Goal: Information Seeking & Learning: Learn about a topic

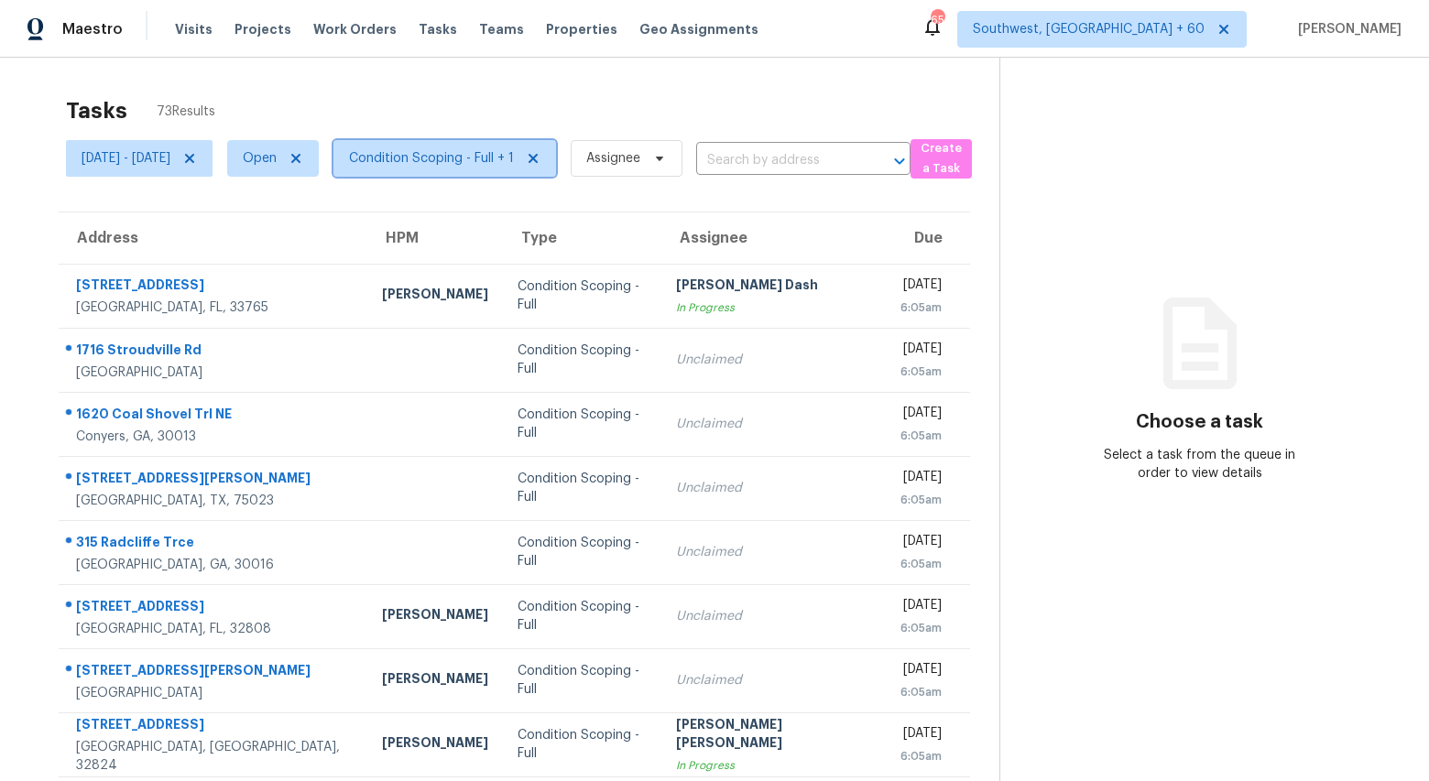
click at [454, 156] on span "Condition Scoping - Full + 1" at bounding box center [431, 158] width 165 height 18
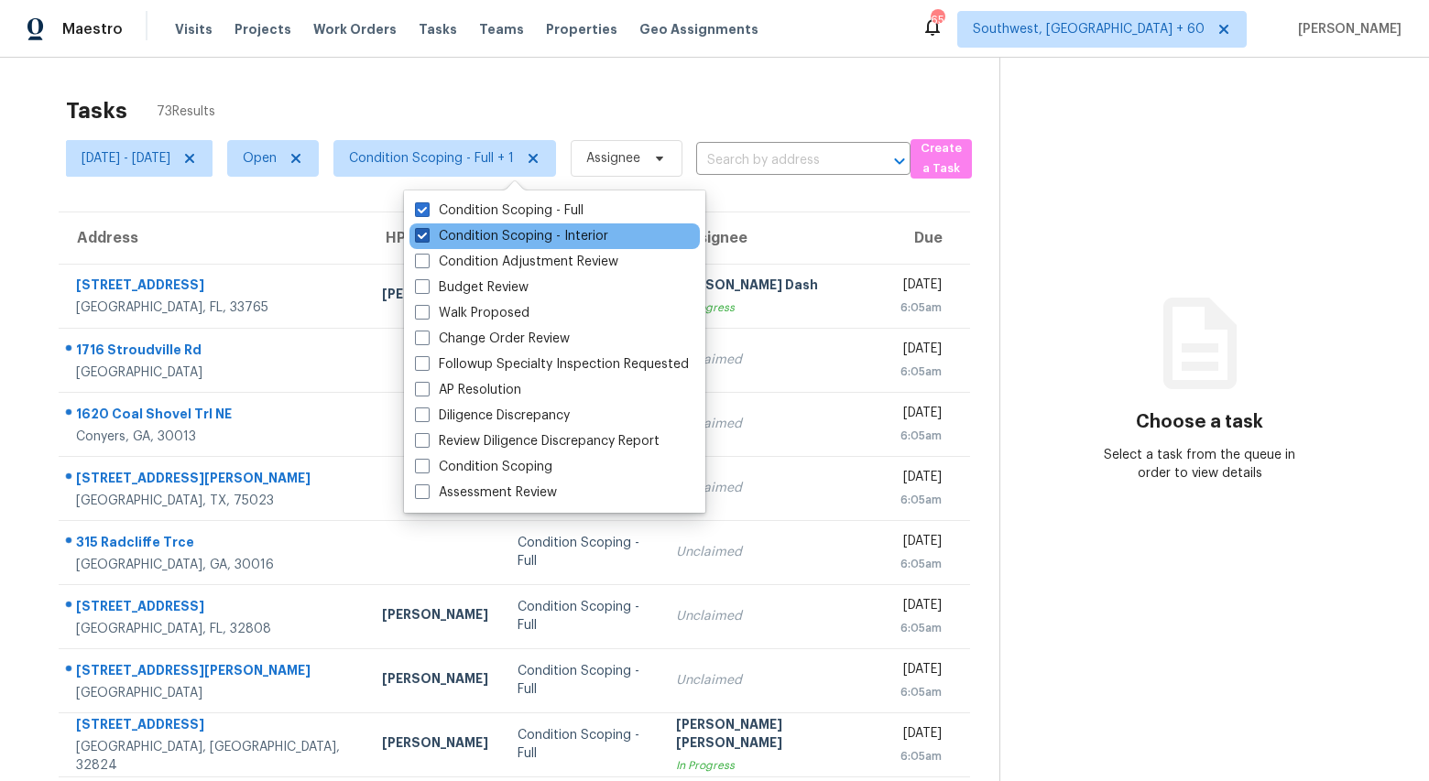
click at [468, 240] on label "Condition Scoping - Interior" at bounding box center [511, 236] width 193 height 18
click at [427, 239] on input "Condition Scoping - Interior" at bounding box center [421, 233] width 12 height 12
checkbox input "false"
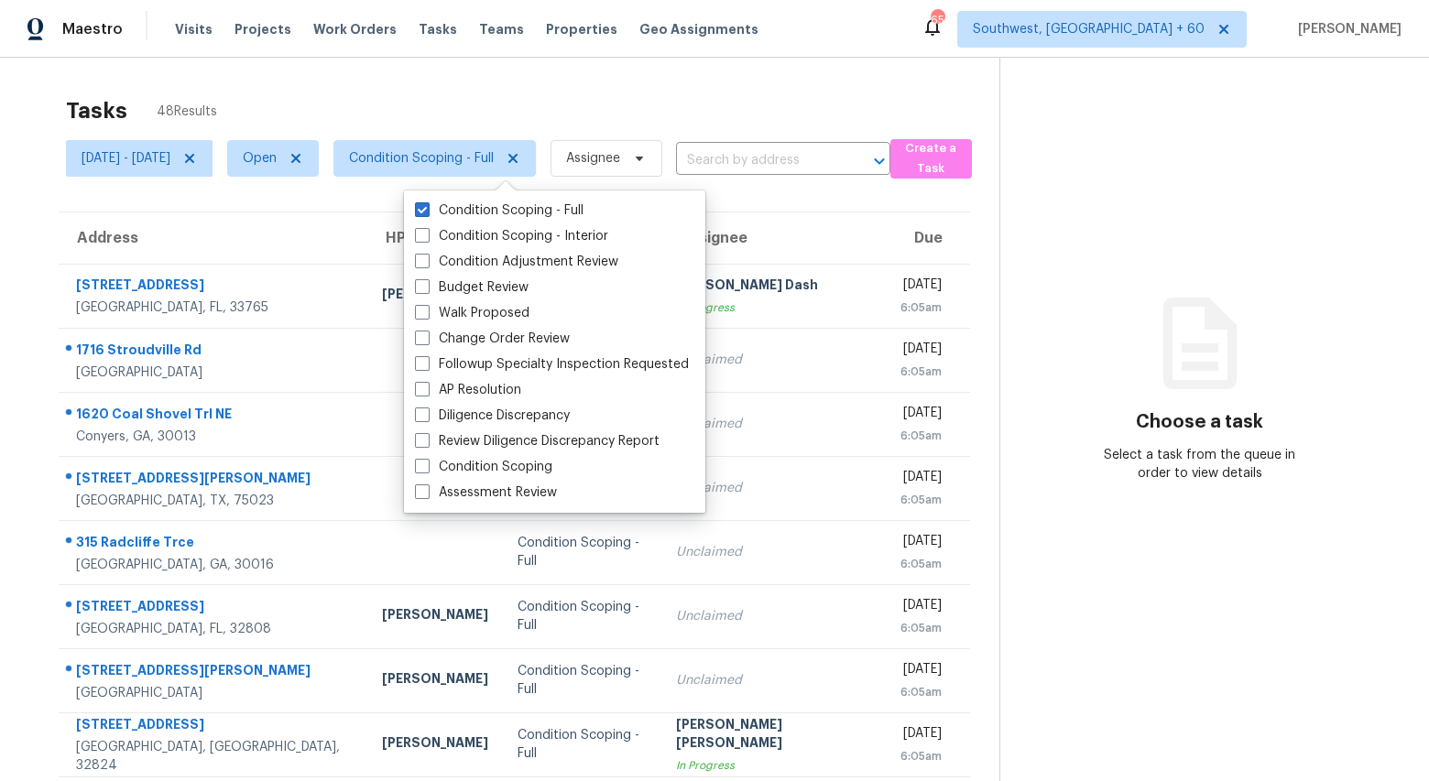
click at [302, 100] on div "Tasks 48 Results" at bounding box center [532, 111] width 933 height 48
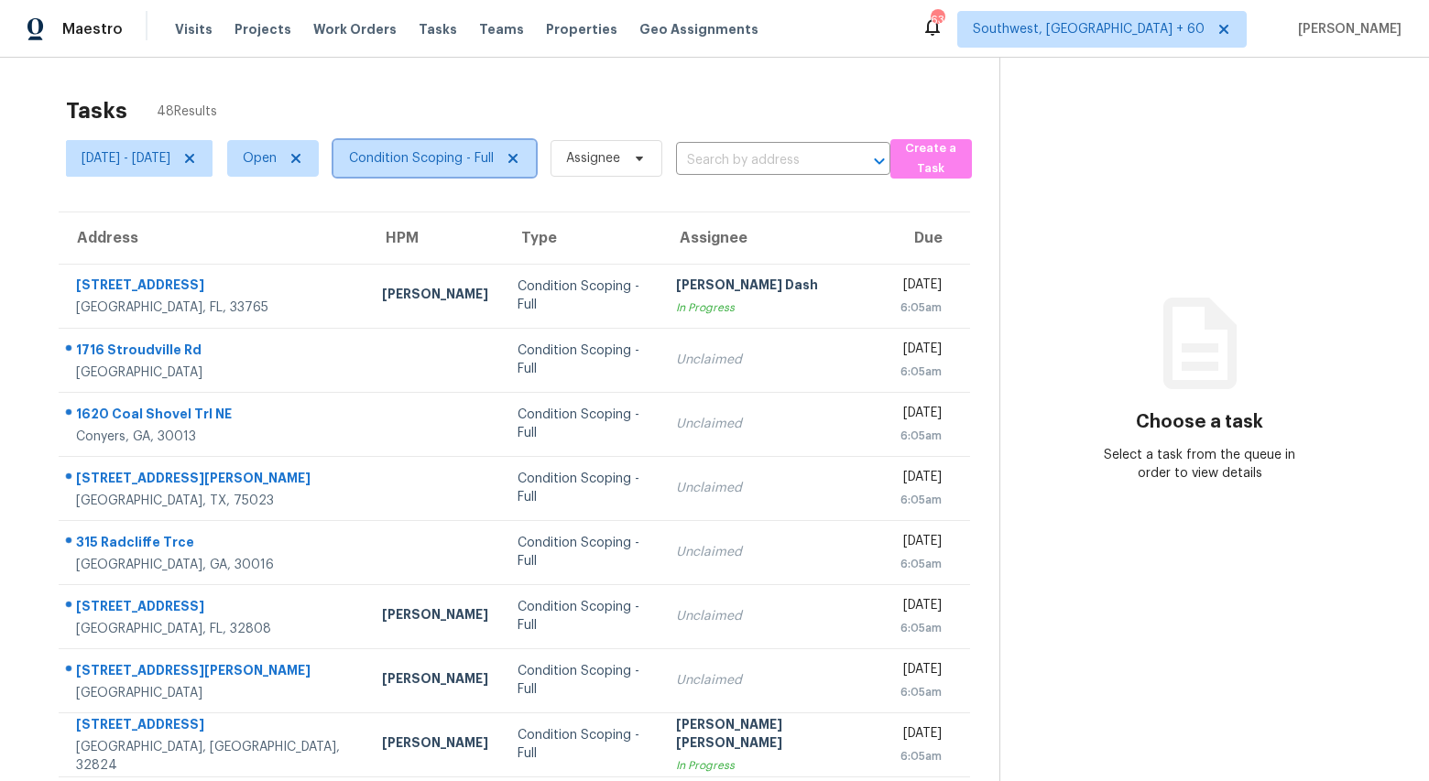
click at [494, 152] on span "Condition Scoping - Full" at bounding box center [421, 158] width 145 height 18
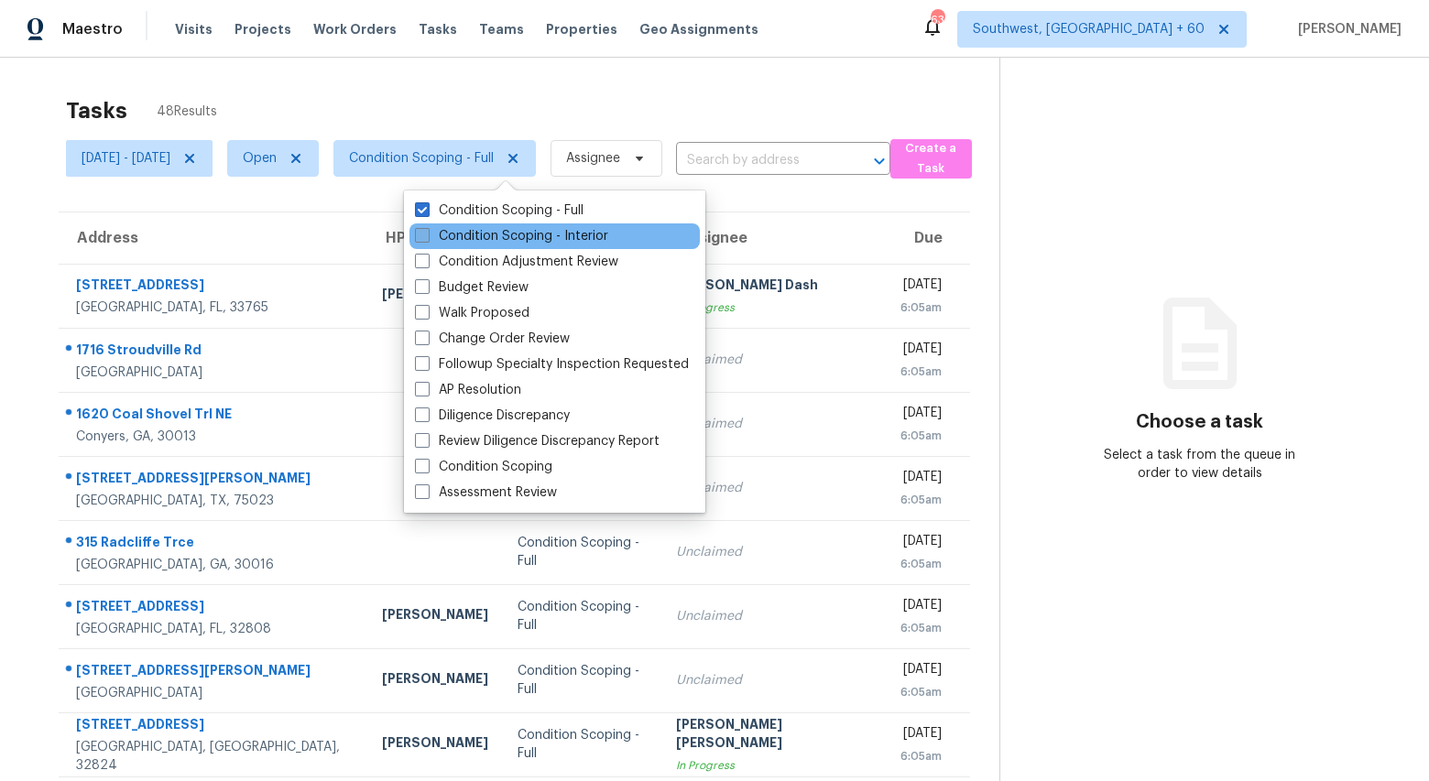
click at [495, 234] on label "Condition Scoping - Interior" at bounding box center [511, 236] width 193 height 18
click at [427, 234] on input "Condition Scoping - Interior" at bounding box center [421, 233] width 12 height 12
checkbox input "true"
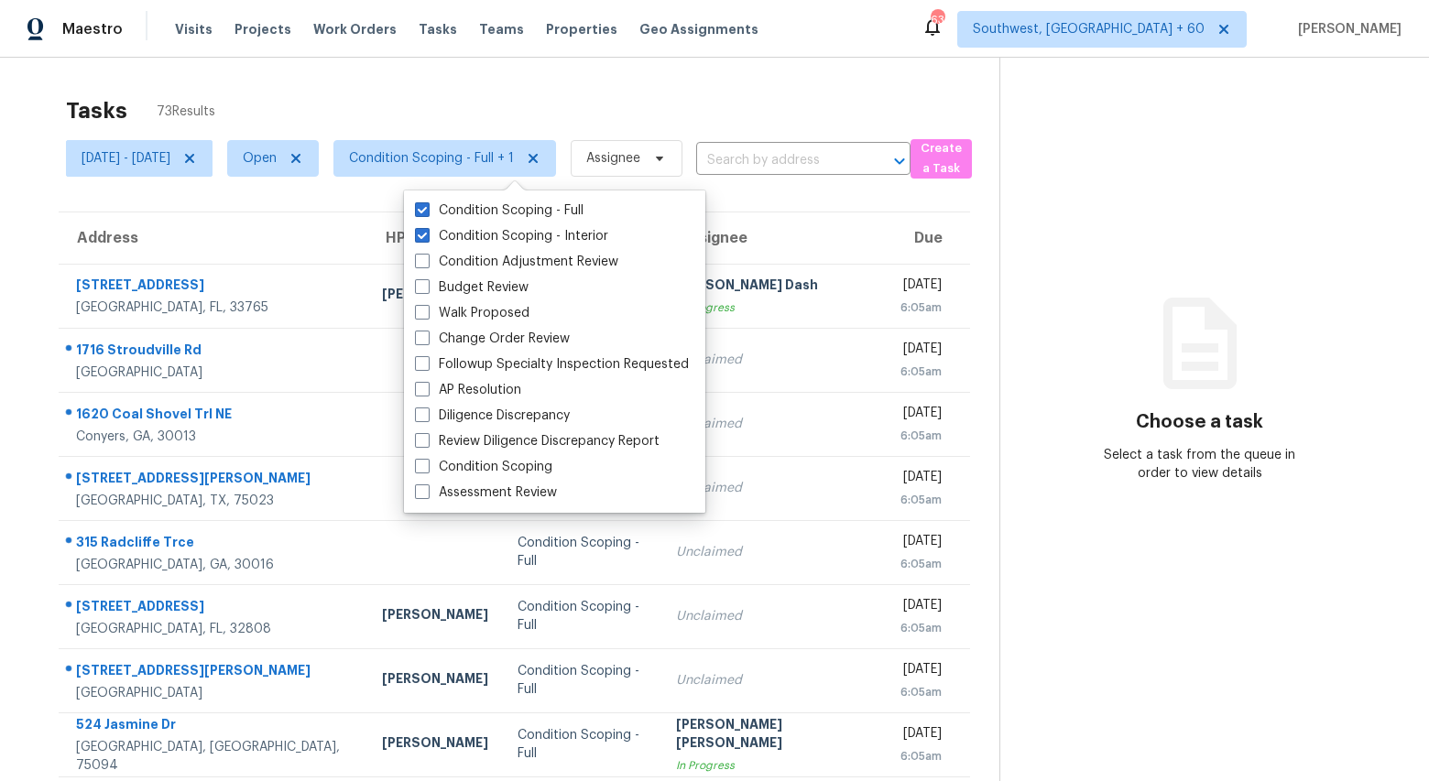
click at [446, 94] on div "Tasks 73 Results" at bounding box center [532, 111] width 933 height 48
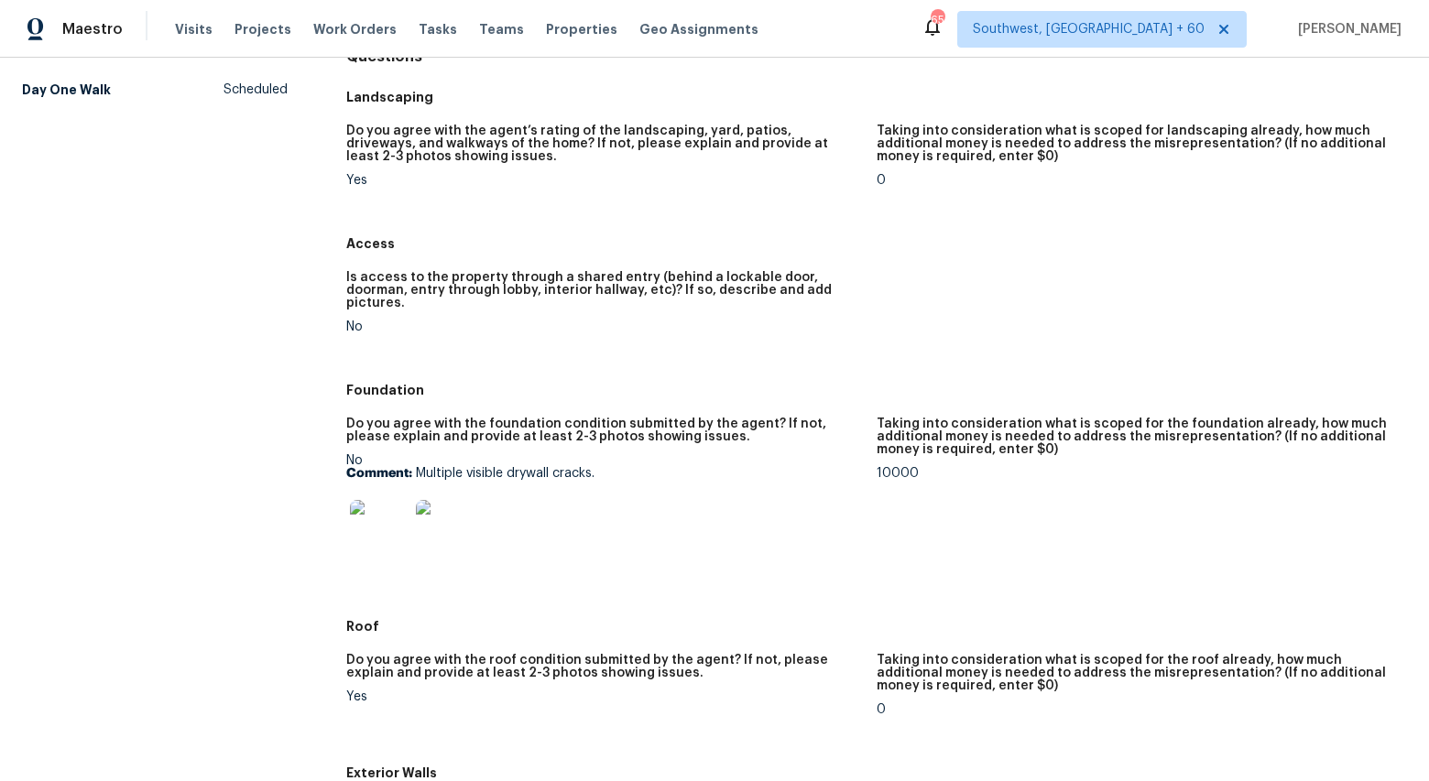
scroll to position [202, 0]
click at [369, 516] on img at bounding box center [379, 527] width 59 height 59
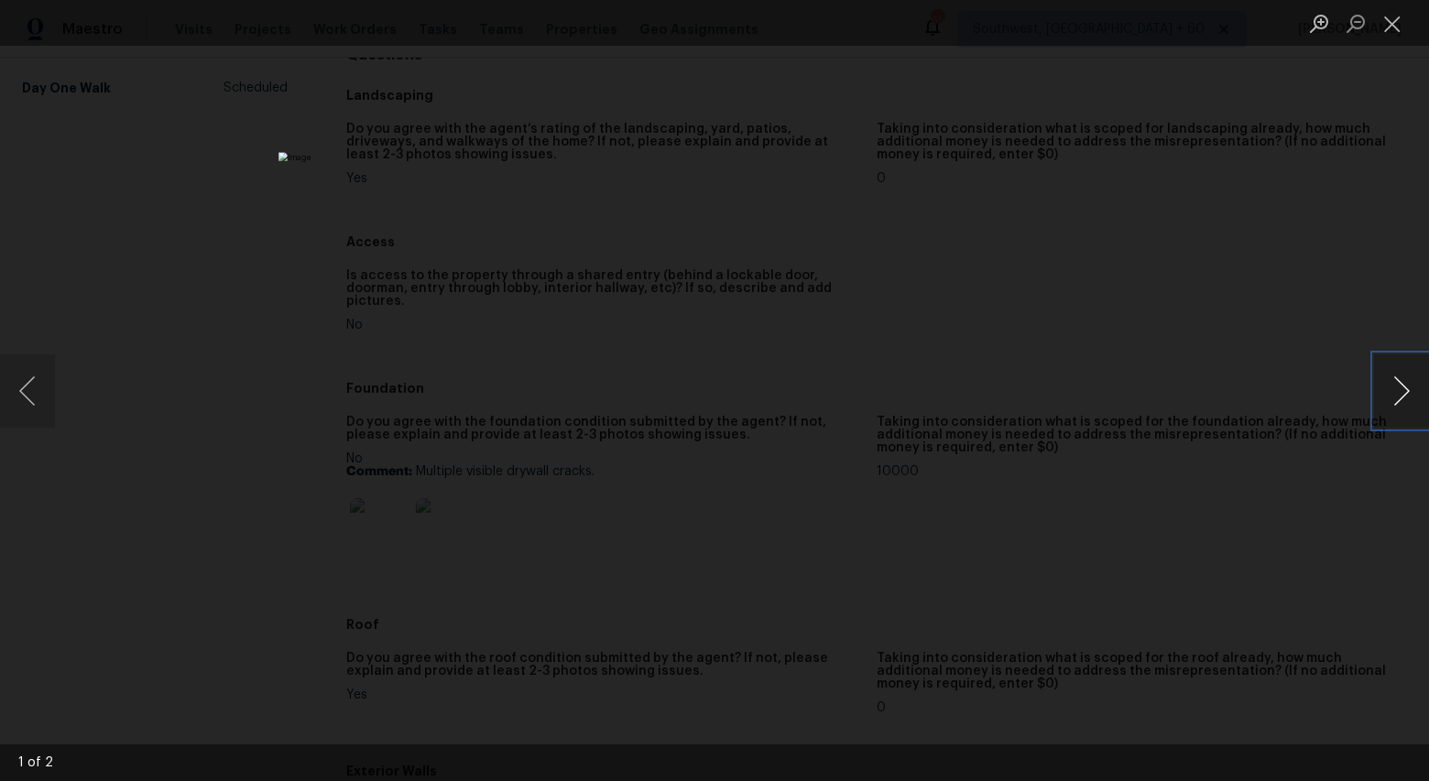
click at [1396, 406] on button "Next image" at bounding box center [1401, 390] width 55 height 73
click at [1398, 39] on li "Lightbox" at bounding box center [1392, 23] width 37 height 46
click at [1395, 21] on button "Close lightbox" at bounding box center [1392, 23] width 37 height 32
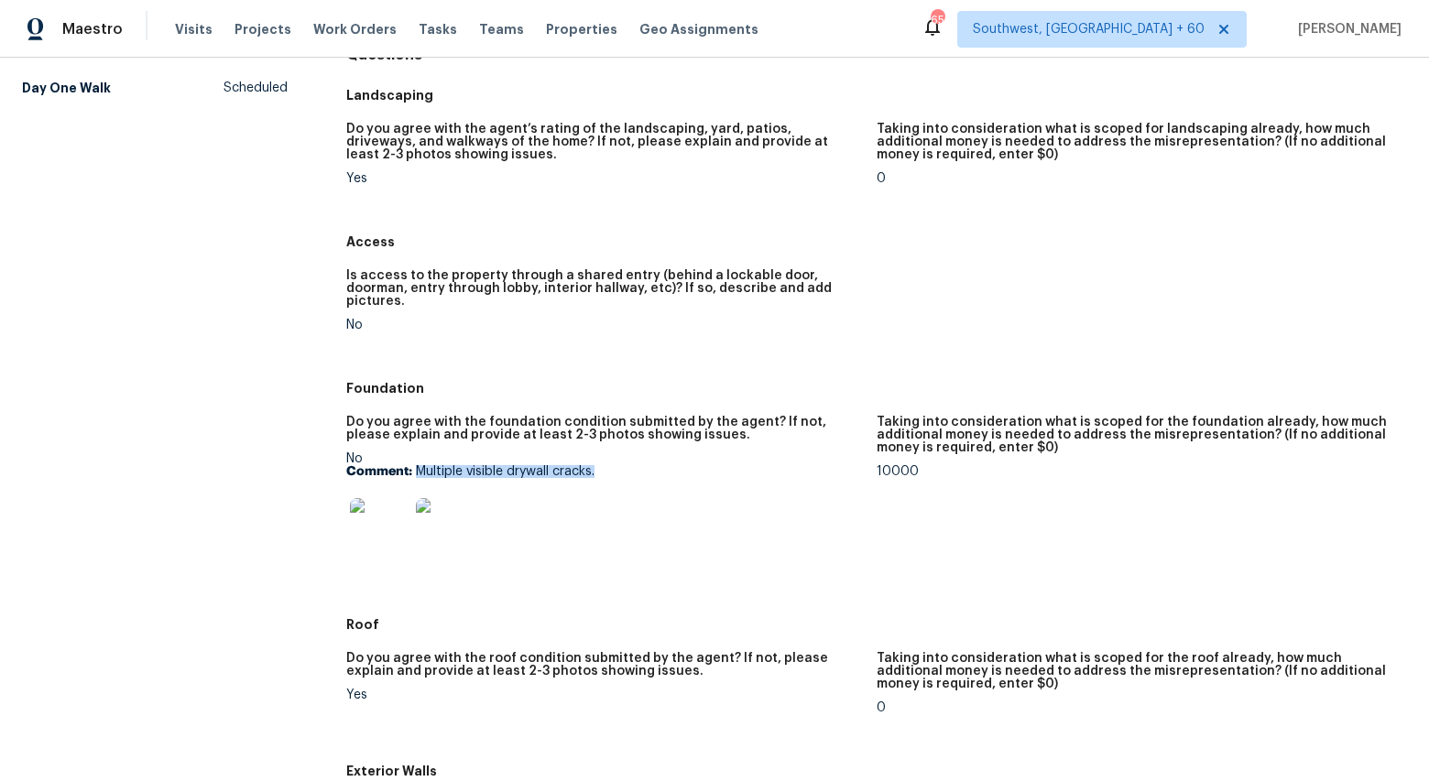
drag, startPoint x: 417, startPoint y: 455, endPoint x: 681, endPoint y: 458, distance: 264.7
click at [681, 465] on p "Comment: Multiple visible drywall cracks." at bounding box center [604, 471] width 516 height 13
copy p "Multiple visible drywall cracks."
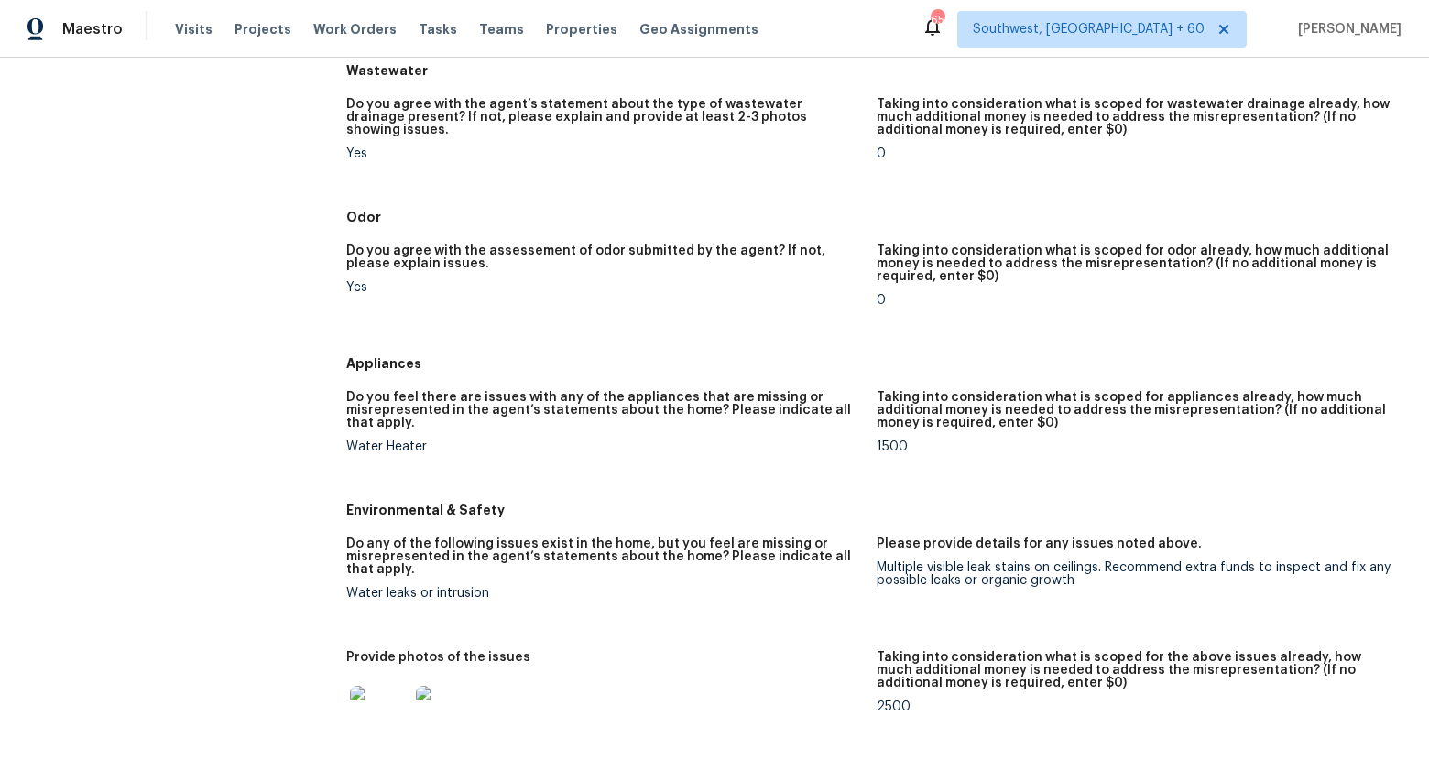
scroll to position [1460, 0]
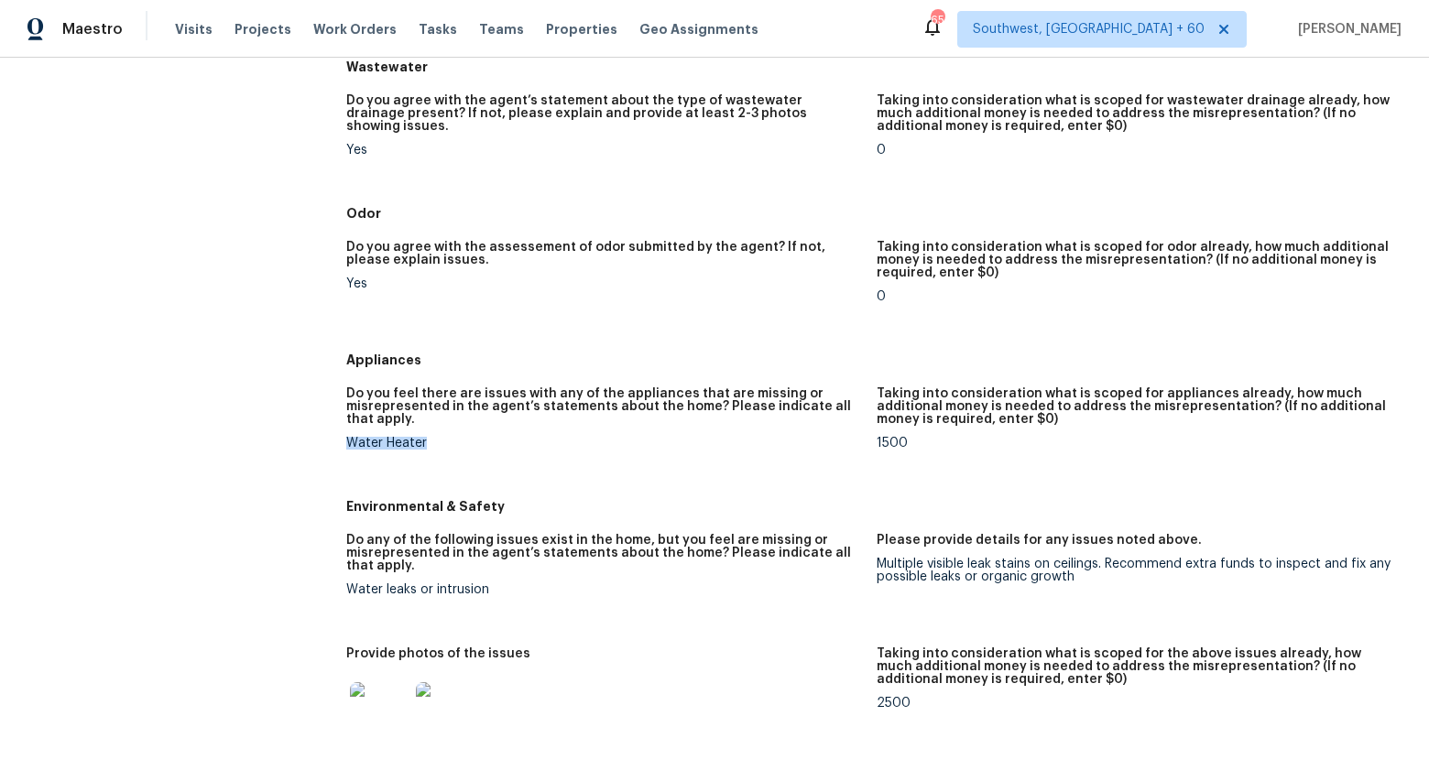
drag, startPoint x: 348, startPoint y: 430, endPoint x: 431, endPoint y: 426, distance: 83.4
click at [431, 437] on div "Water Heater" at bounding box center [604, 443] width 516 height 13
copy div "Water Heater"
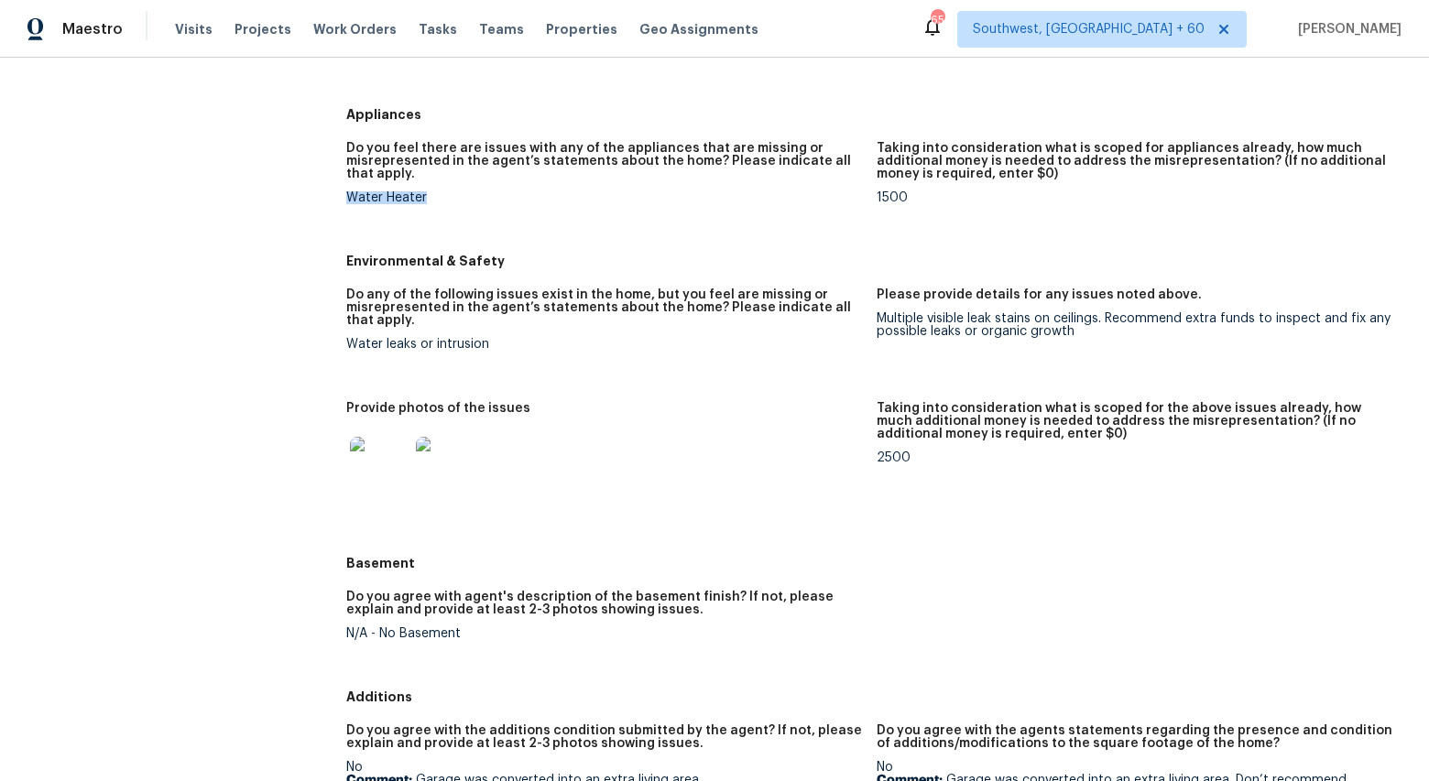
scroll to position [1732, 0]
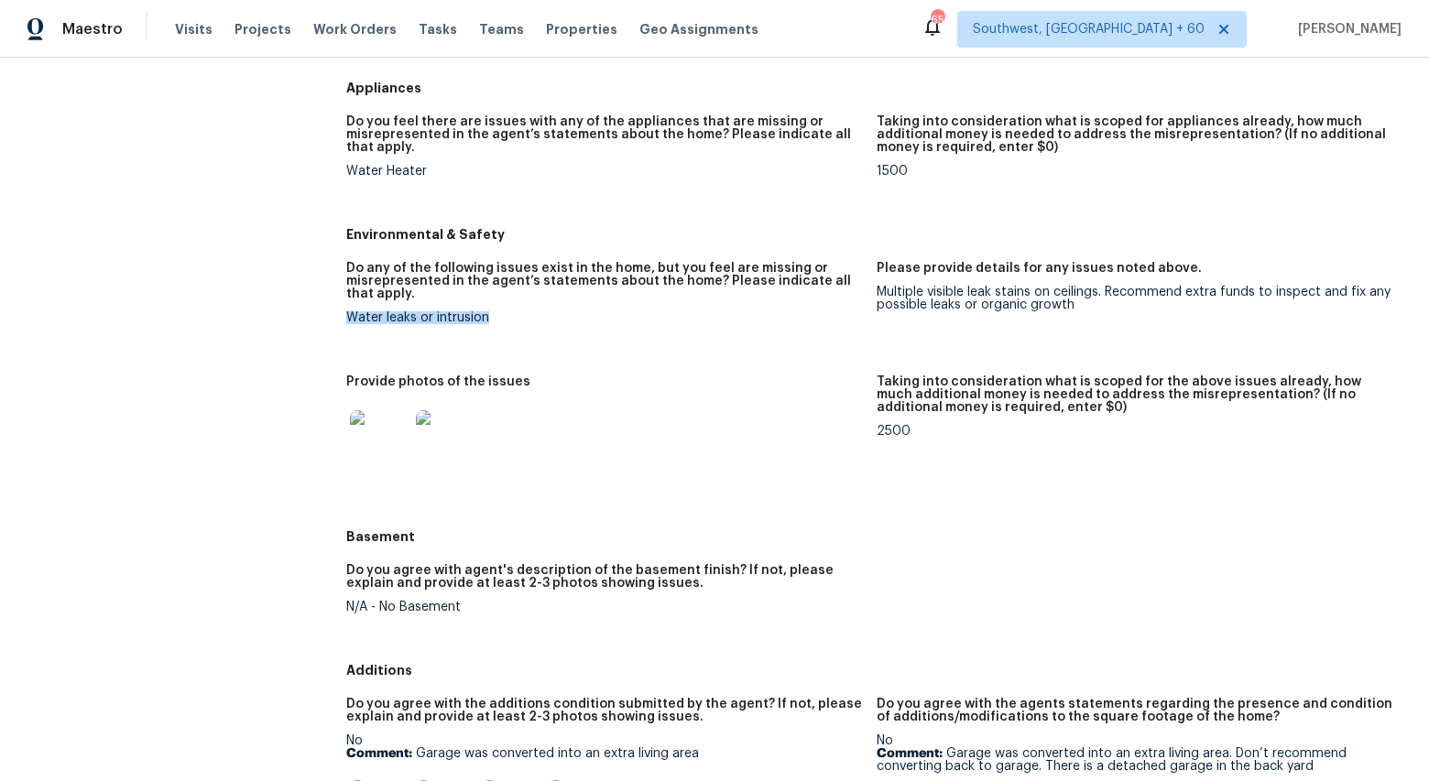
drag, startPoint x: 344, startPoint y: 305, endPoint x: 488, endPoint y: 306, distance: 143.8
click at [488, 306] on div "All visits 1718 Mountain Lake Rd Dallas, TX 75224 Home details Other Visits Day…" at bounding box center [714, 59] width 1385 height 3394
copy div "Water leaks or intrusion"
click at [375, 434] on img at bounding box center [379, 439] width 59 height 59
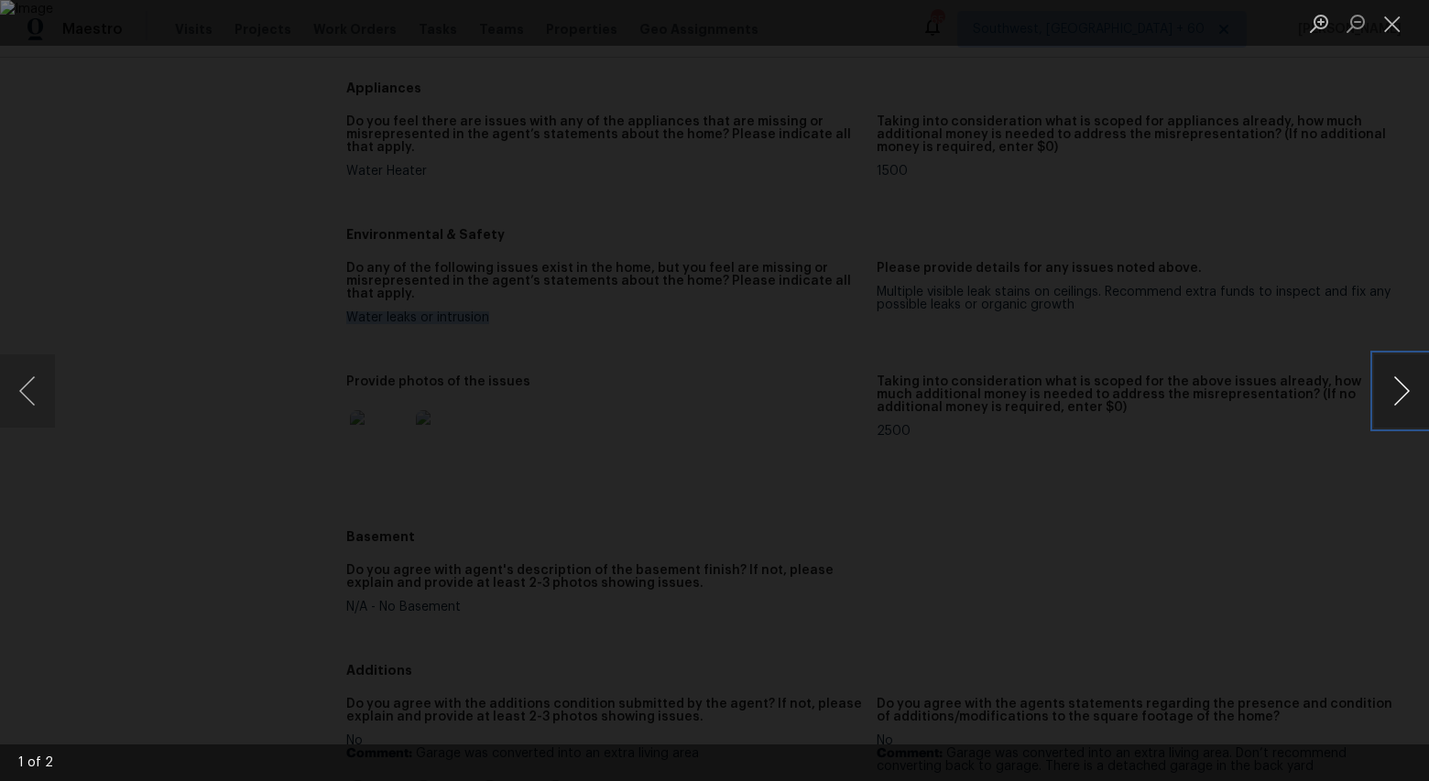
click at [1400, 398] on button "Next image" at bounding box center [1401, 390] width 55 height 73
click at [1388, 26] on button "Close lightbox" at bounding box center [1392, 23] width 37 height 32
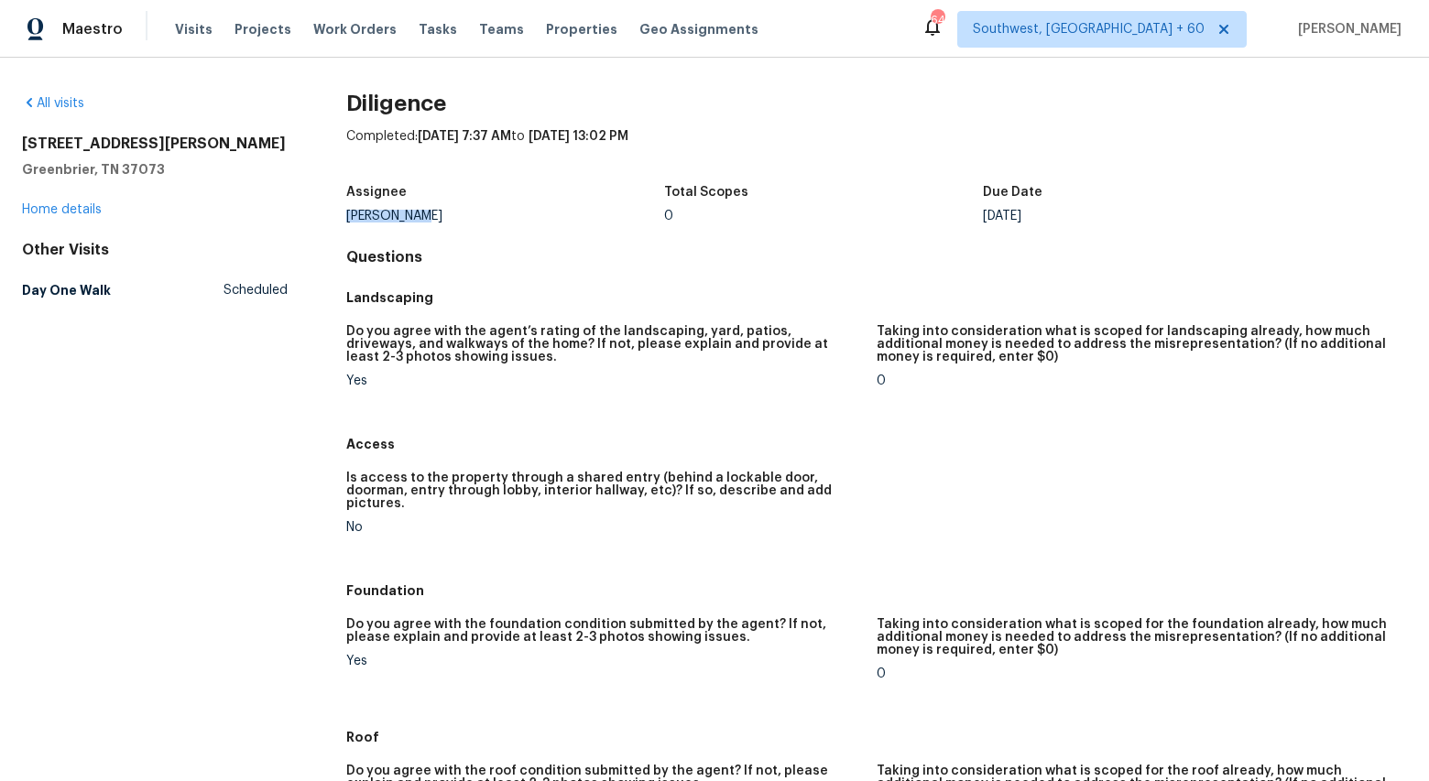
drag, startPoint x: 414, startPoint y: 212, endPoint x: 347, endPoint y: 214, distance: 66.9
click at [347, 214] on div "[PERSON_NAME]" at bounding box center [505, 216] width 319 height 13
copy div "Eric Ovalle"
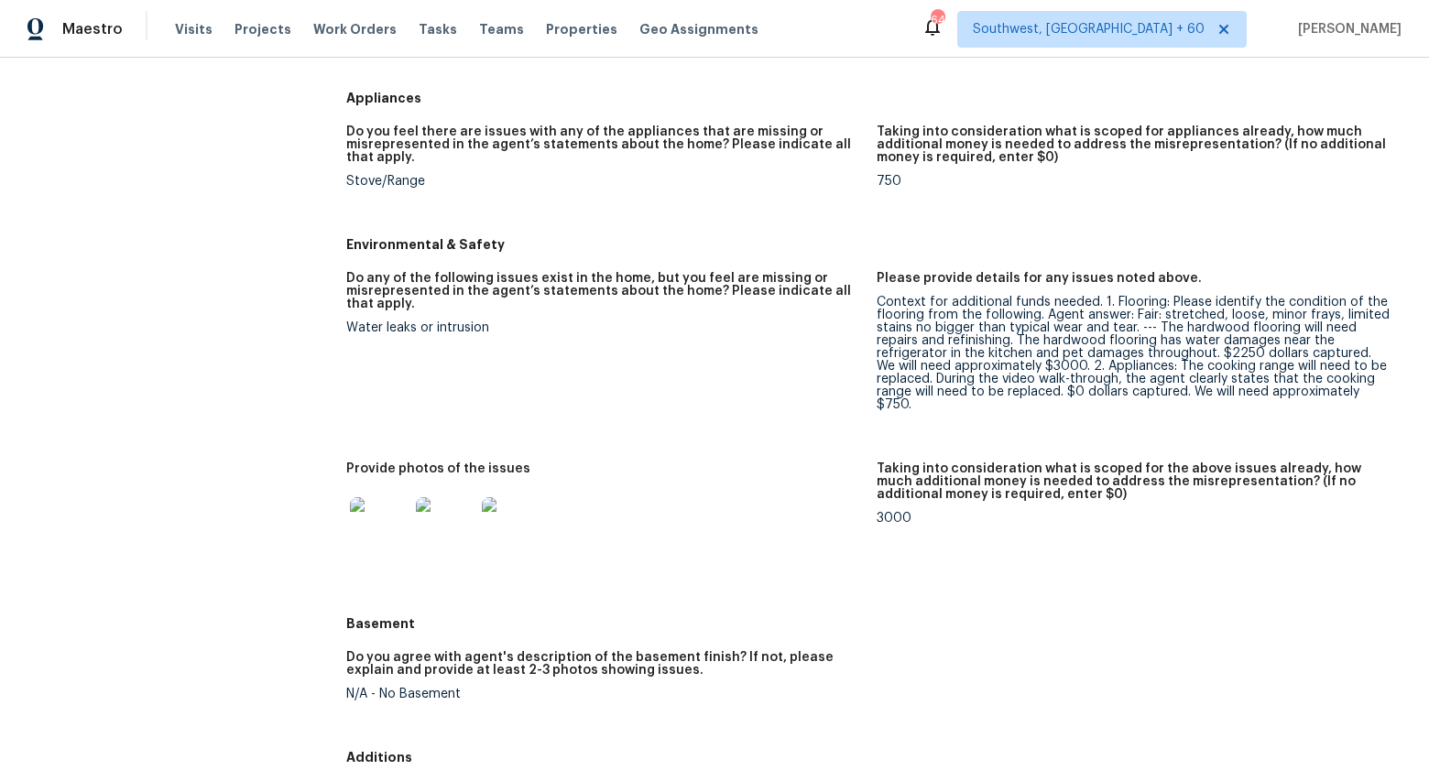
scroll to position [1576, 0]
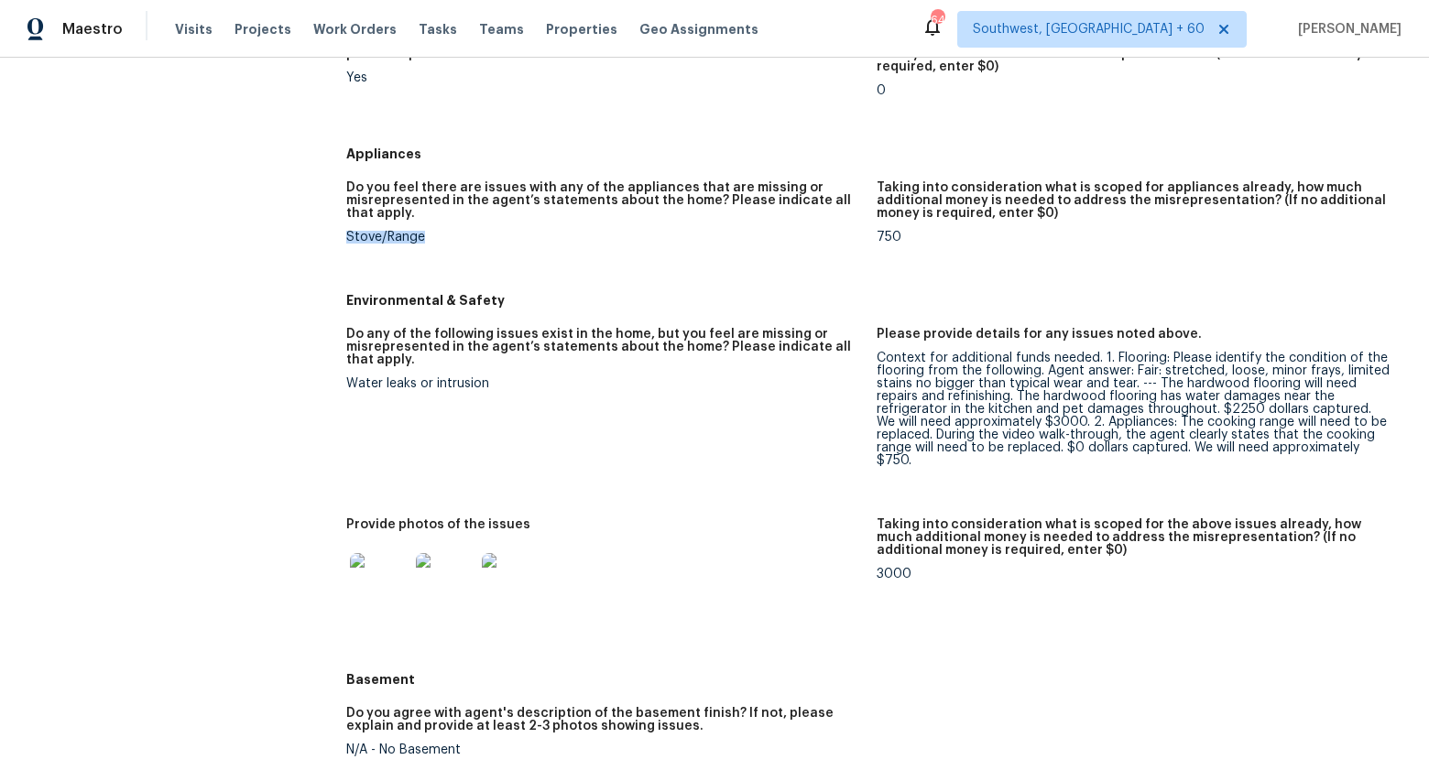
drag, startPoint x: 348, startPoint y: 225, endPoint x: 424, endPoint y: 227, distance: 76.0
click at [424, 231] on div "Stove/Range" at bounding box center [604, 237] width 516 height 13
copy div "Stove/Range"
drag, startPoint x: 348, startPoint y: 370, endPoint x: 460, endPoint y: 374, distance: 111.8
click at [460, 377] on div "Water leaks or intrusion" at bounding box center [604, 383] width 516 height 13
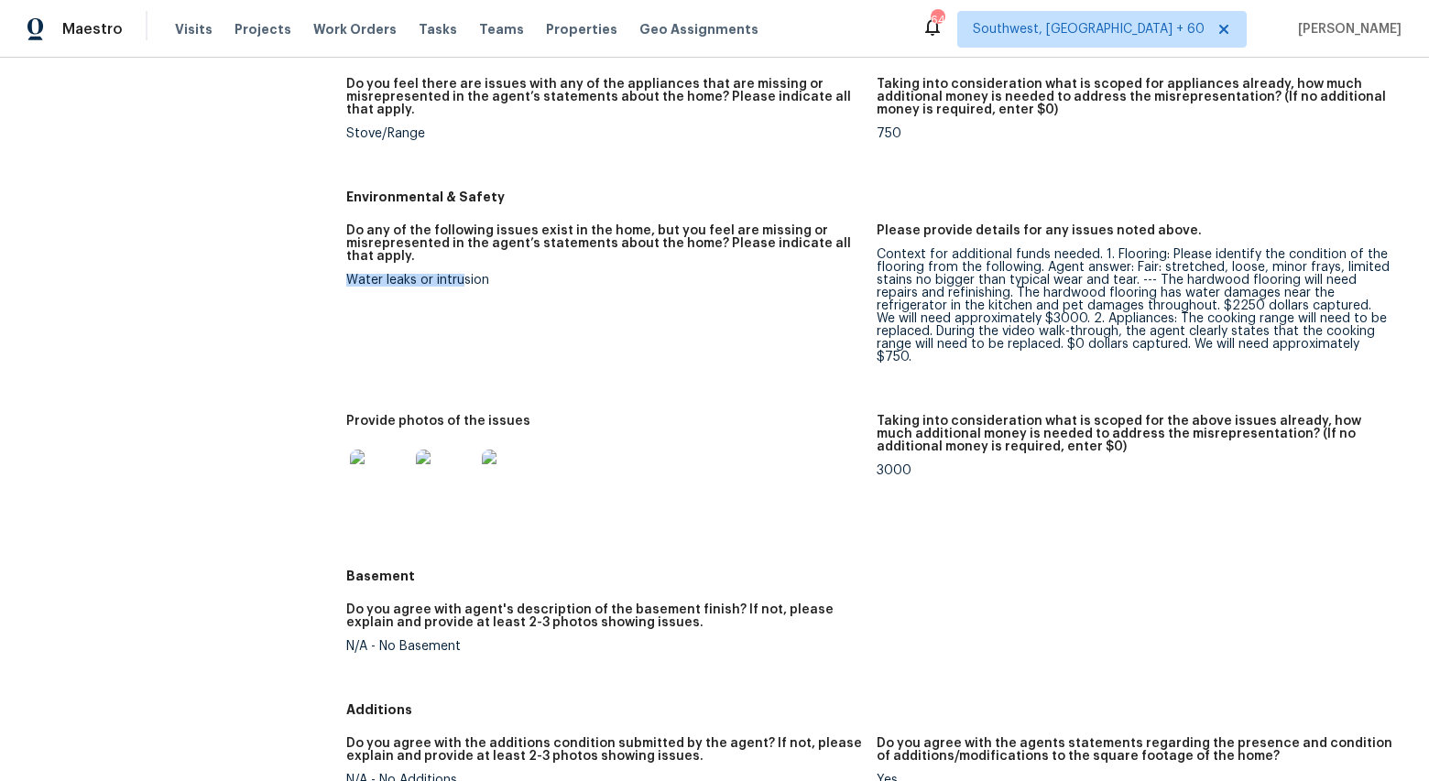
scroll to position [1706, 0]
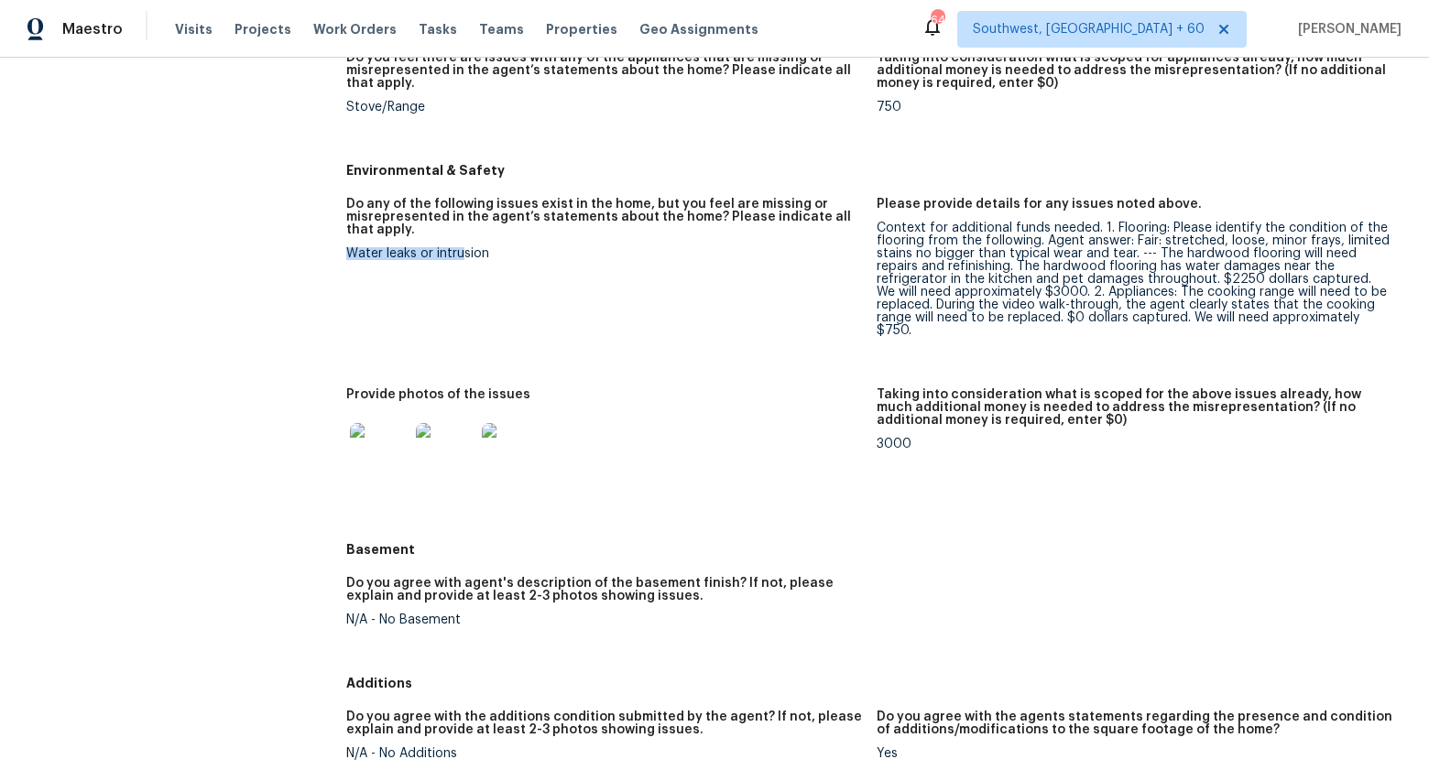
click at [356, 447] on img at bounding box center [379, 452] width 59 height 59
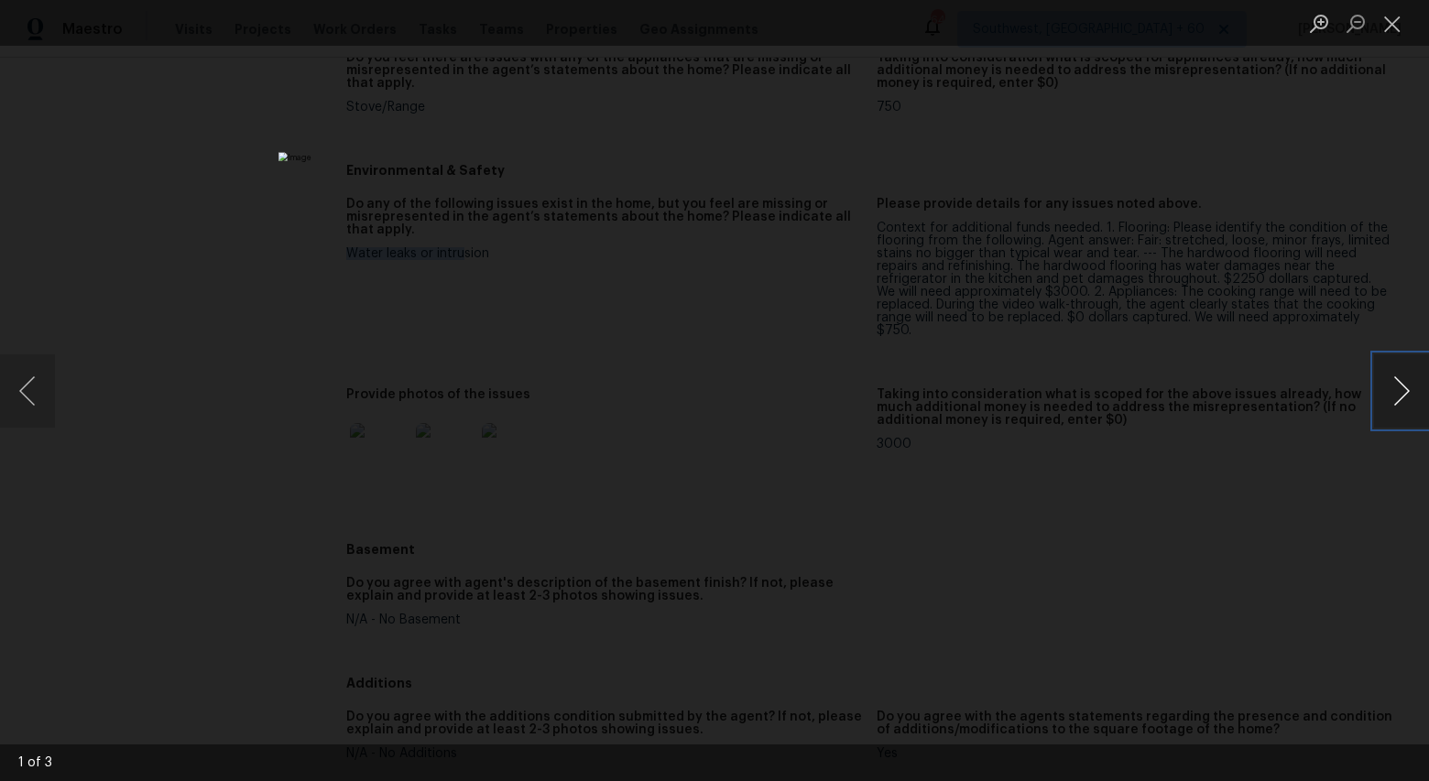
click at [1394, 379] on button "Next image" at bounding box center [1401, 390] width 55 height 73
click at [52, 392] on button "Previous image" at bounding box center [27, 390] width 55 height 73
click at [1396, 409] on button "Next image" at bounding box center [1401, 390] width 55 height 73
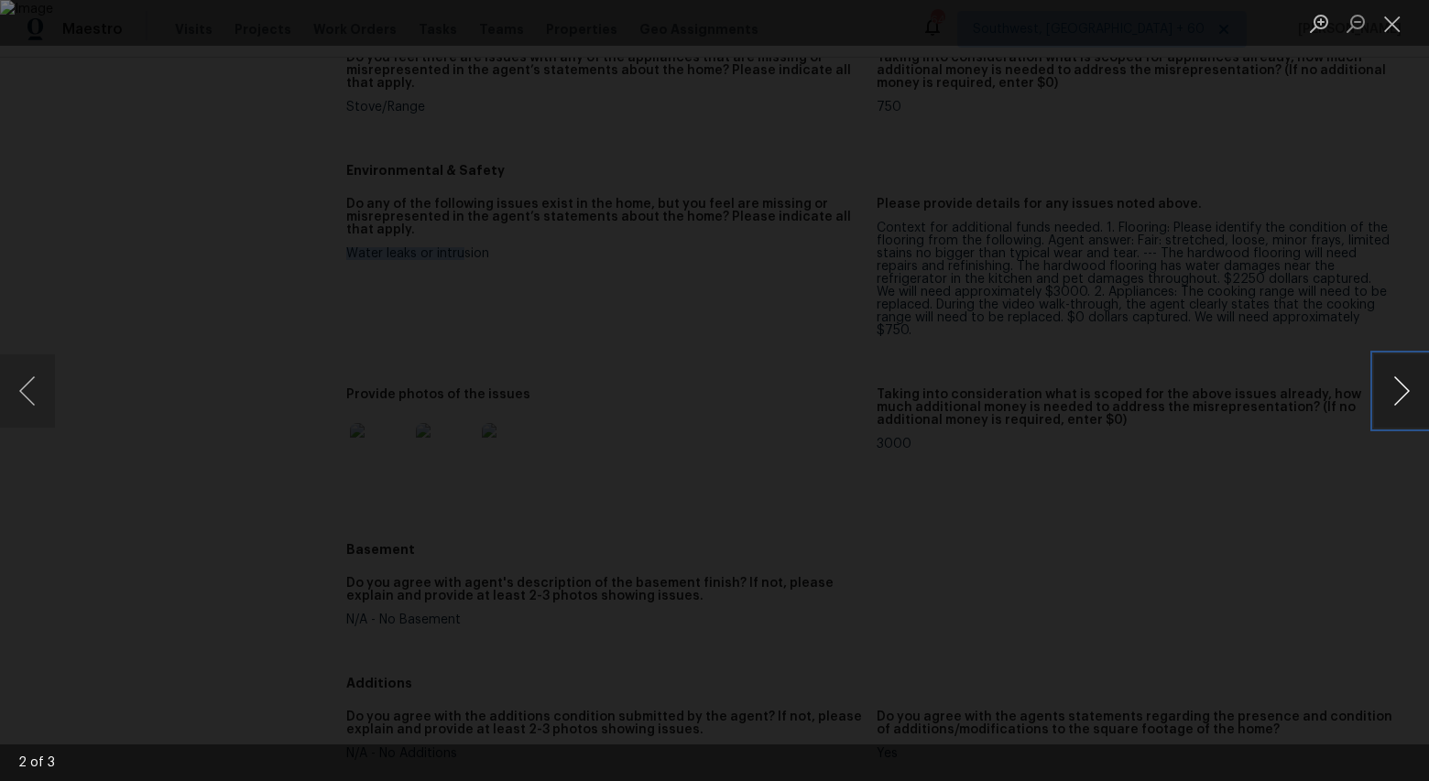
click at [1396, 409] on button "Next image" at bounding box center [1401, 390] width 55 height 73
click at [1388, 26] on button "Close lightbox" at bounding box center [1392, 23] width 37 height 32
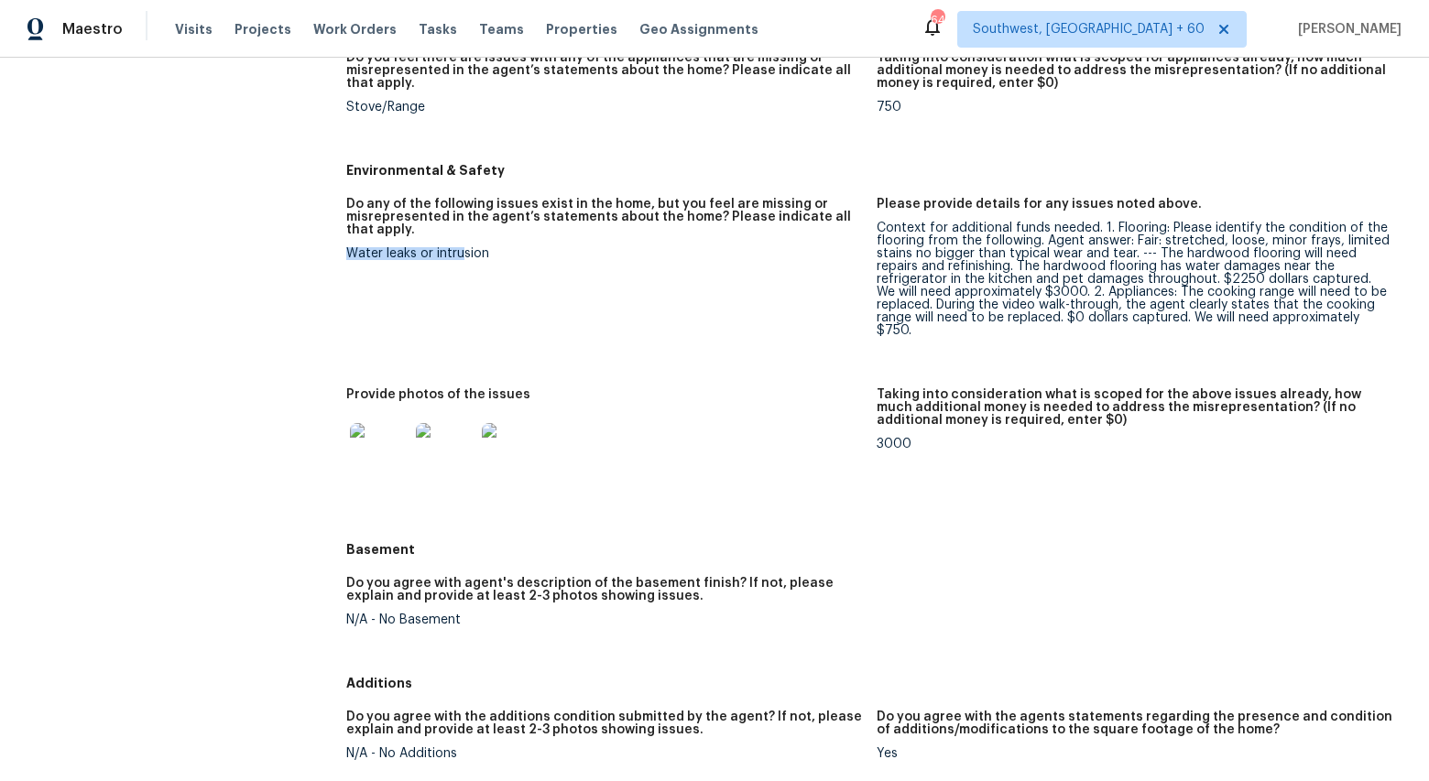
click at [603, 260] on figure "Do any of the following issues exist in the home, but you feel are missing or m…" at bounding box center [611, 282] width 530 height 169
drag, startPoint x: 348, startPoint y: 239, endPoint x: 492, endPoint y: 242, distance: 143.8
click at [492, 247] on div "Water leaks or intrusion" at bounding box center [604, 253] width 516 height 13
copy div "Water leaks or intrusion"
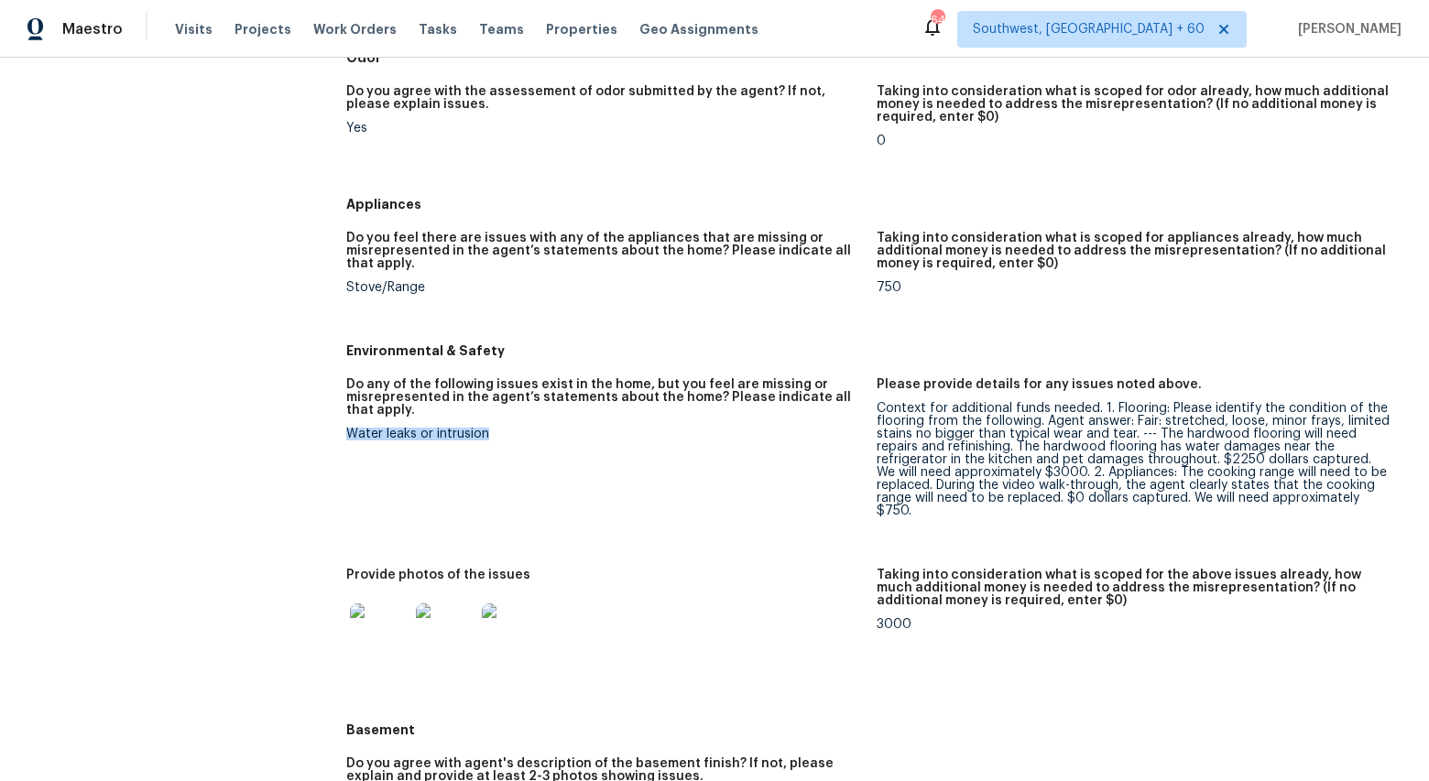
scroll to position [1521, 0]
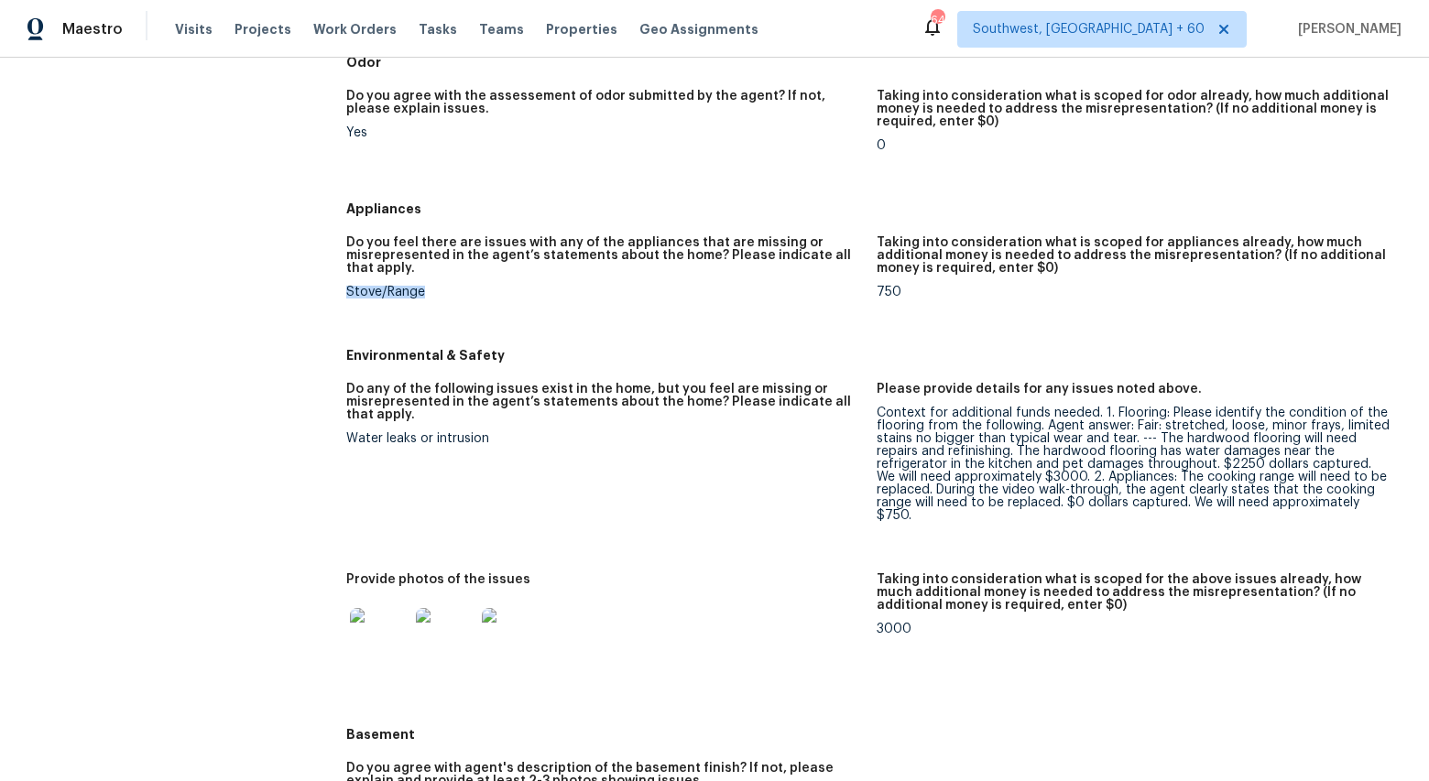
drag, startPoint x: 341, startPoint y: 275, endPoint x: 424, endPoint y: 280, distance: 83.5
click at [424, 280] on div "All visits 3007 Bailey Ct Greenbrier, TN 37073 Home details Other Visits Day On…" at bounding box center [714, 129] width 1385 height 3112
copy div "Stove/Range"
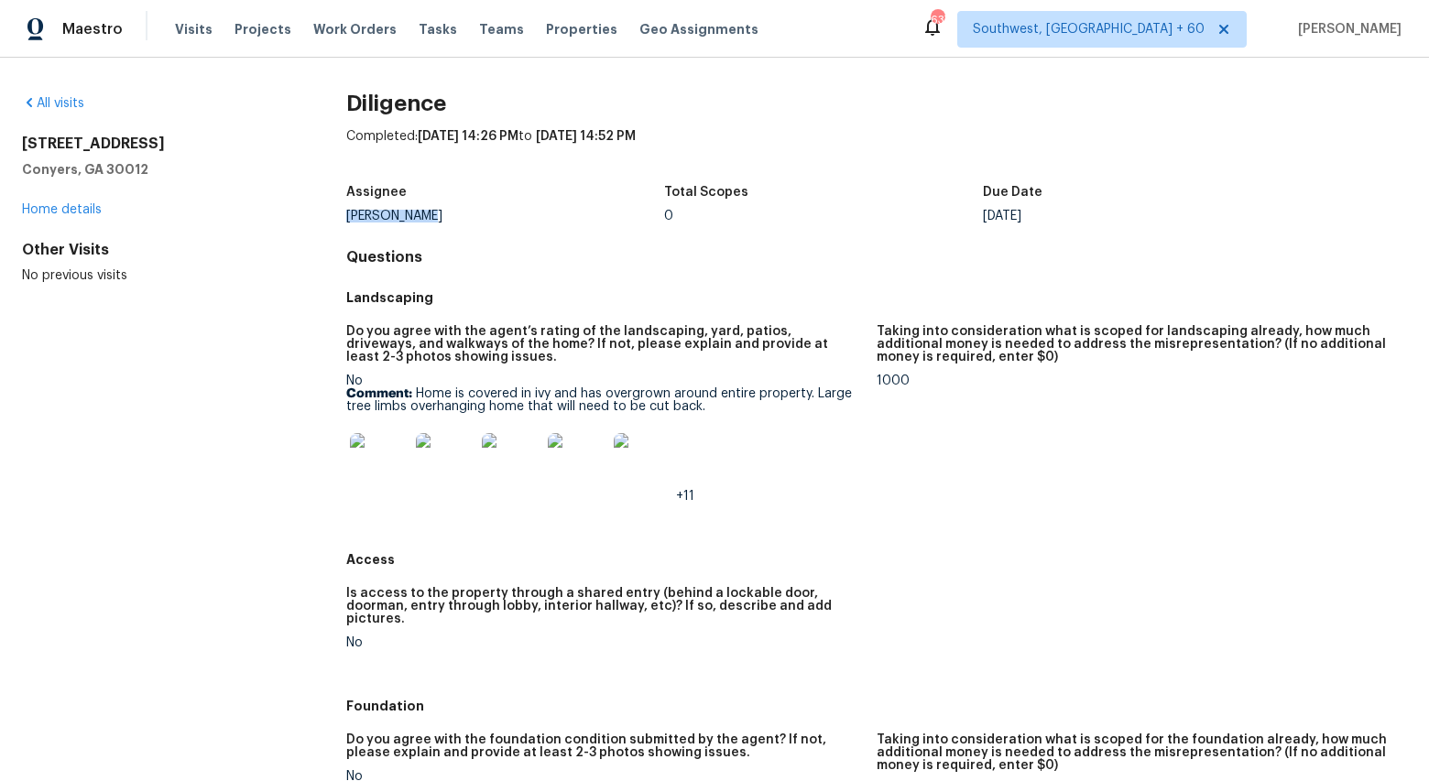
drag, startPoint x: 428, startPoint y: 215, endPoint x: 338, endPoint y: 211, distance: 89.9
copy div "[PERSON_NAME]"
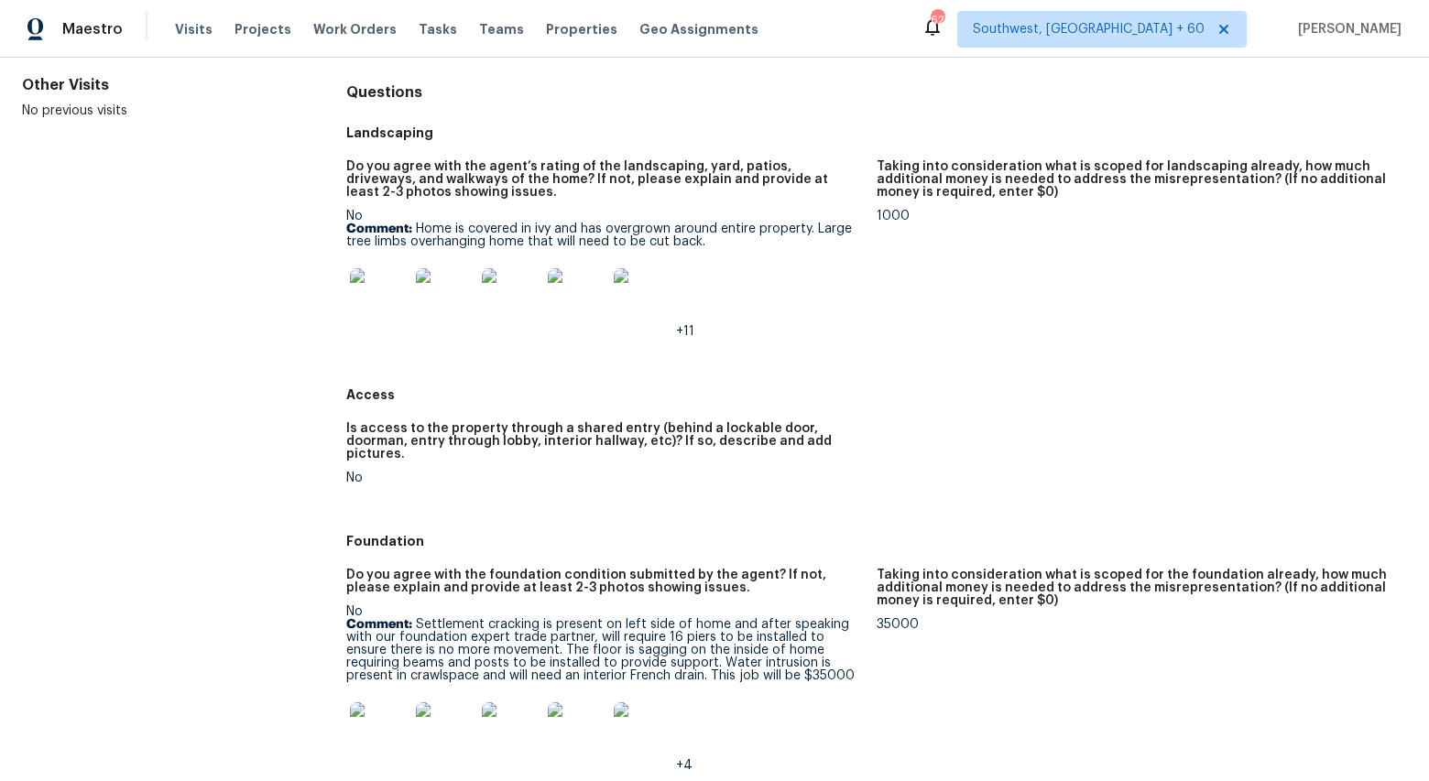
scroll to position [160, 0]
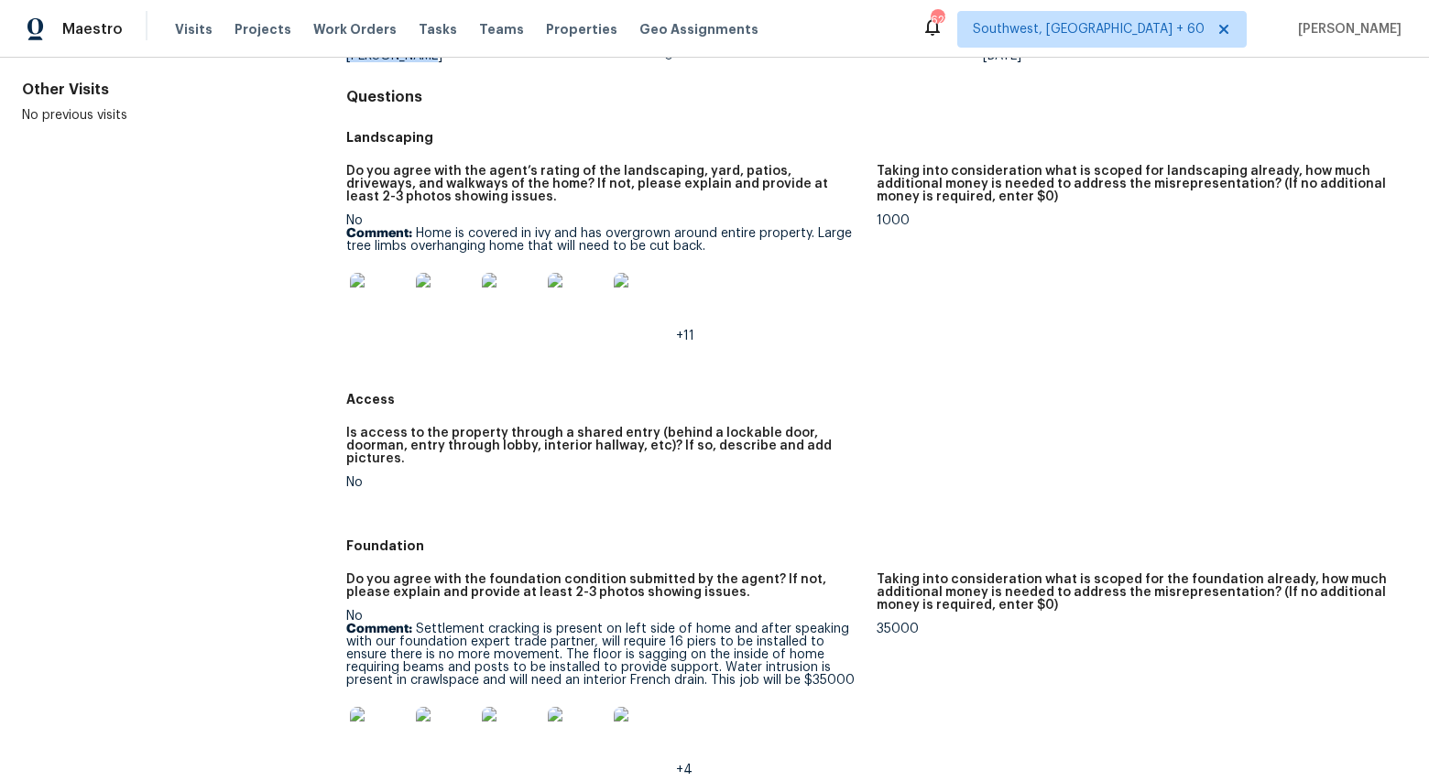
click at [357, 299] on img at bounding box center [379, 302] width 59 height 59
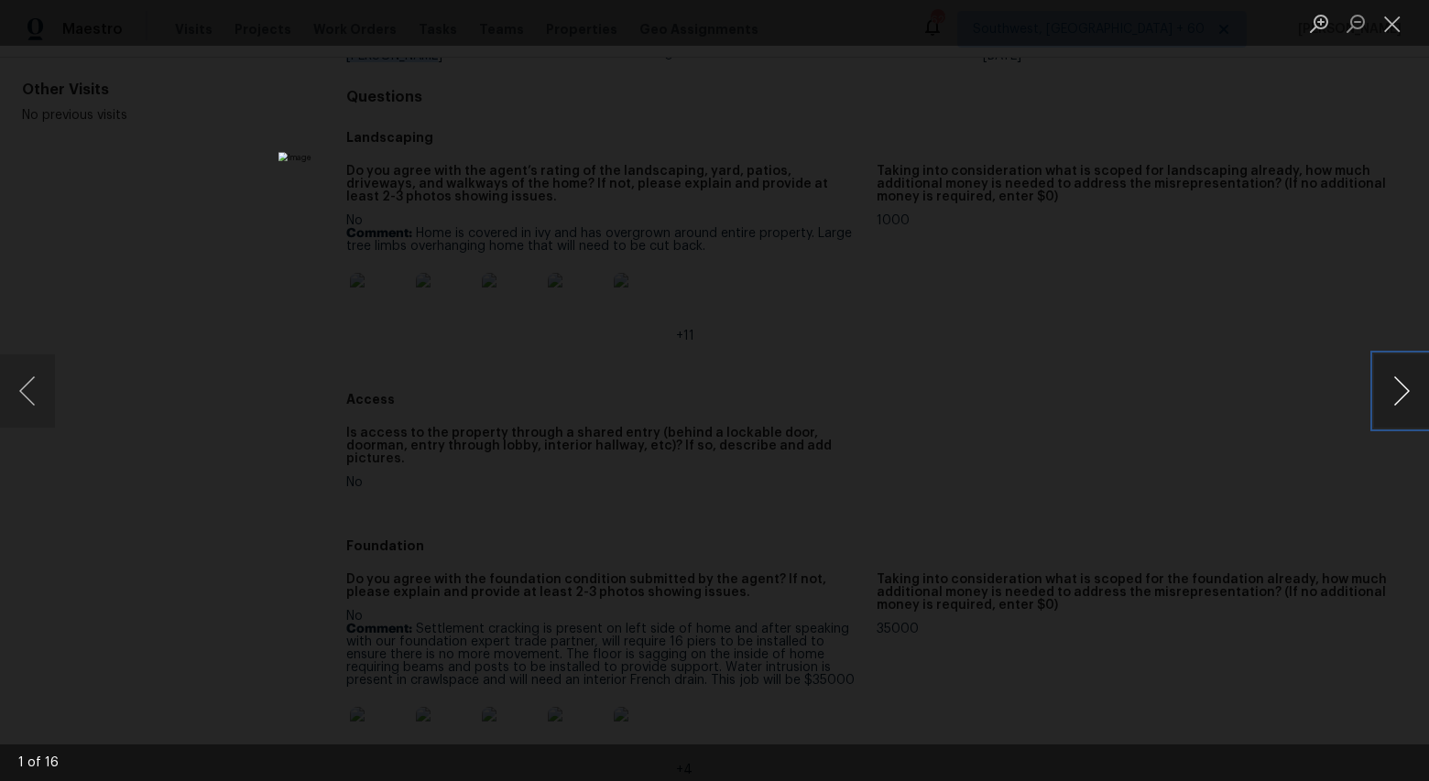
click at [1406, 393] on button "Next image" at bounding box center [1401, 390] width 55 height 73
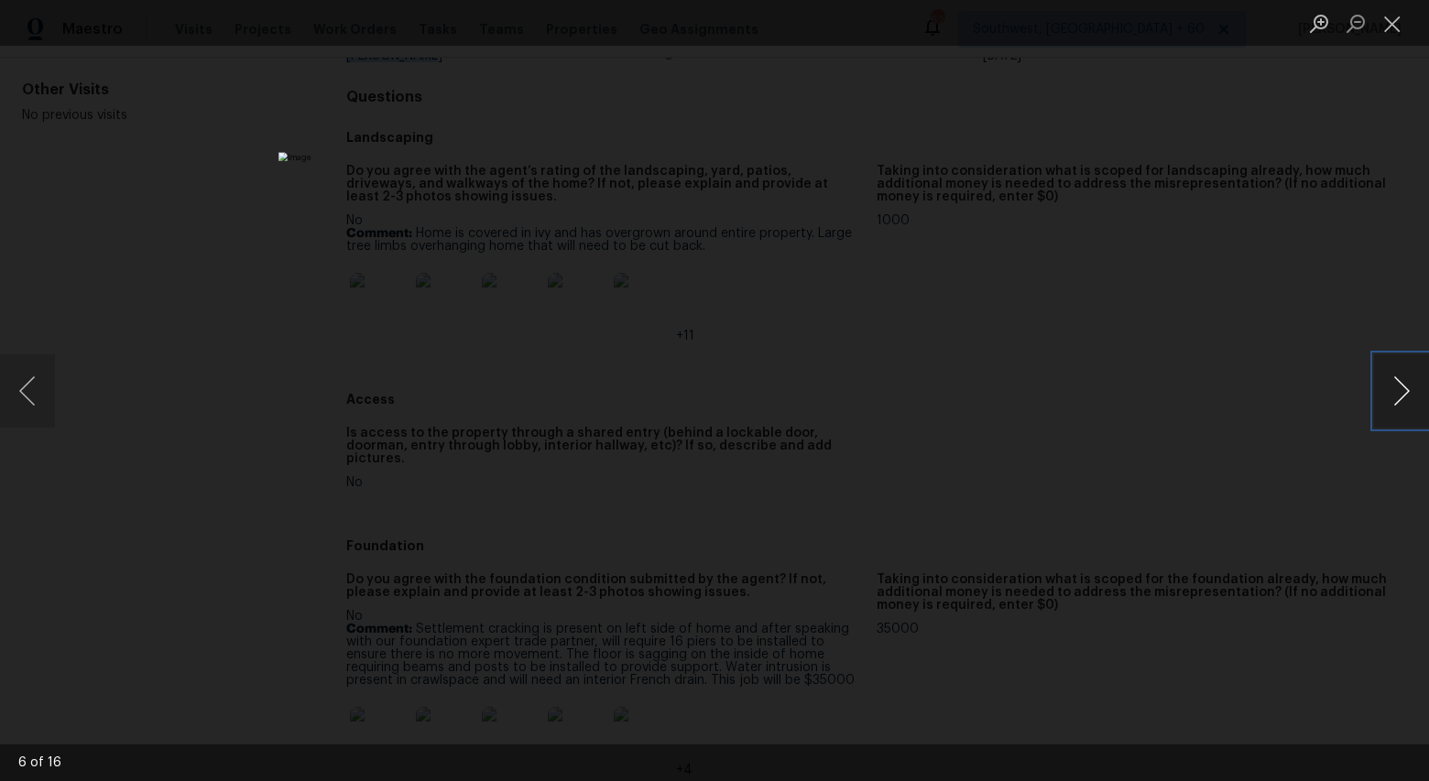
click at [1406, 393] on button "Next image" at bounding box center [1401, 390] width 55 height 73
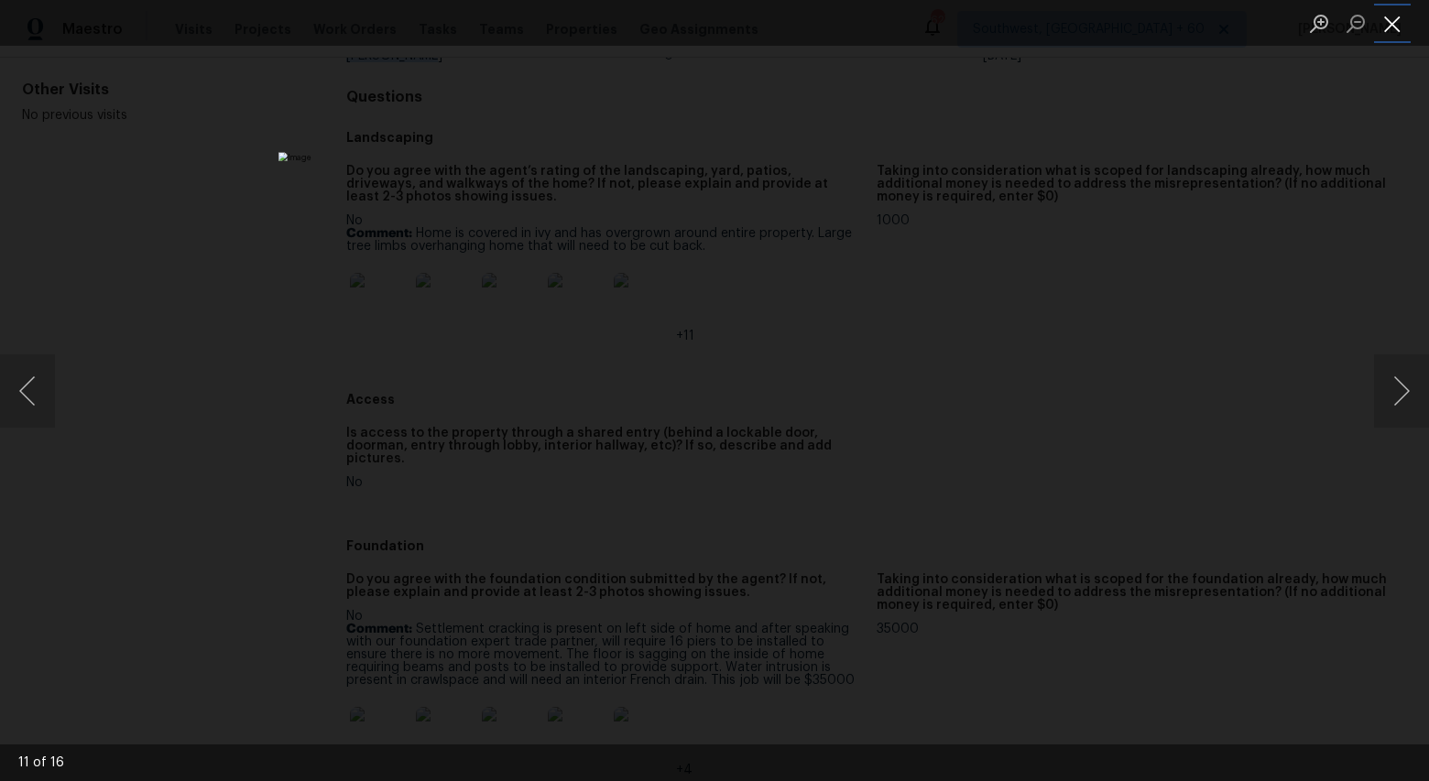
click at [1401, 20] on button "Close lightbox" at bounding box center [1392, 23] width 37 height 32
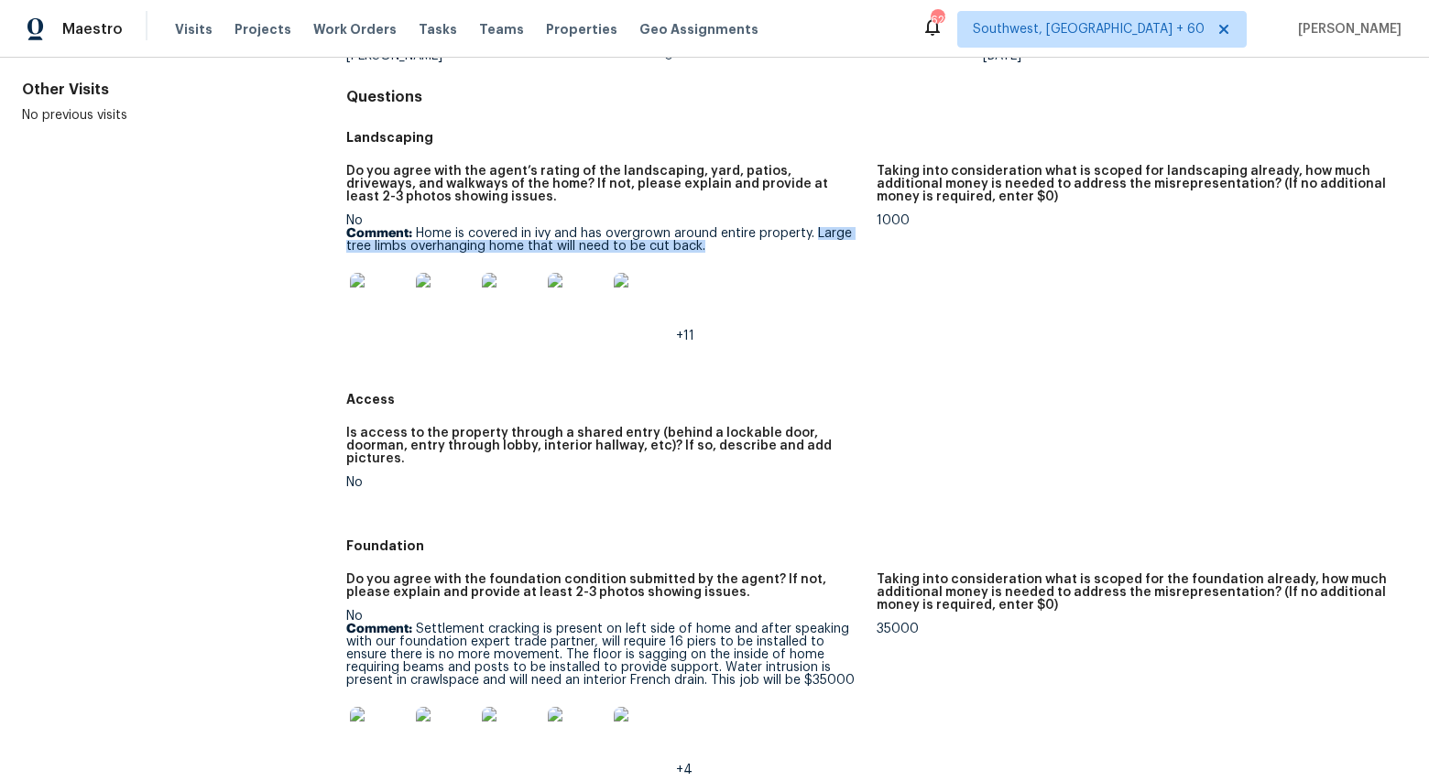
drag, startPoint x: 815, startPoint y: 234, endPoint x: 822, endPoint y: 247, distance: 15.2
click at [822, 248] on p "Comment: Home is covered in ivy and has overgrown around entire property. Large…" at bounding box center [604, 240] width 516 height 26
copy p "Large tree limbs overhanging home that will need to be cut back."
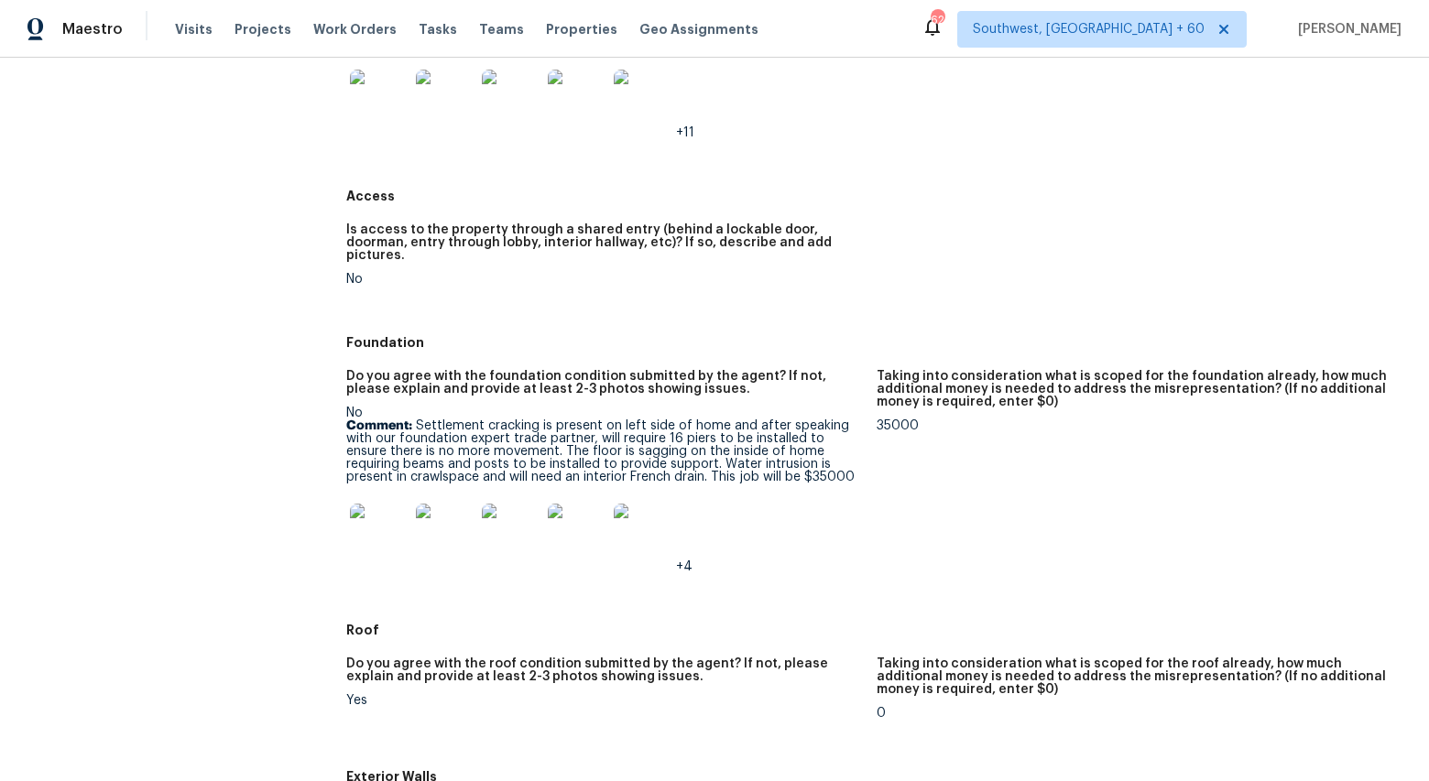
scroll to position [403, 0]
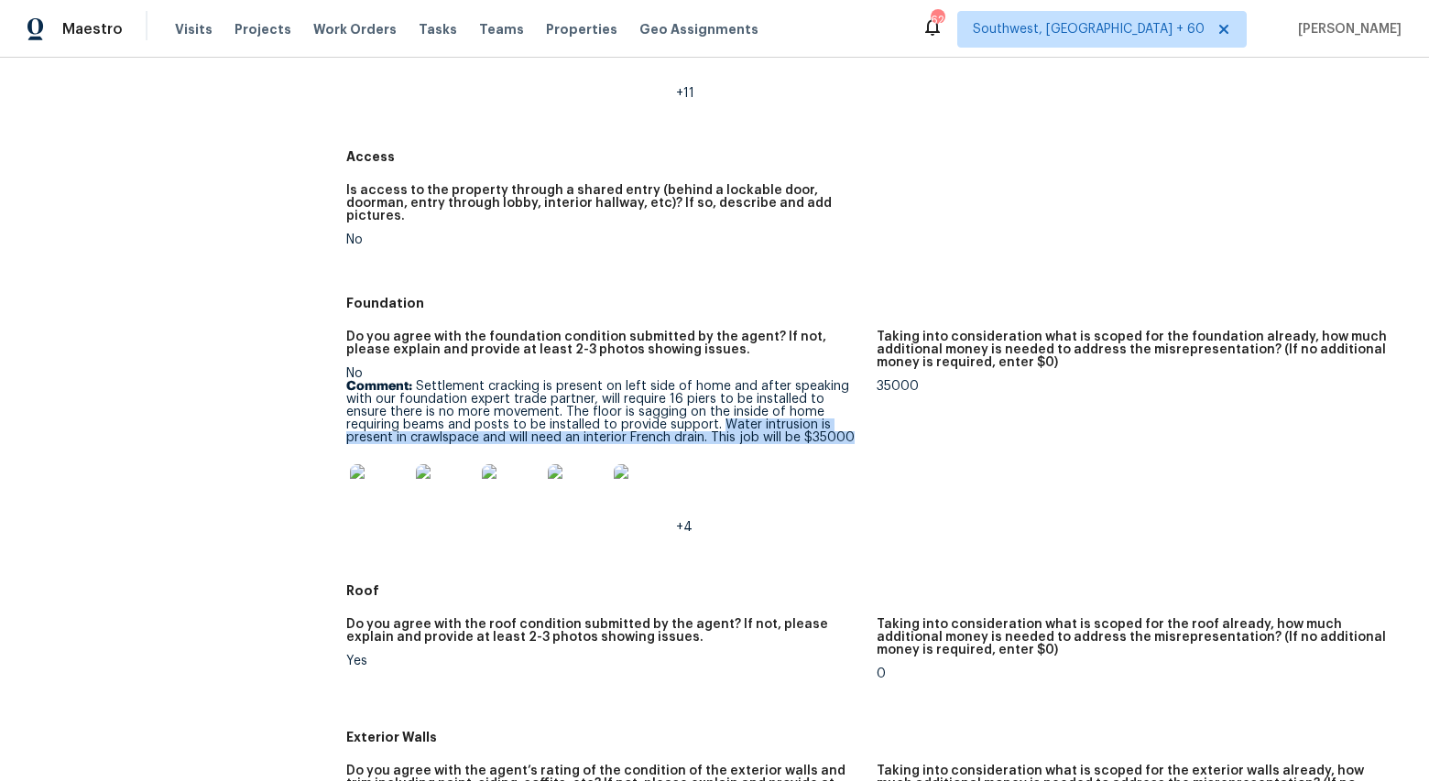
drag, startPoint x: 658, startPoint y: 414, endPoint x: 795, endPoint y: 419, distance: 136.6
click at [795, 419] on p "Comment: Settlement cracking is present on left side of home and after speaking…" at bounding box center [604, 412] width 516 height 64
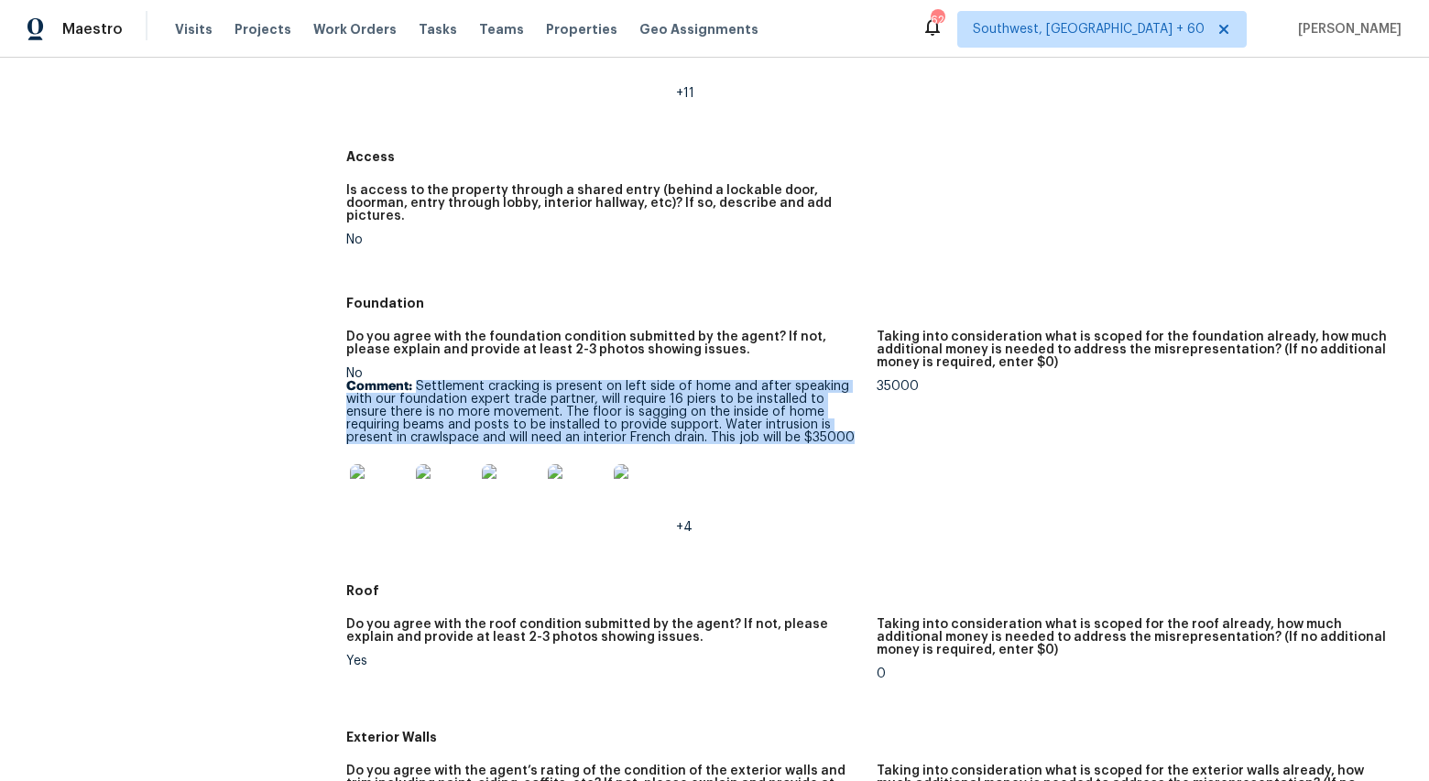
drag, startPoint x: 418, startPoint y: 375, endPoint x: 816, endPoint y: 428, distance: 401.9
click at [816, 428] on p "Comment: Settlement cracking is present on left side of home and after speaking…" at bounding box center [604, 412] width 516 height 64
copy p "Settlement cracking is present on left side of home and after speaking with our…"
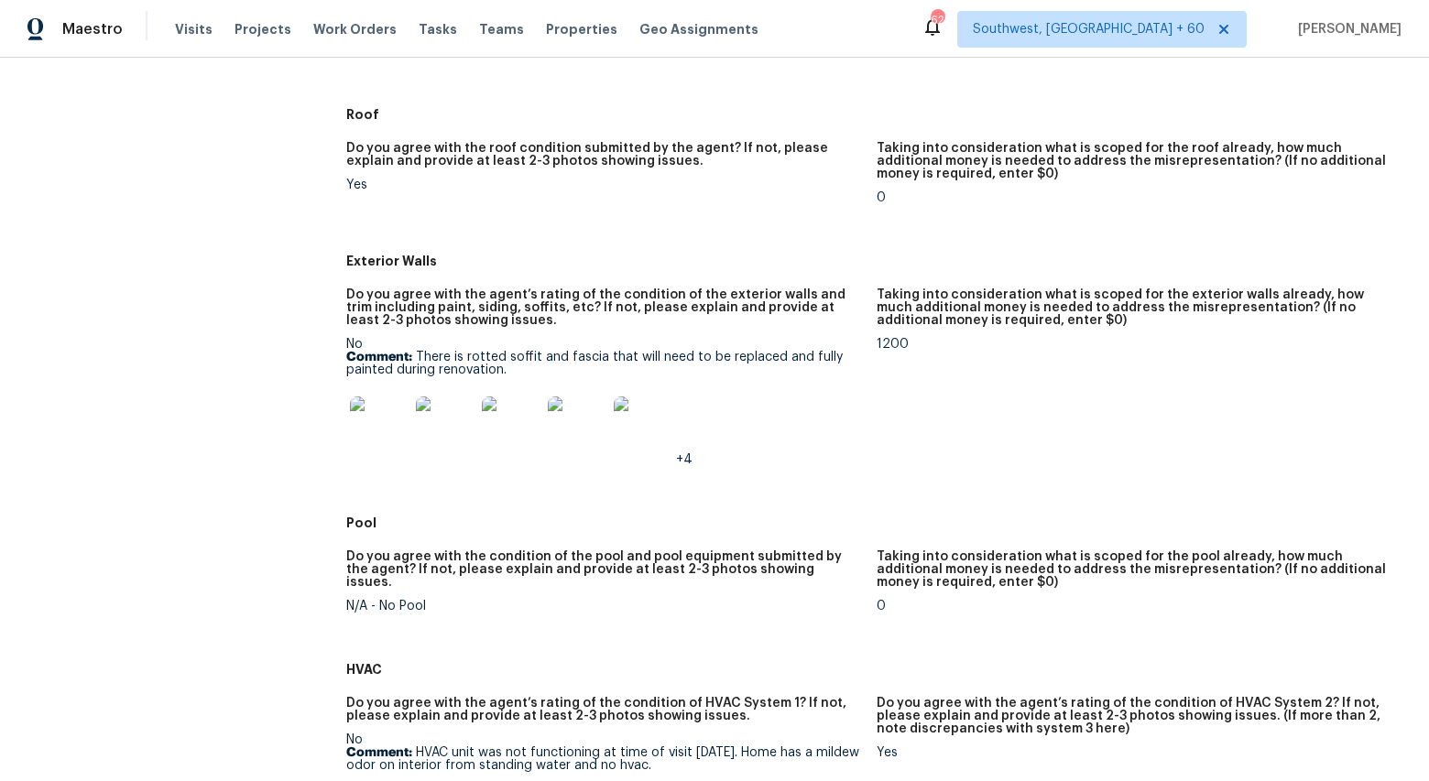
scroll to position [884, 0]
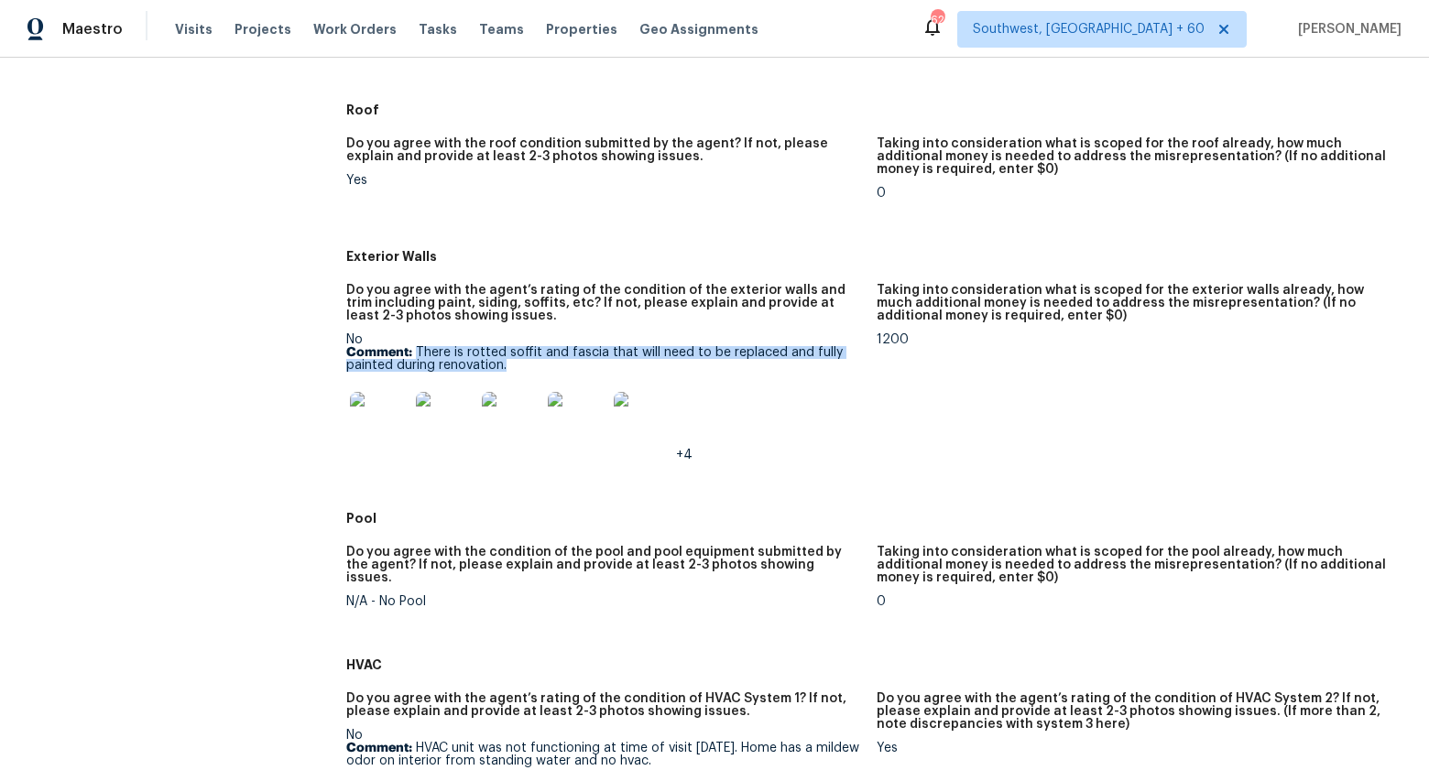
drag, startPoint x: 416, startPoint y: 339, endPoint x: 506, endPoint y: 353, distance: 91.7
click at [506, 353] on p "Comment: There is rotted soffit and fascia that will need to be replaced and fu…" at bounding box center [604, 359] width 516 height 26
copy p "There is rotted soffit and fascia that will need to be replaced and fully paint…"
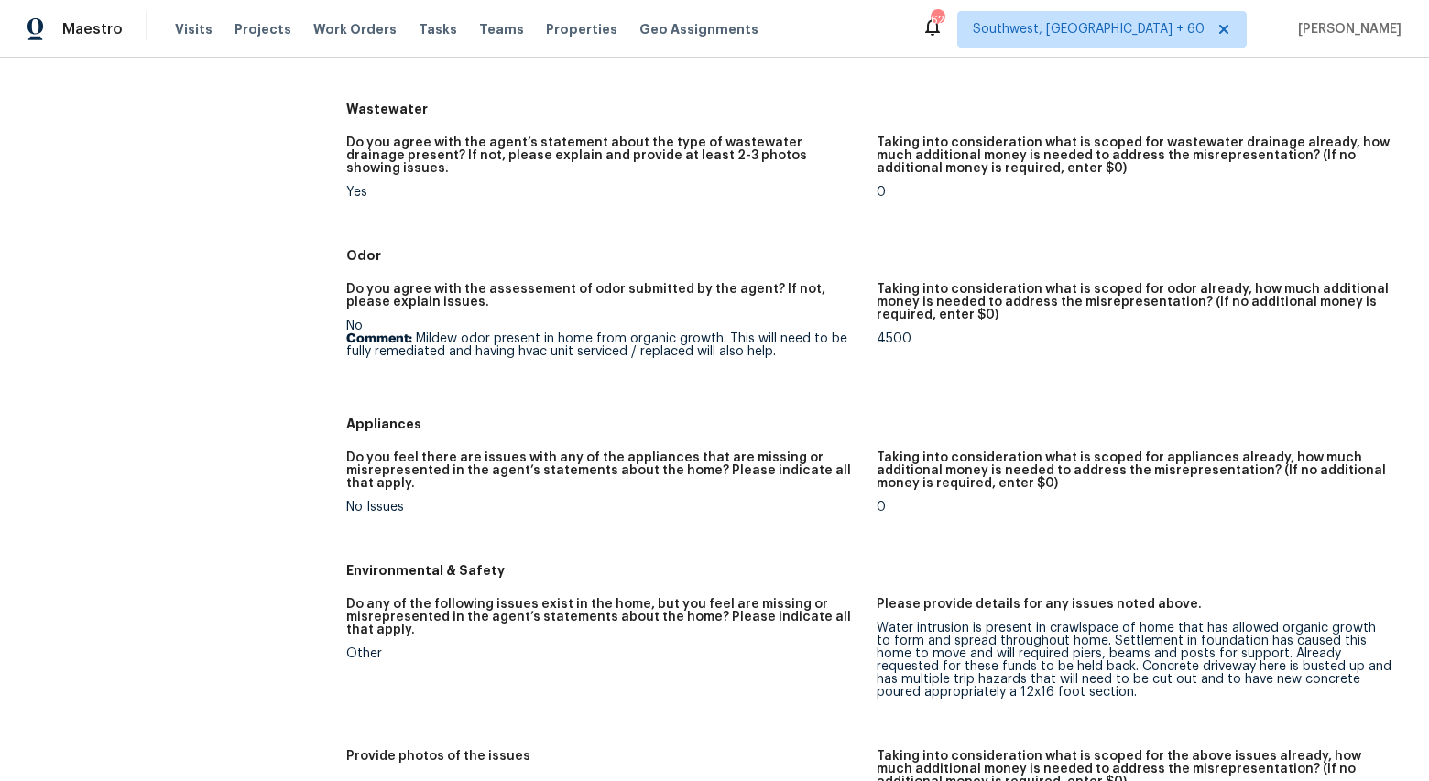
scroll to position [1813, 0]
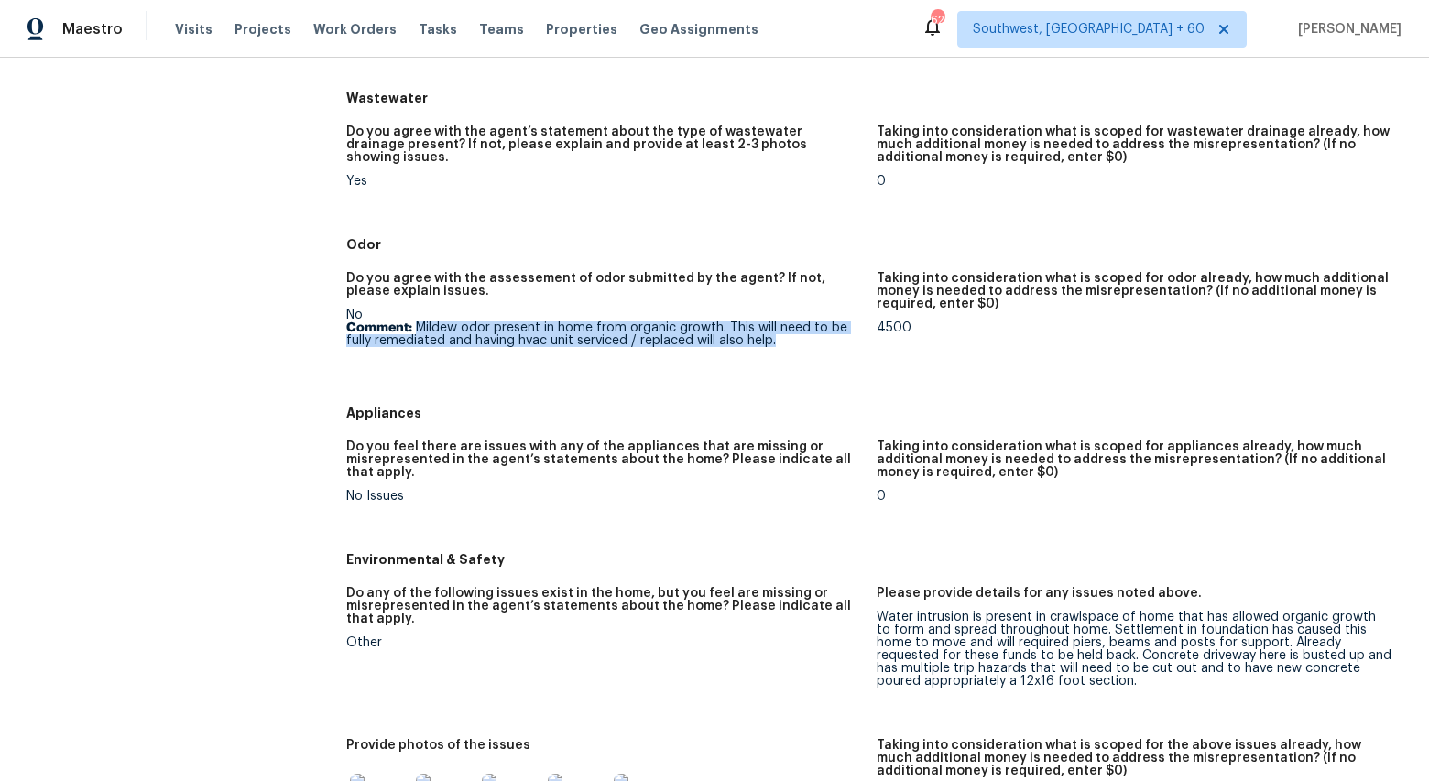
drag, startPoint x: 414, startPoint y: 315, endPoint x: 778, endPoint y: 330, distance: 363.9
click at [778, 330] on p "Comment: Mildew odor present in home from organic growth. This will need to be …" at bounding box center [604, 334] width 516 height 26
copy p "Mildew odor present in home from organic growth. This will need to be fully rem…"
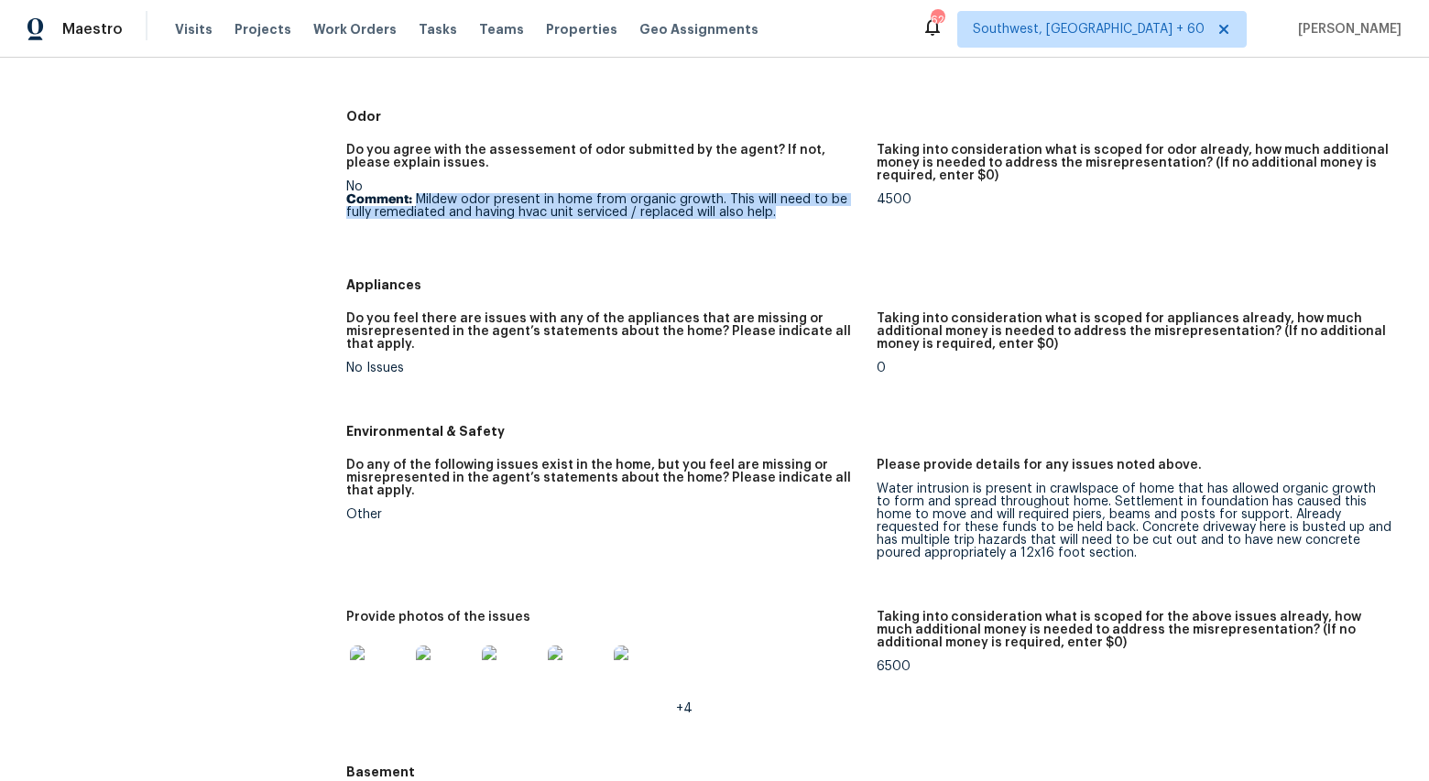
scroll to position [1893, 0]
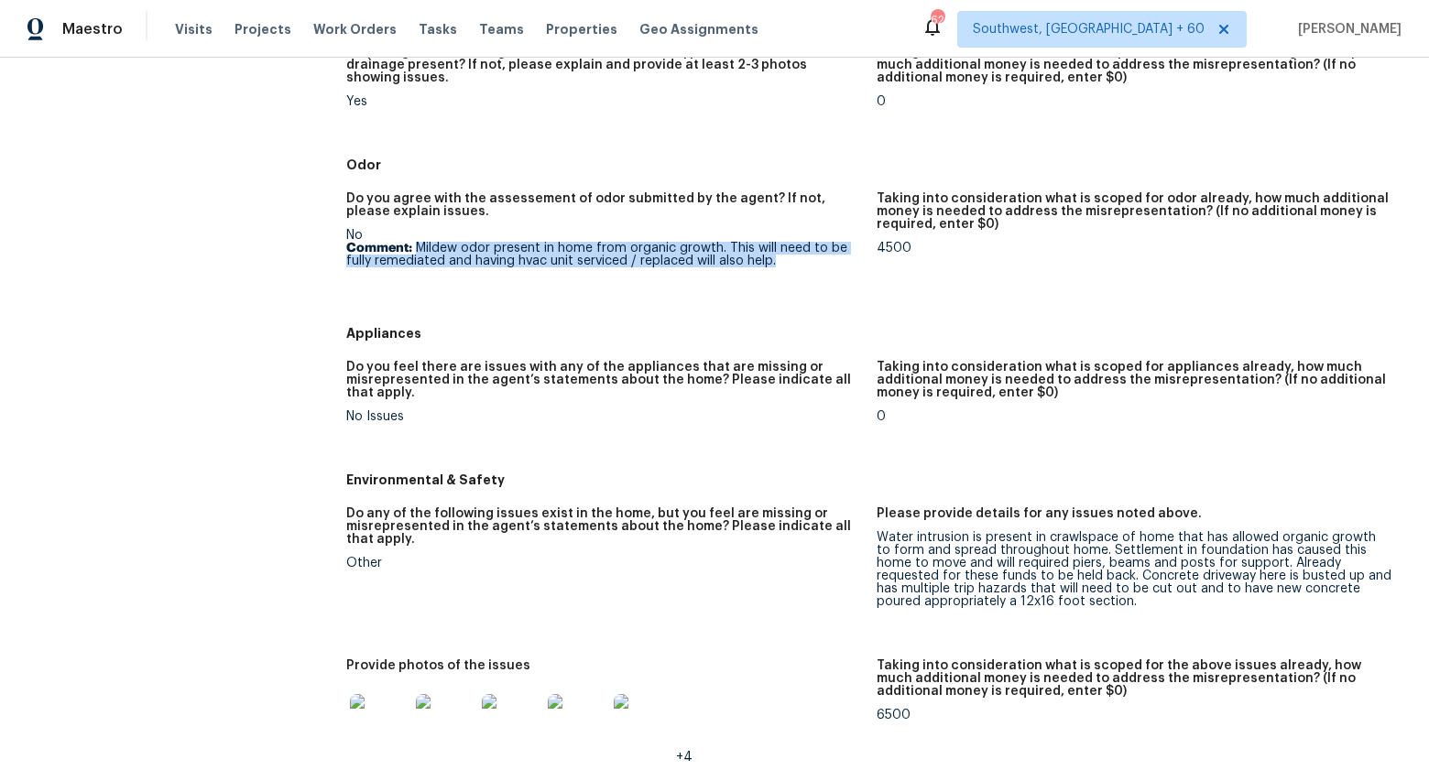
copy p "Mildew odor present in home from organic growth. This will need to be fully rem…"
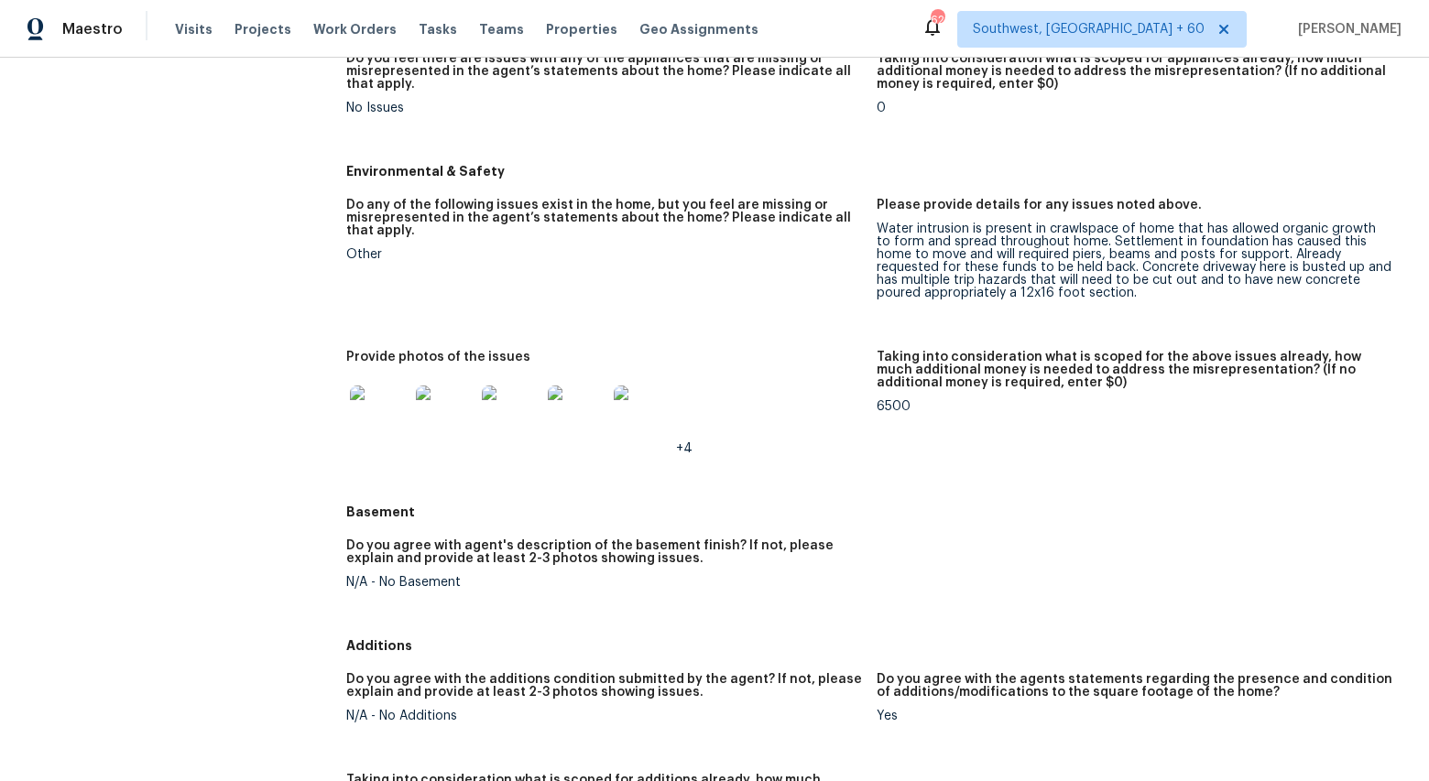
scroll to position [2214, 0]
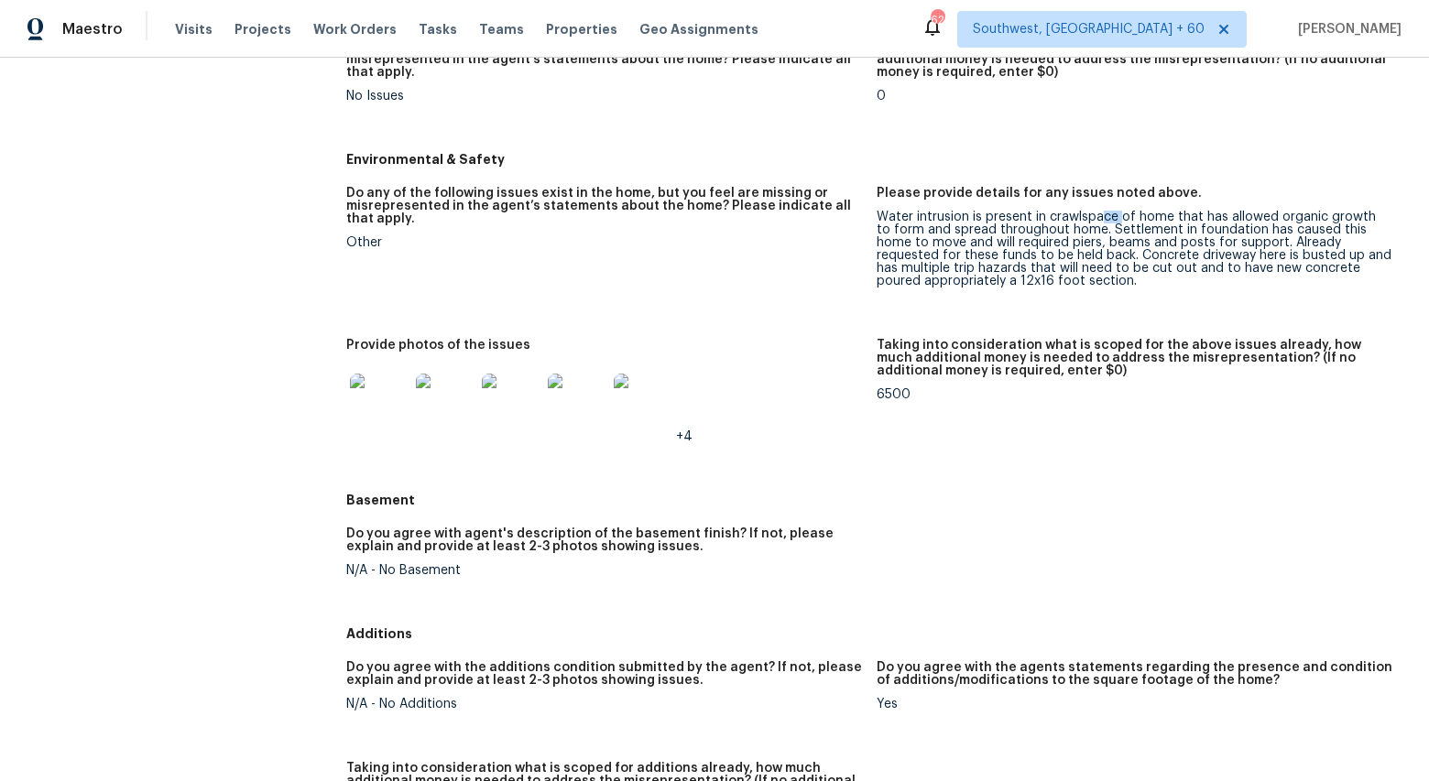
drag, startPoint x: 879, startPoint y: 205, endPoint x: 1118, endPoint y: 207, distance: 239.0
click at [1118, 211] on div "Water intrusion is present in crawlspace of home that has allowed organic growt…" at bounding box center [1134, 249] width 516 height 77
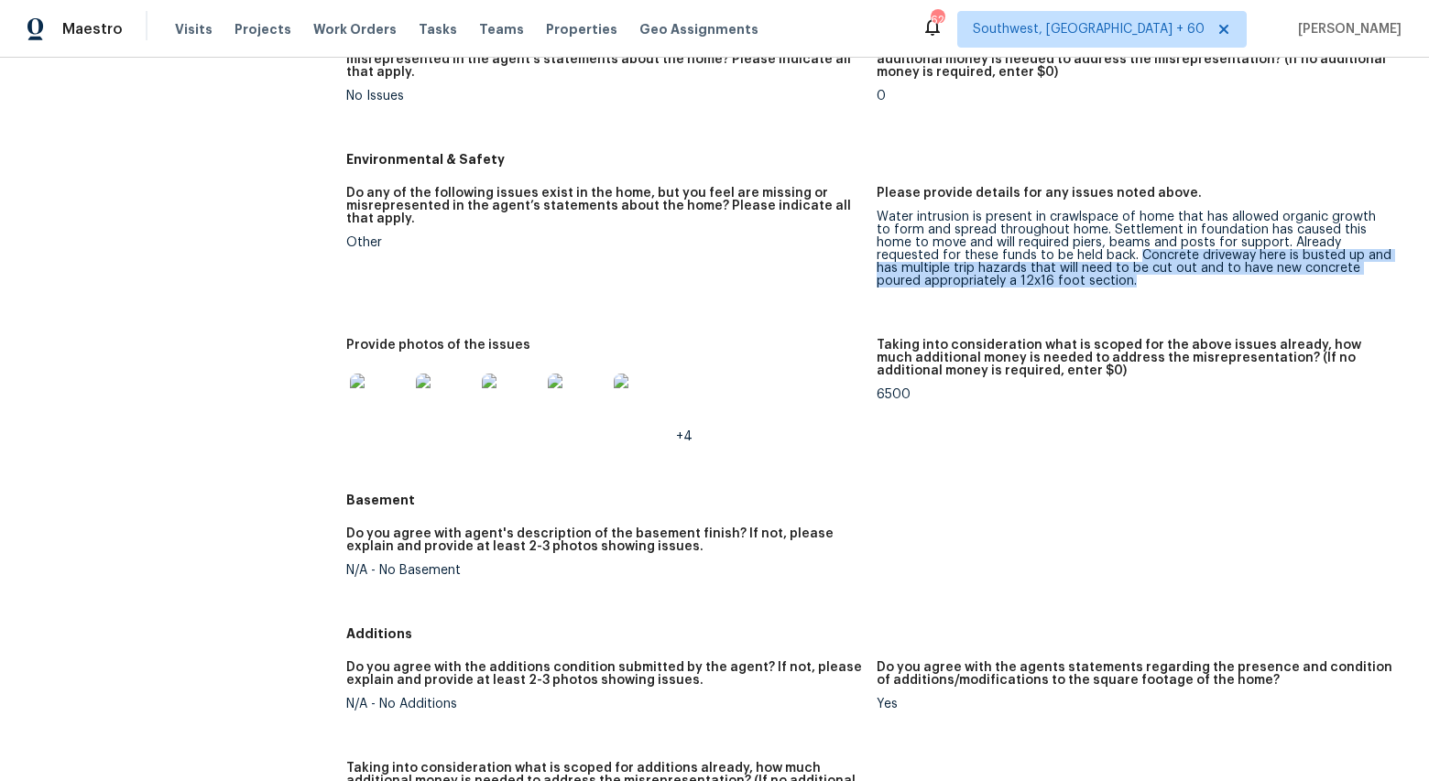
drag, startPoint x: 1051, startPoint y: 245, endPoint x: 1120, endPoint y: 273, distance: 74.0
click at [1120, 273] on div "Water intrusion is present in crawlspace of home that has allowed organic growt…" at bounding box center [1134, 249] width 516 height 77
copy div "Concrete driveway here is busted up and has multiple trip hazards that will nee…"
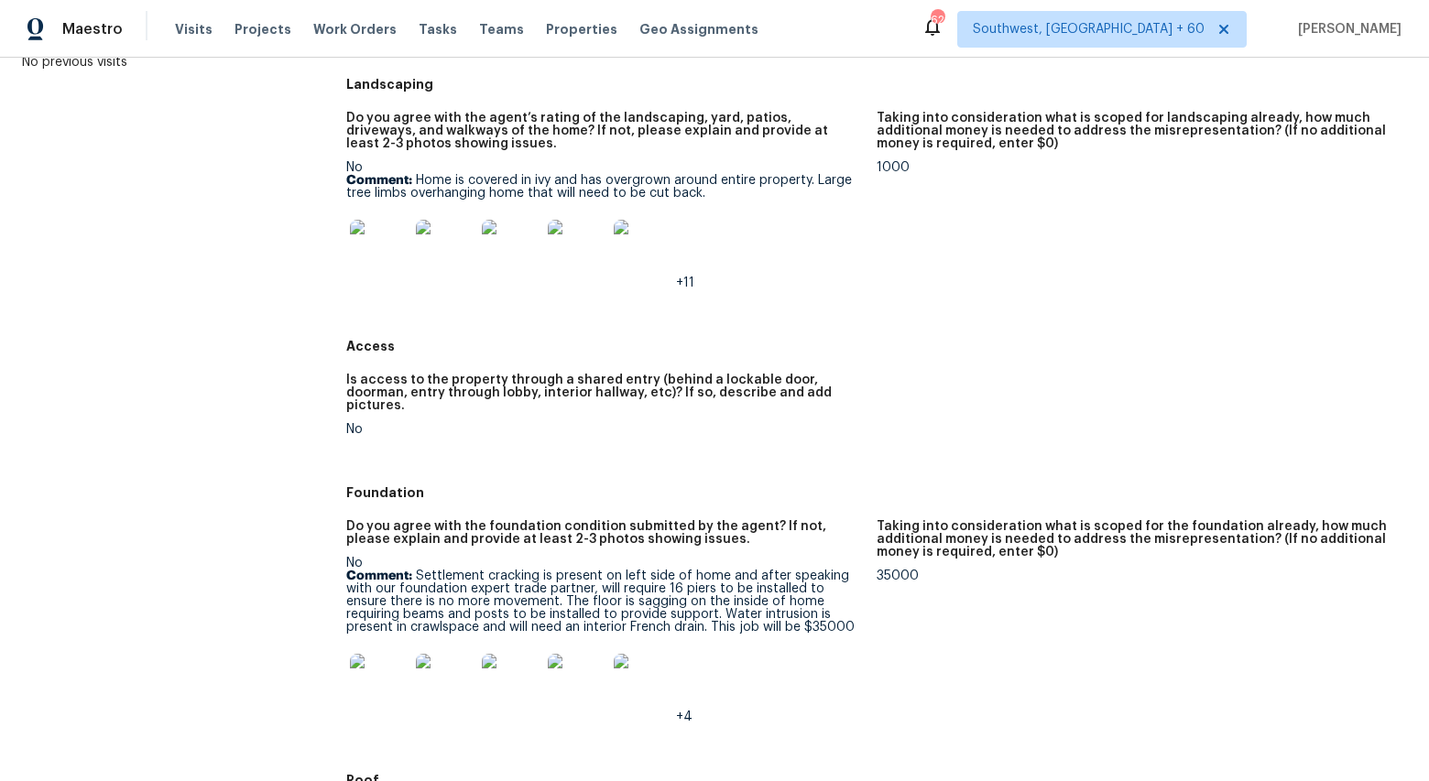
scroll to position [0, 0]
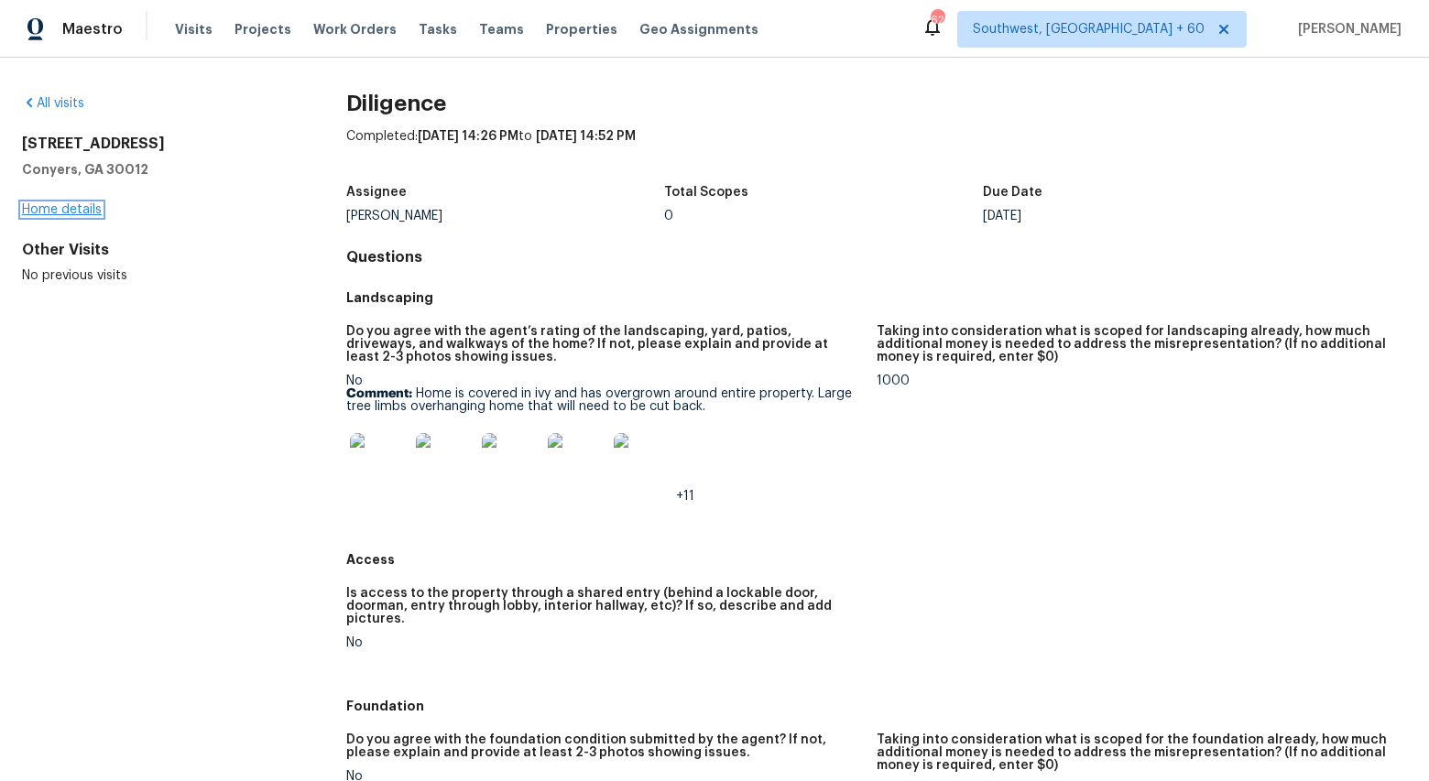
click at [73, 206] on link "Home details" at bounding box center [62, 209] width 80 height 13
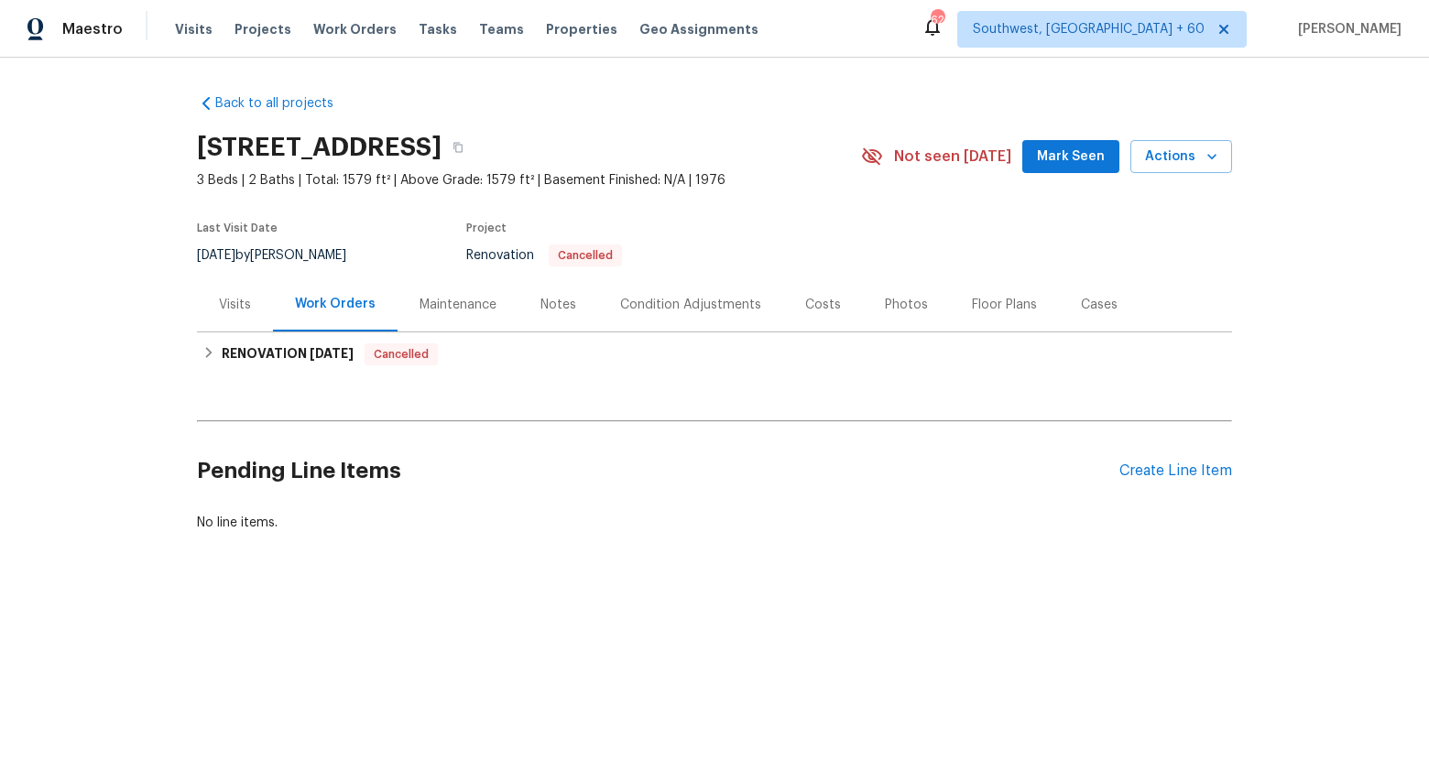
click at [685, 311] on div "Condition Adjustments" at bounding box center [690, 305] width 141 height 18
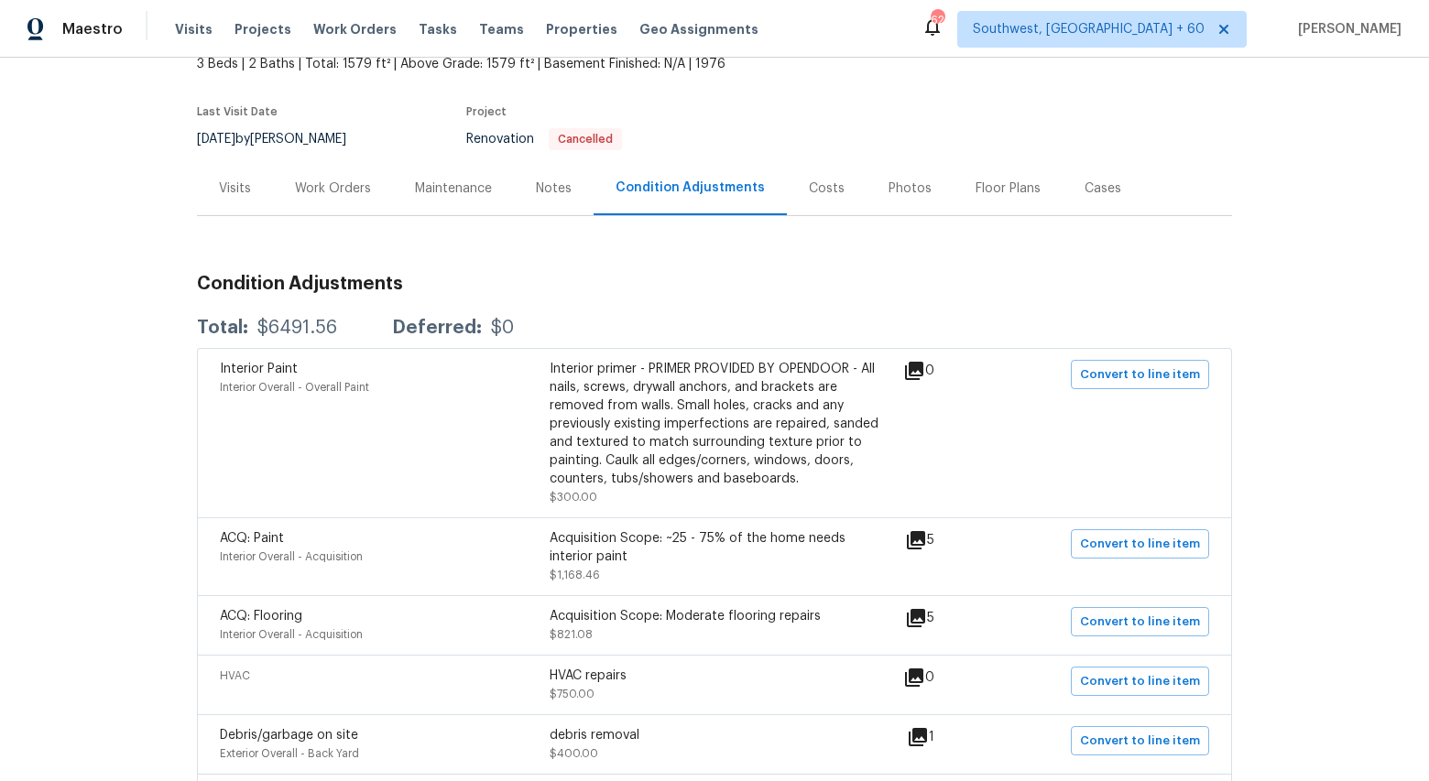
scroll to position [112, 0]
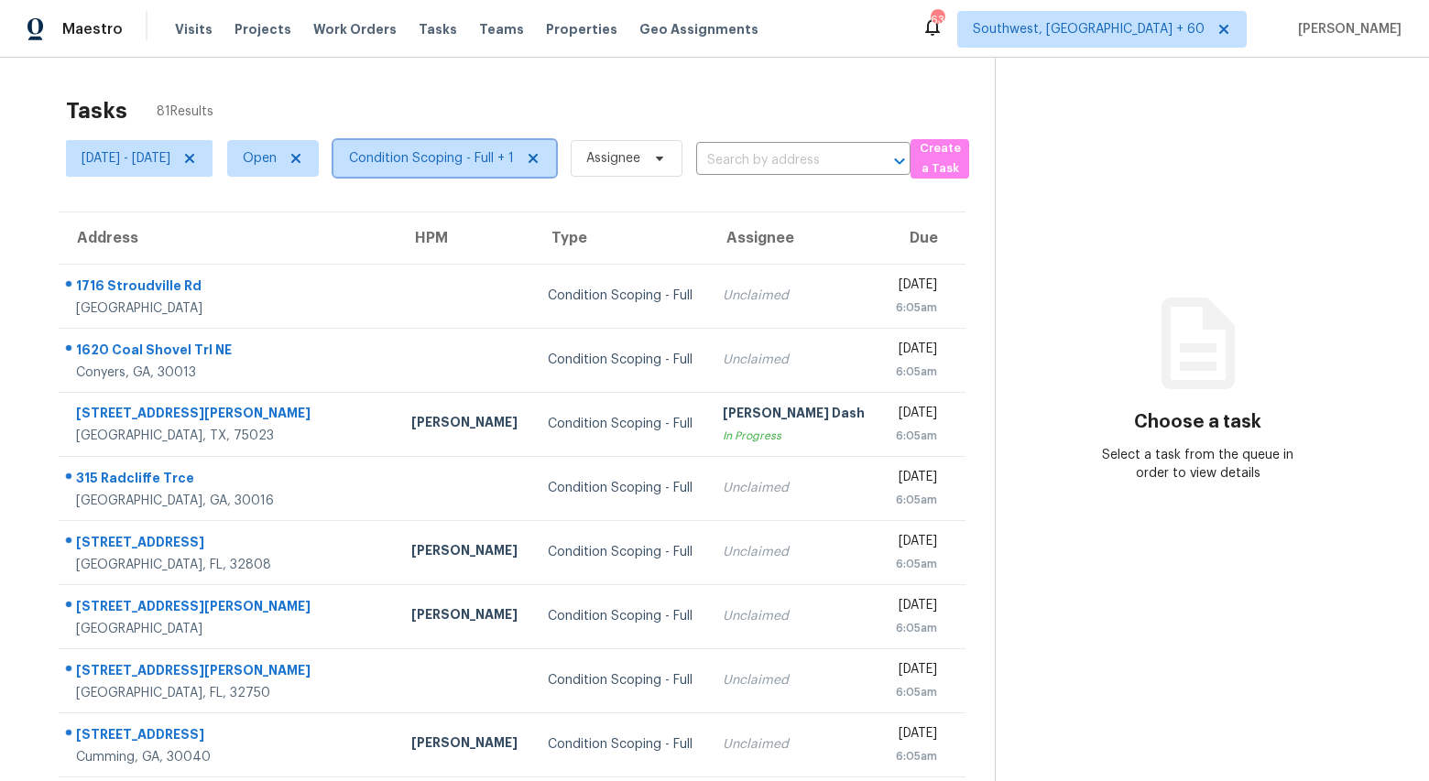
click at [467, 163] on span "Condition Scoping - Full + 1" at bounding box center [431, 158] width 165 height 18
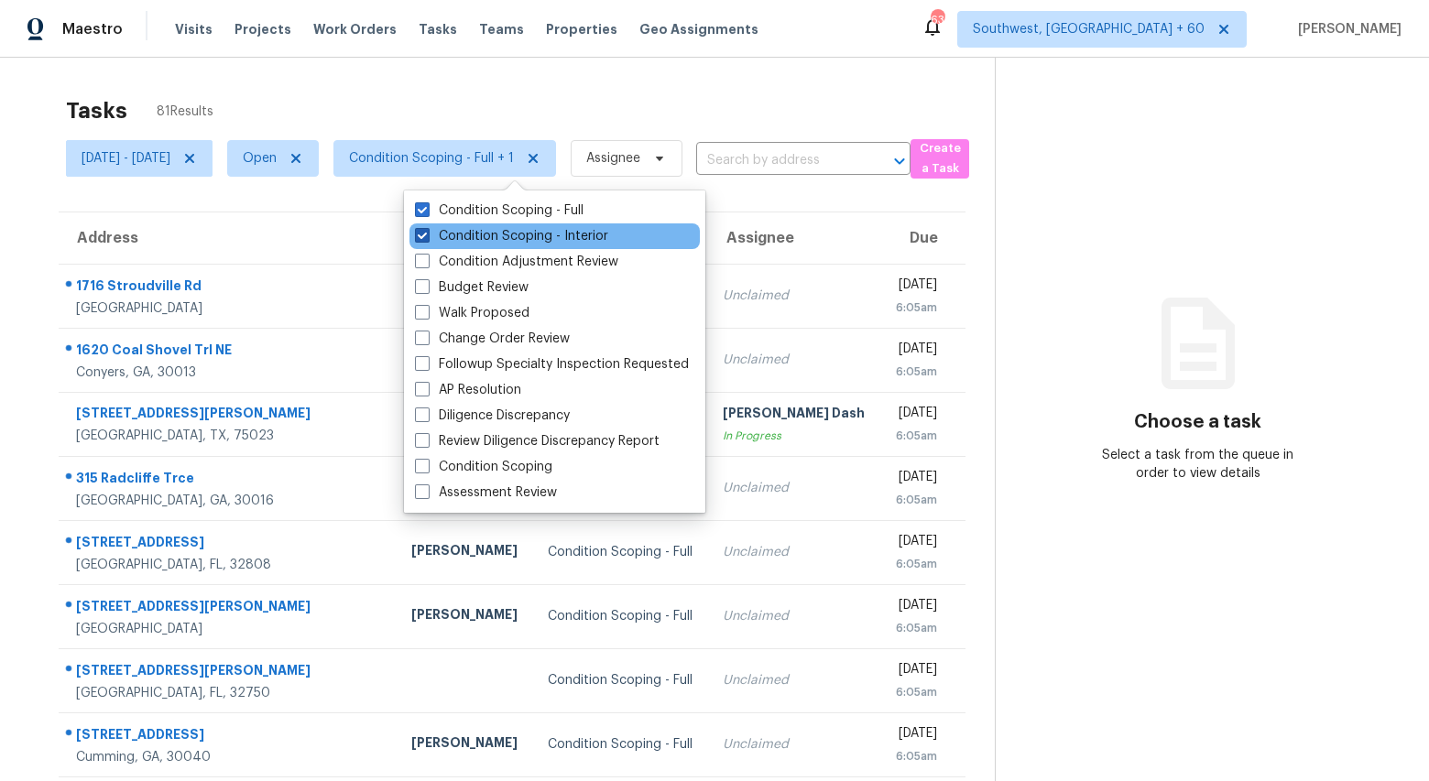
click at [454, 234] on label "Condition Scoping - Interior" at bounding box center [511, 236] width 193 height 18
click at [427, 234] on input "Condition Scoping - Interior" at bounding box center [421, 233] width 12 height 12
checkbox input "false"
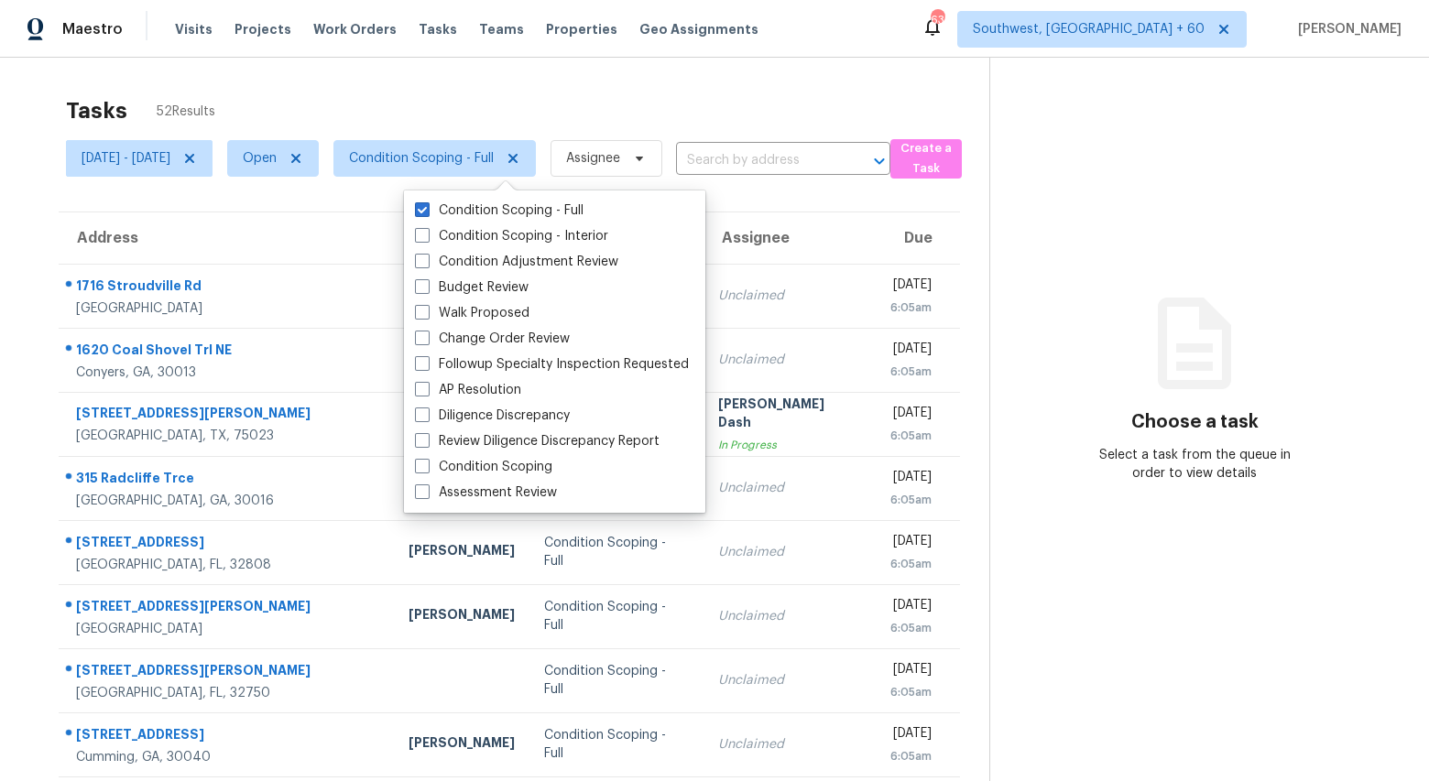
click at [406, 79] on div "Tasks 52 Results Mon, Sep 22 - Mon, Sep 22 Open Condition Scoping - Full Assign…" at bounding box center [714, 506] width 1429 height 897
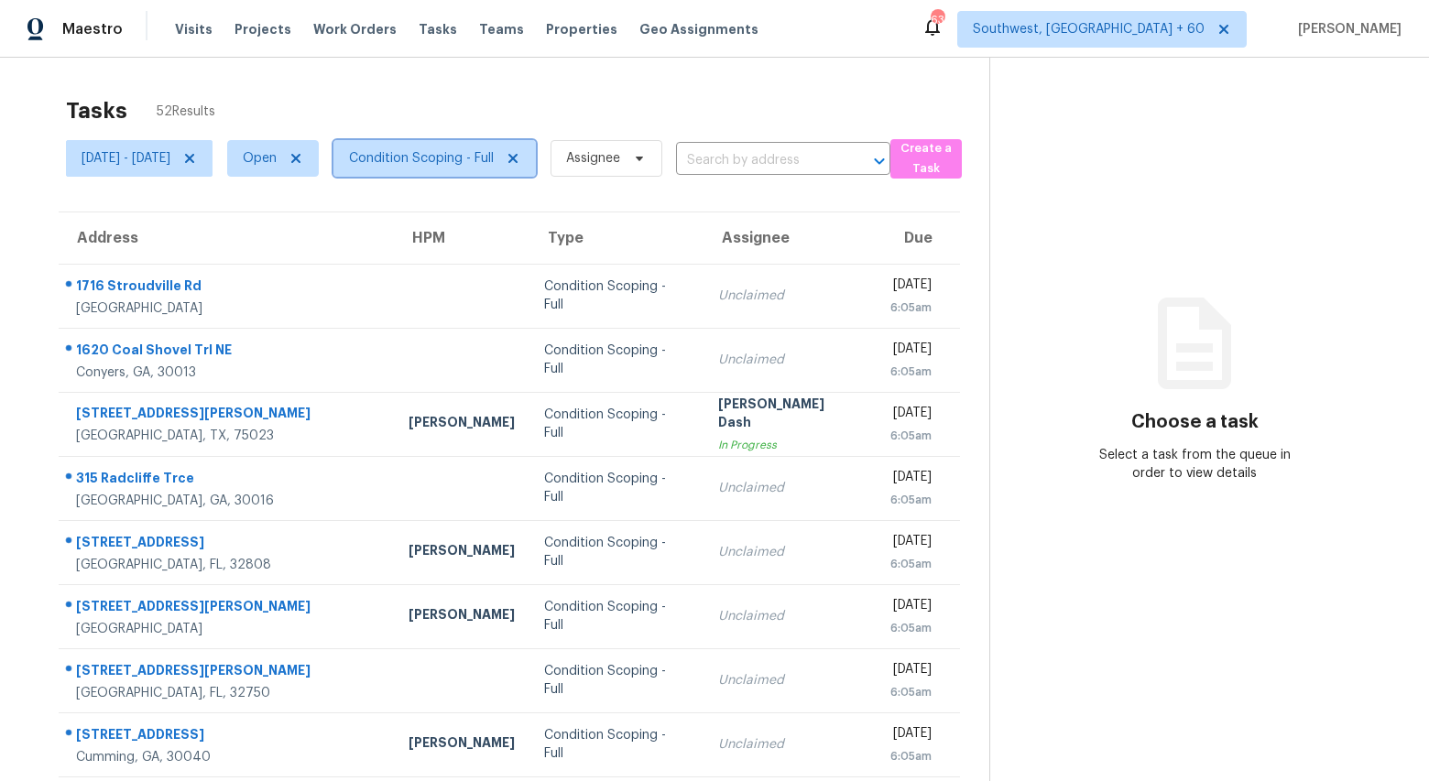
click at [494, 162] on span "Condition Scoping - Full" at bounding box center [421, 158] width 145 height 18
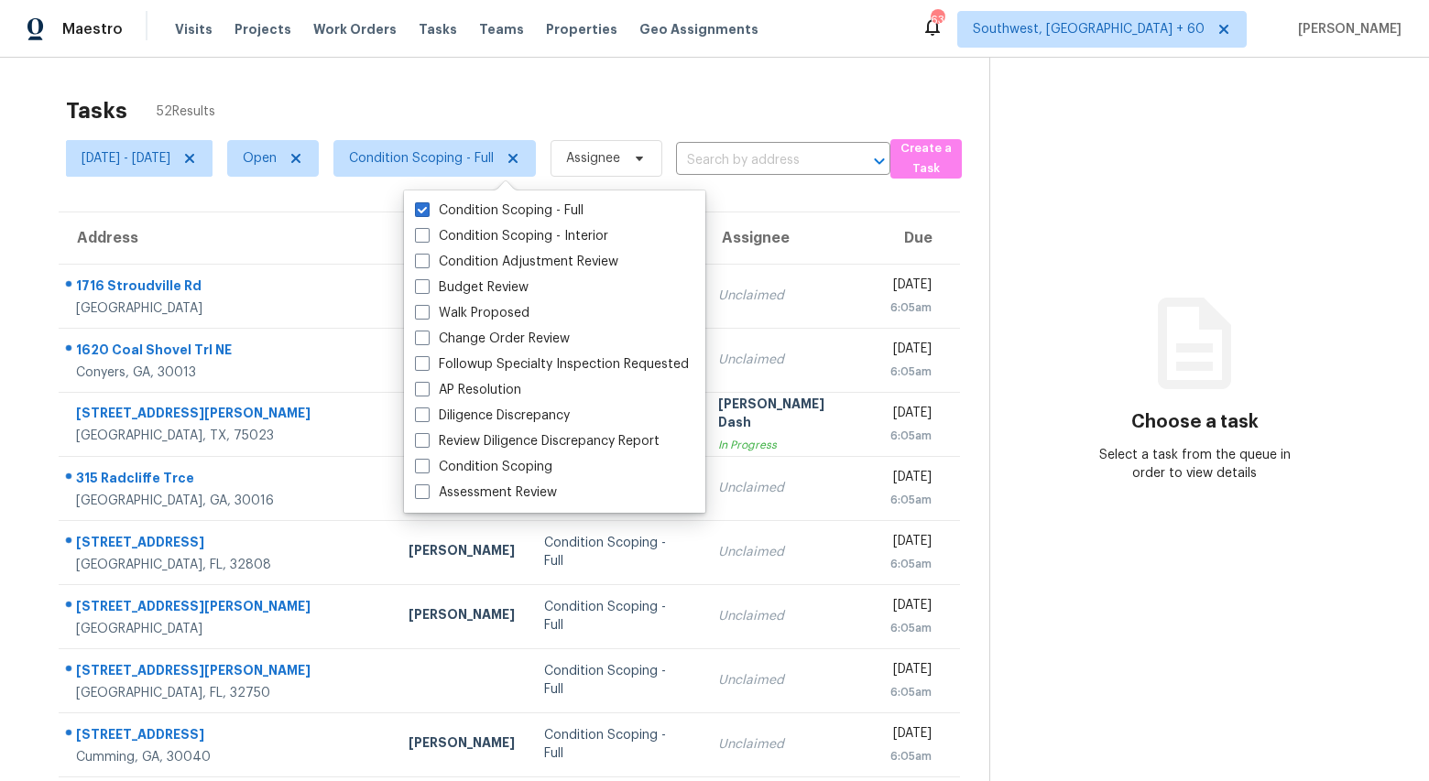
click at [409, 92] on div "Tasks 52 Results" at bounding box center [527, 111] width 923 height 48
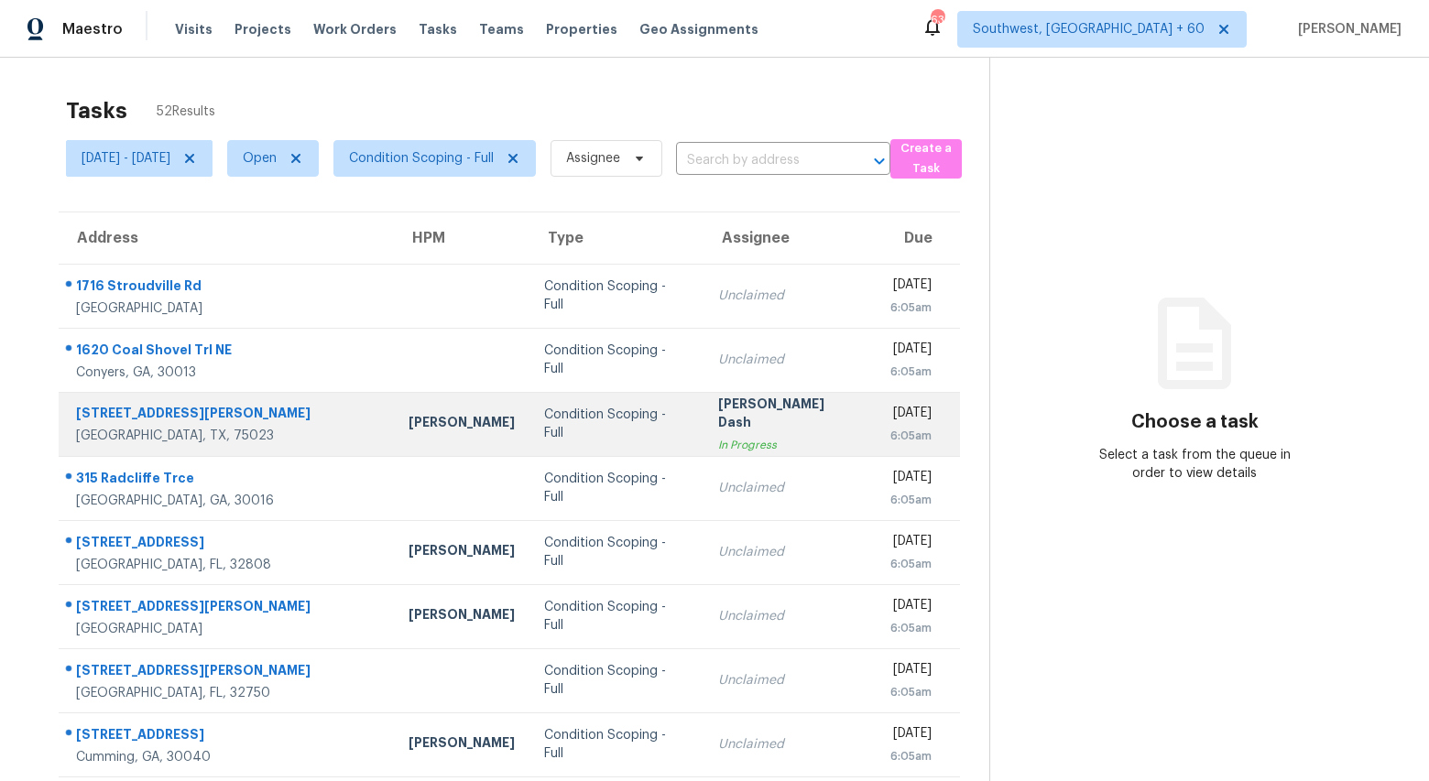
scroll to position [172, 0]
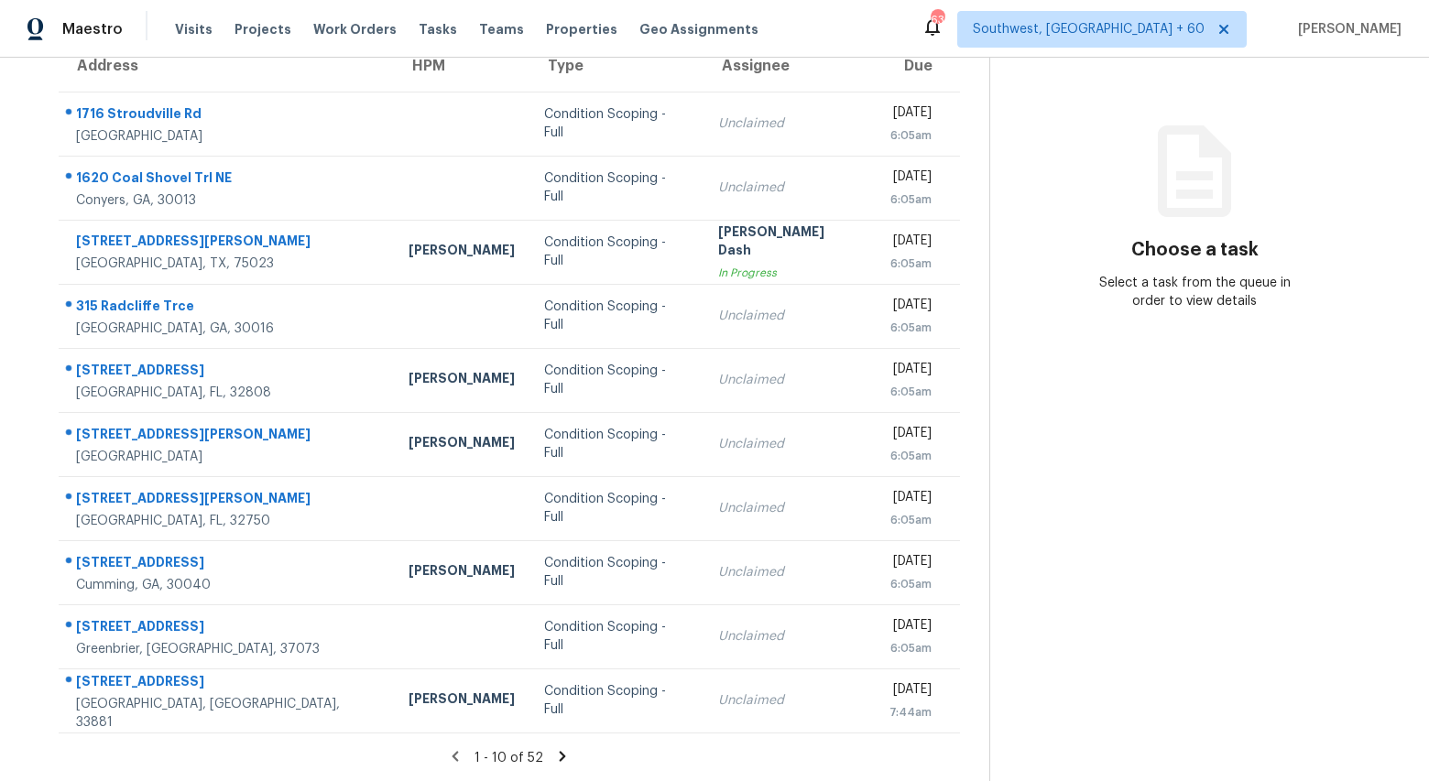
click at [566, 755] on icon at bounding box center [563, 756] width 6 height 10
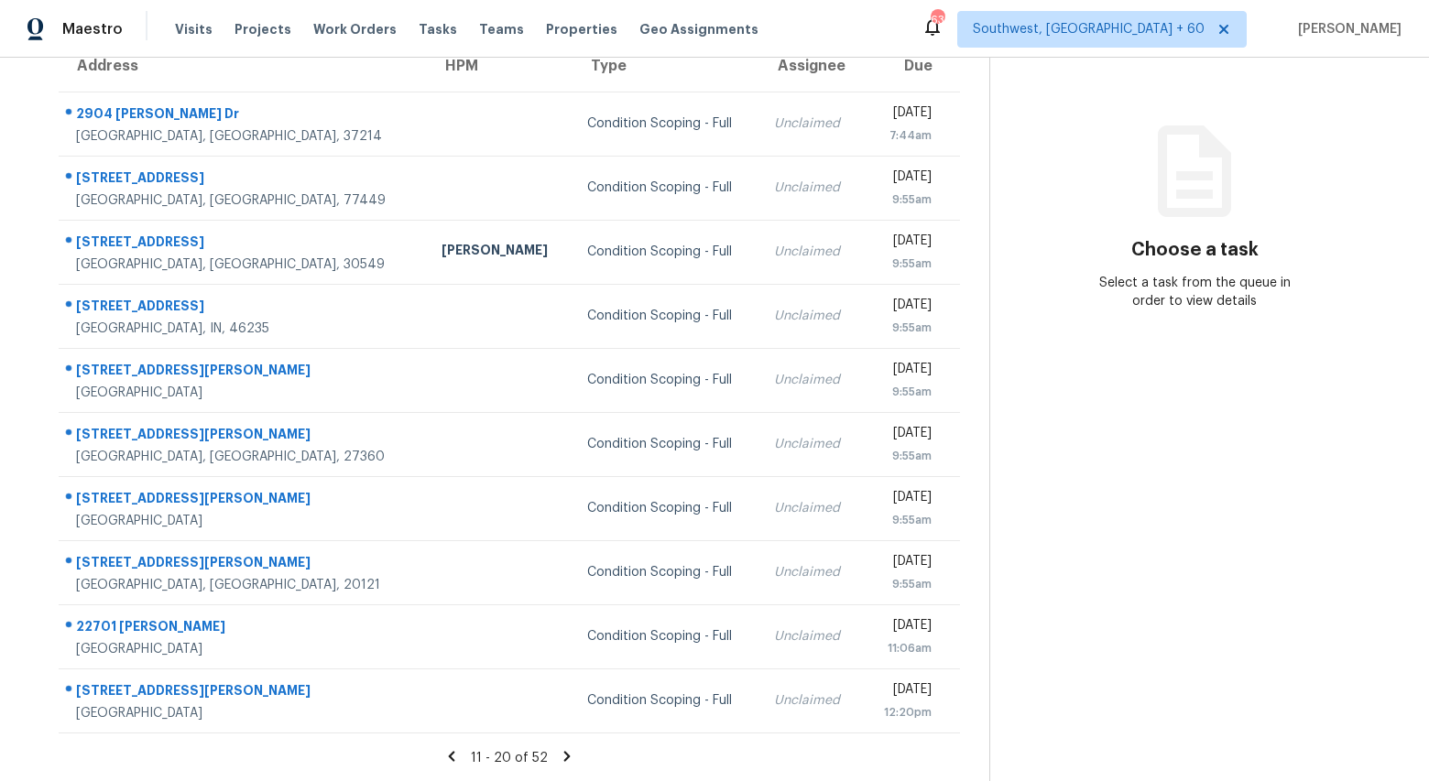
click at [572, 755] on icon at bounding box center [567, 756] width 16 height 16
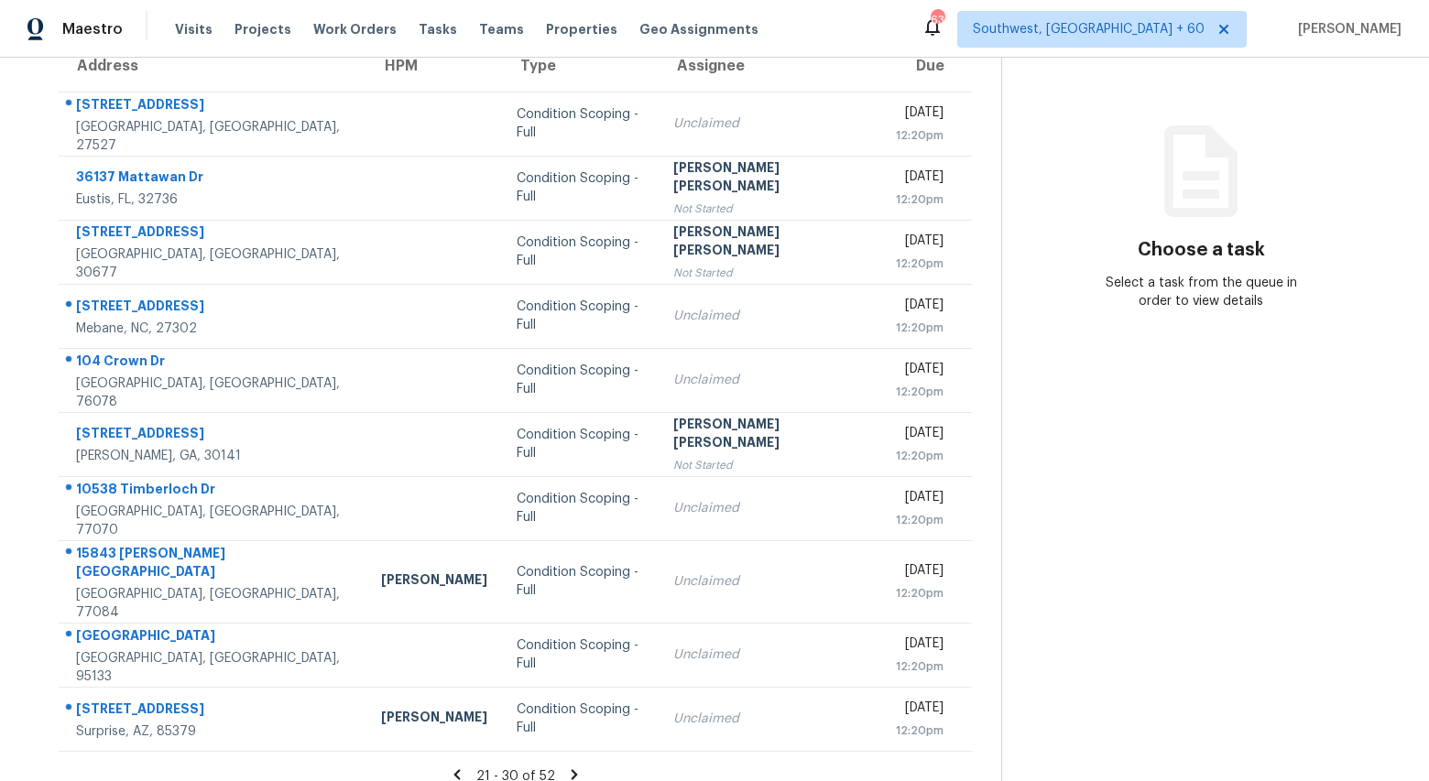
click at [572, 767] on icon at bounding box center [574, 775] width 16 height 16
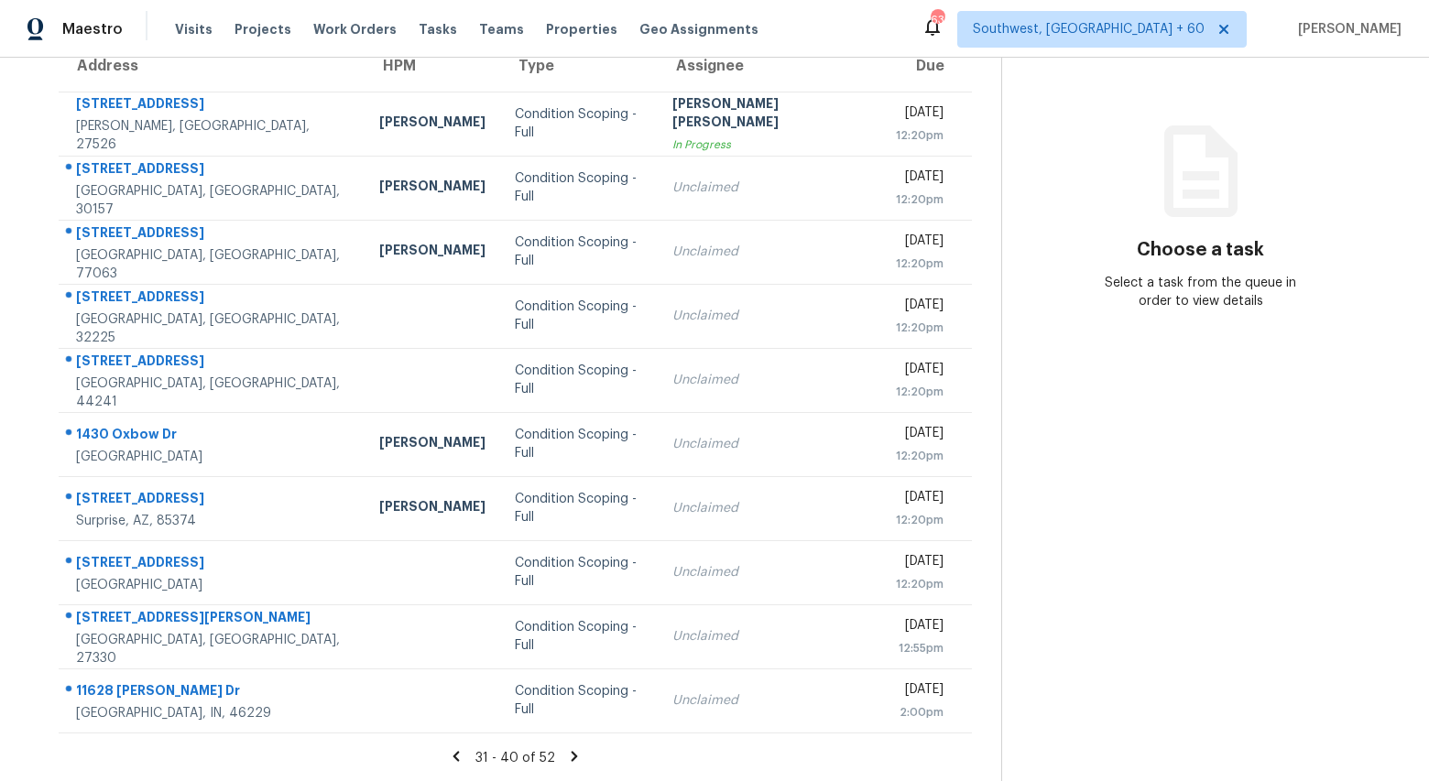
click at [572, 755] on icon at bounding box center [574, 756] width 16 height 16
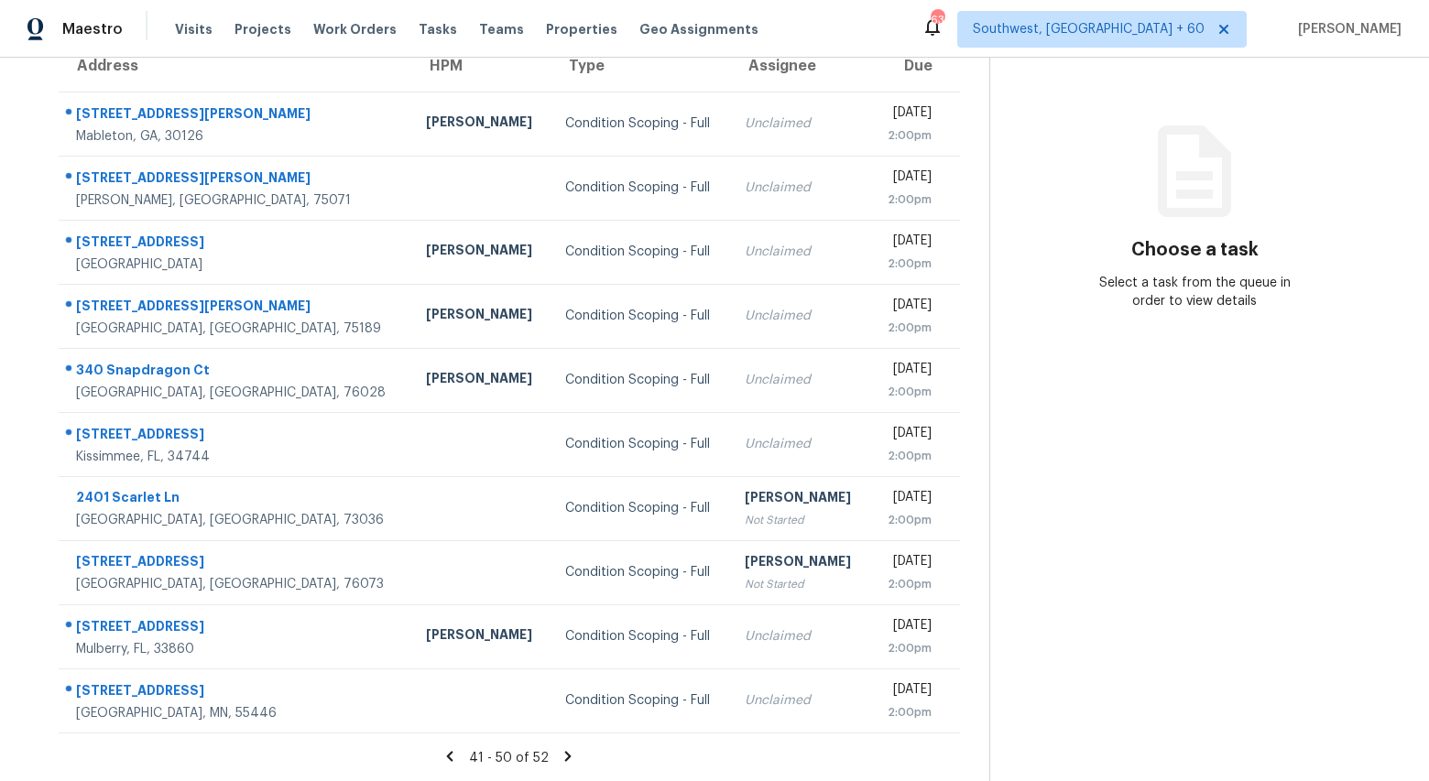
click at [576, 755] on icon at bounding box center [568, 756] width 16 height 16
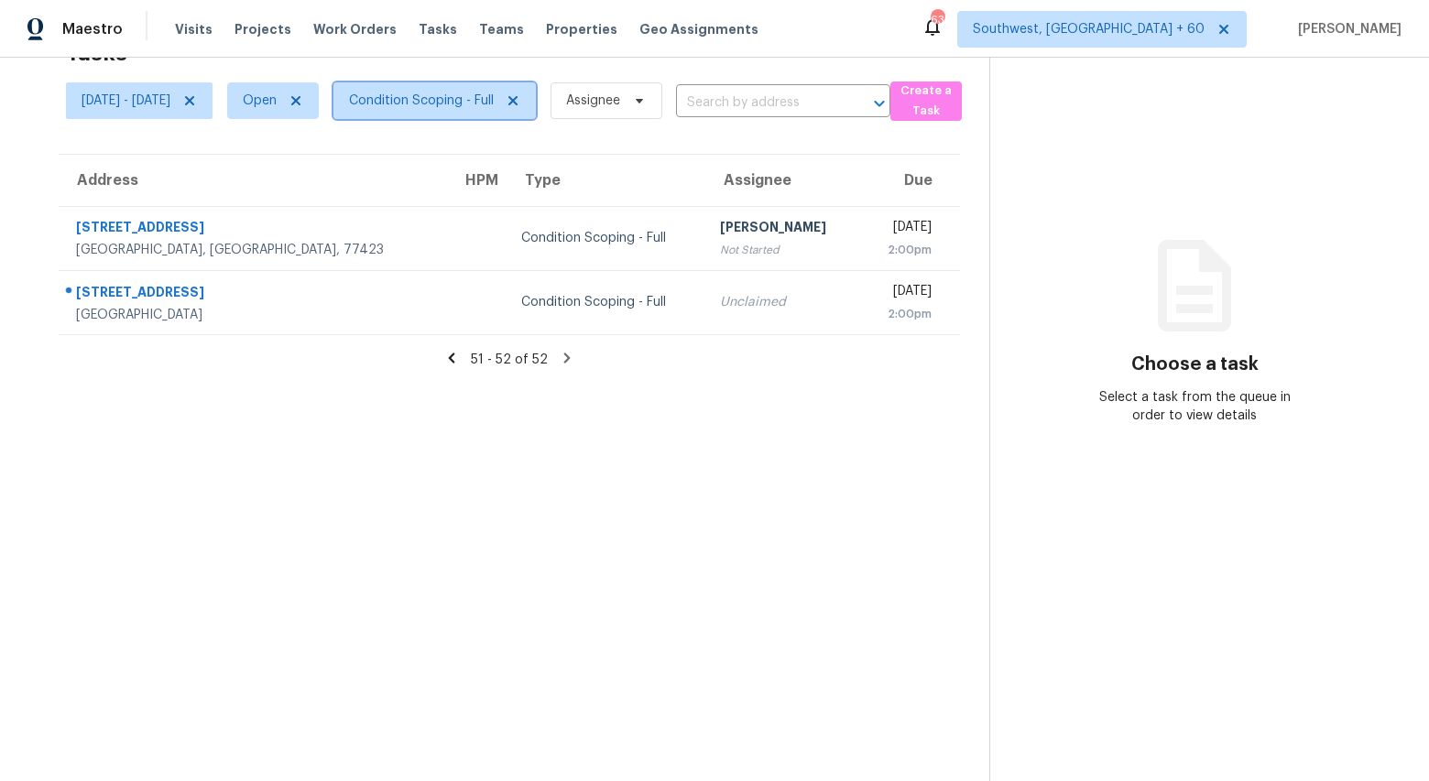
click at [474, 96] on span "Condition Scoping - Full" at bounding box center [421, 101] width 145 height 18
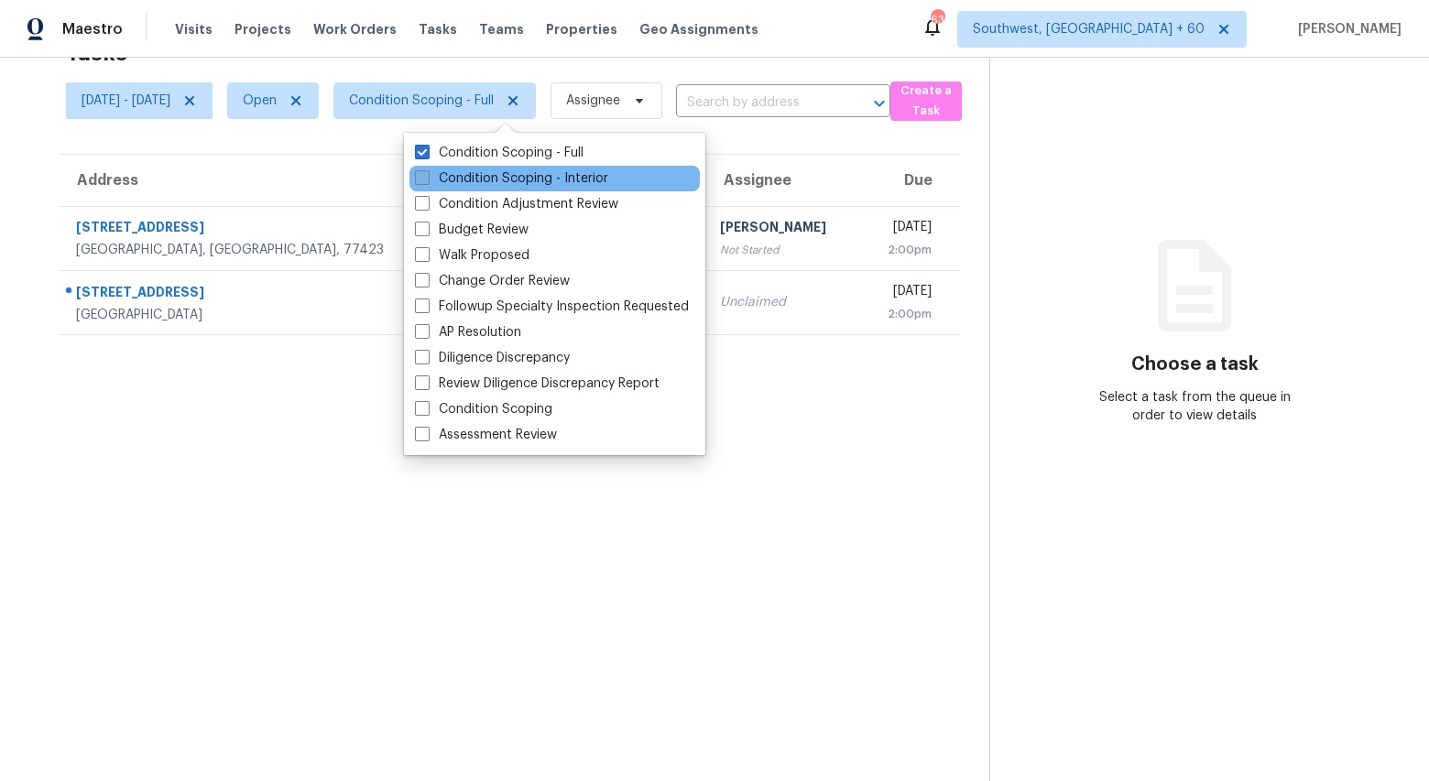
click at [470, 184] on label "Condition Scoping - Interior" at bounding box center [511, 178] width 193 height 18
click at [427, 181] on input "Condition Scoping - Interior" at bounding box center [421, 175] width 12 height 12
checkbox input "true"
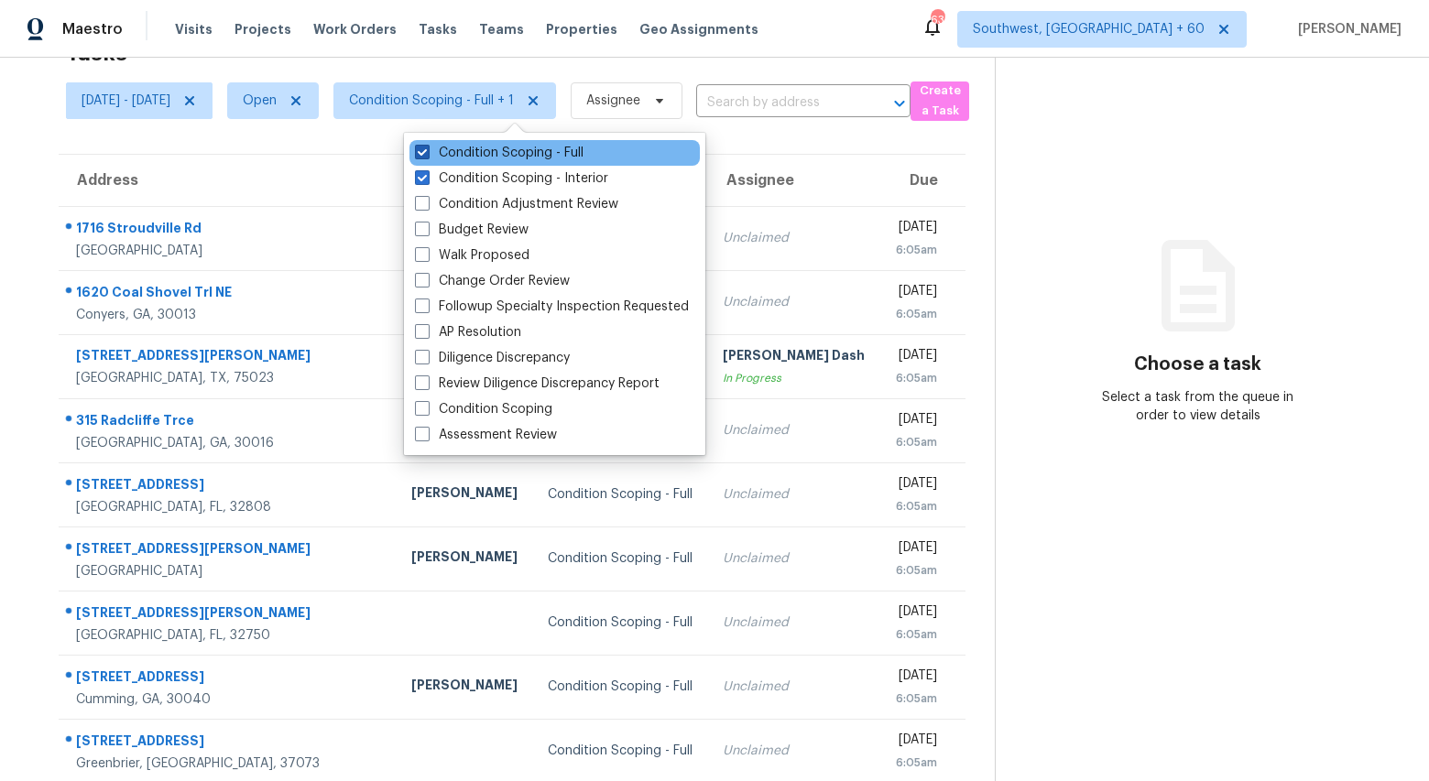
click at [472, 153] on label "Condition Scoping - Full" at bounding box center [499, 153] width 169 height 18
click at [427, 153] on input "Condition Scoping - Full" at bounding box center [421, 150] width 12 height 12
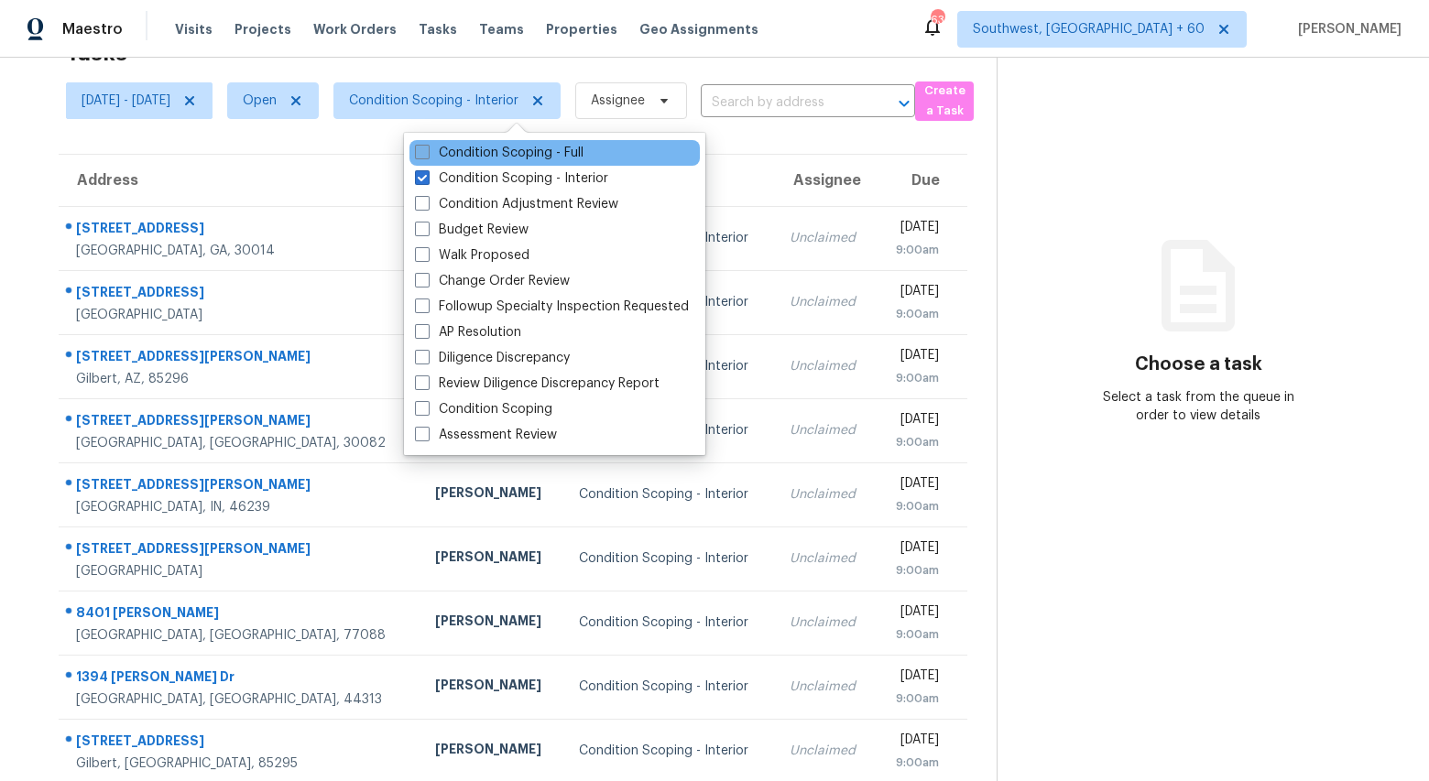
click at [472, 153] on label "Condition Scoping - Full" at bounding box center [499, 153] width 169 height 18
click at [427, 153] on input "Condition Scoping - Full" at bounding box center [421, 150] width 12 height 12
checkbox input "true"
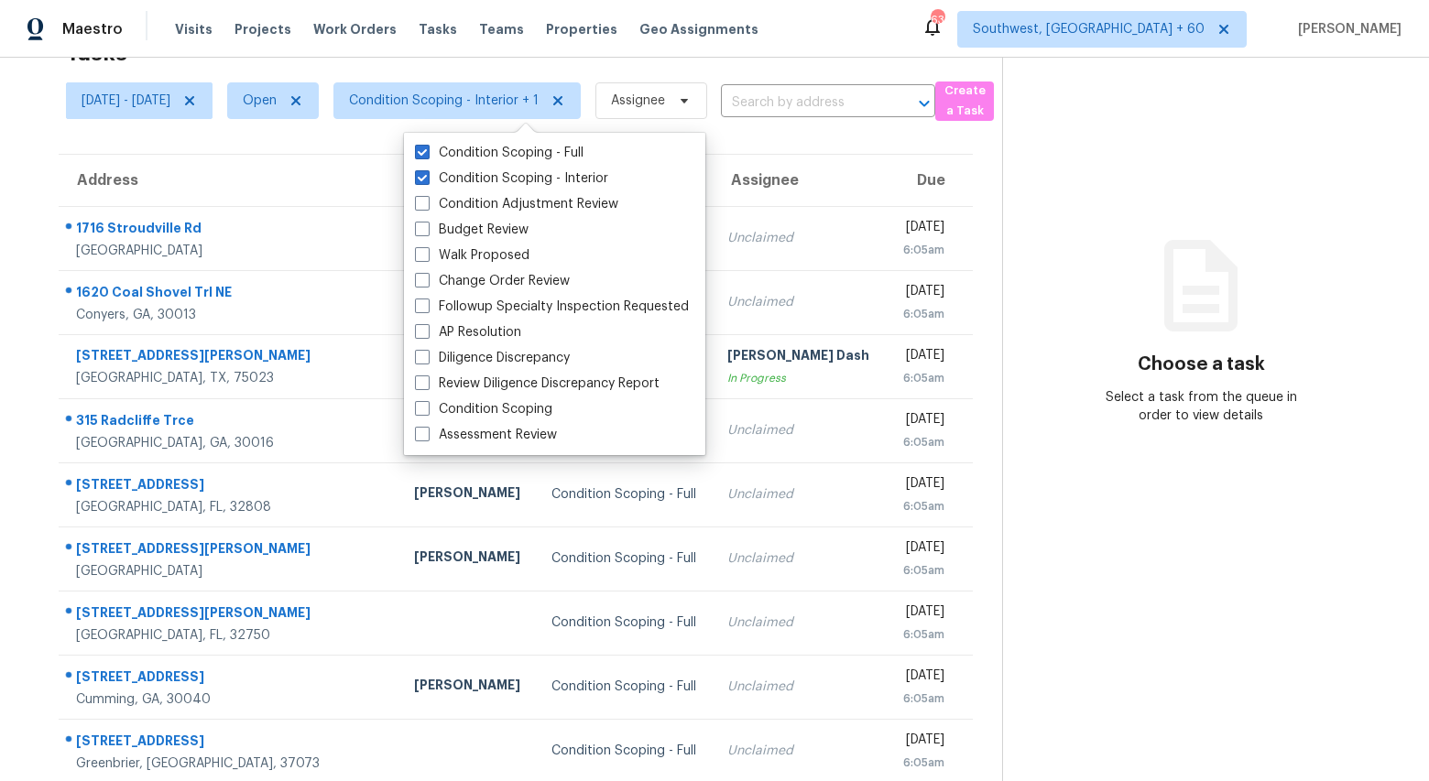
click at [1176, 259] on icon at bounding box center [1200, 286] width 73 height 92
